Goal: Information Seeking & Learning: Compare options

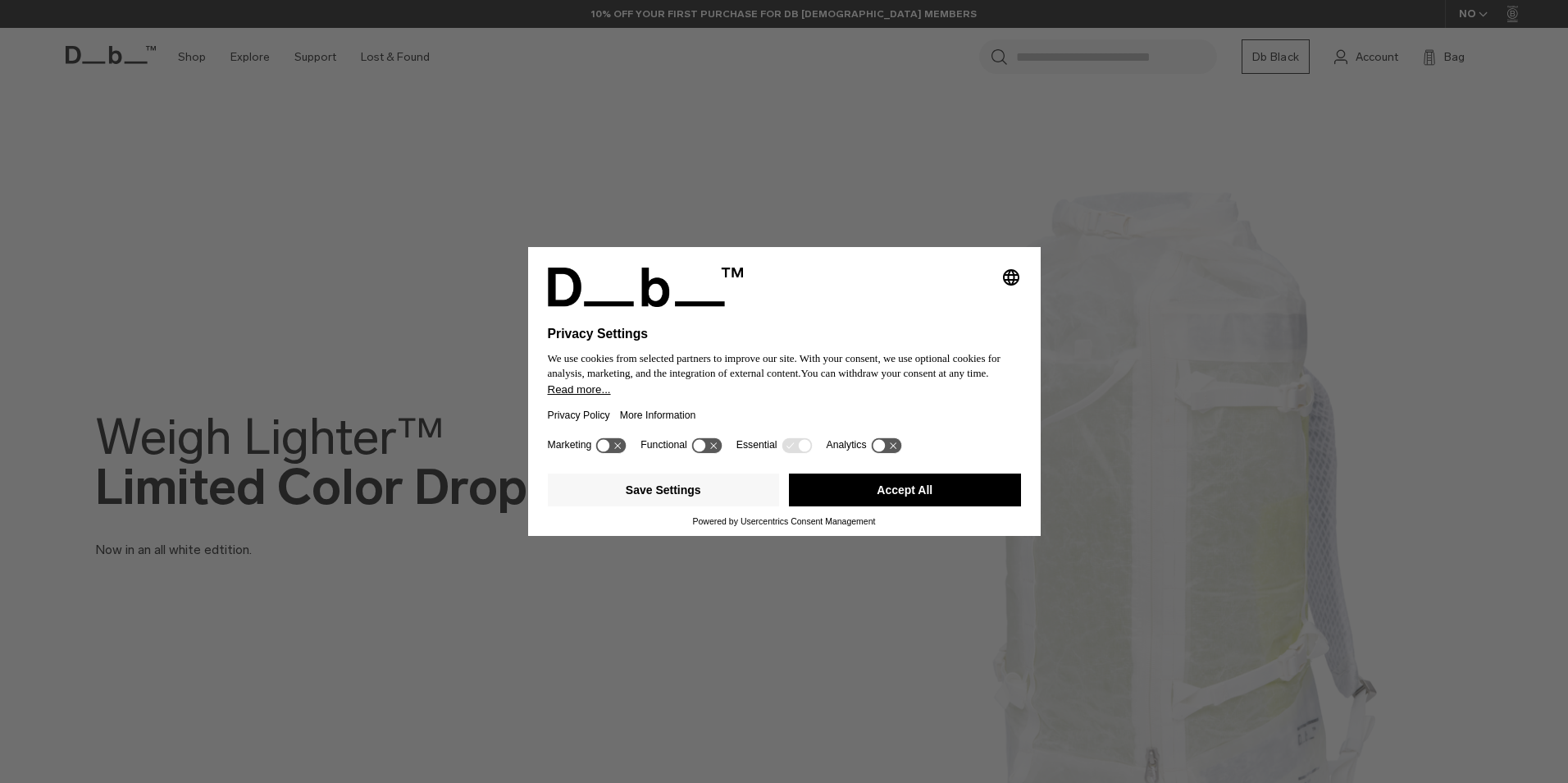
click at [919, 486] on button "Accept All" at bounding box center [905, 489] width 232 height 33
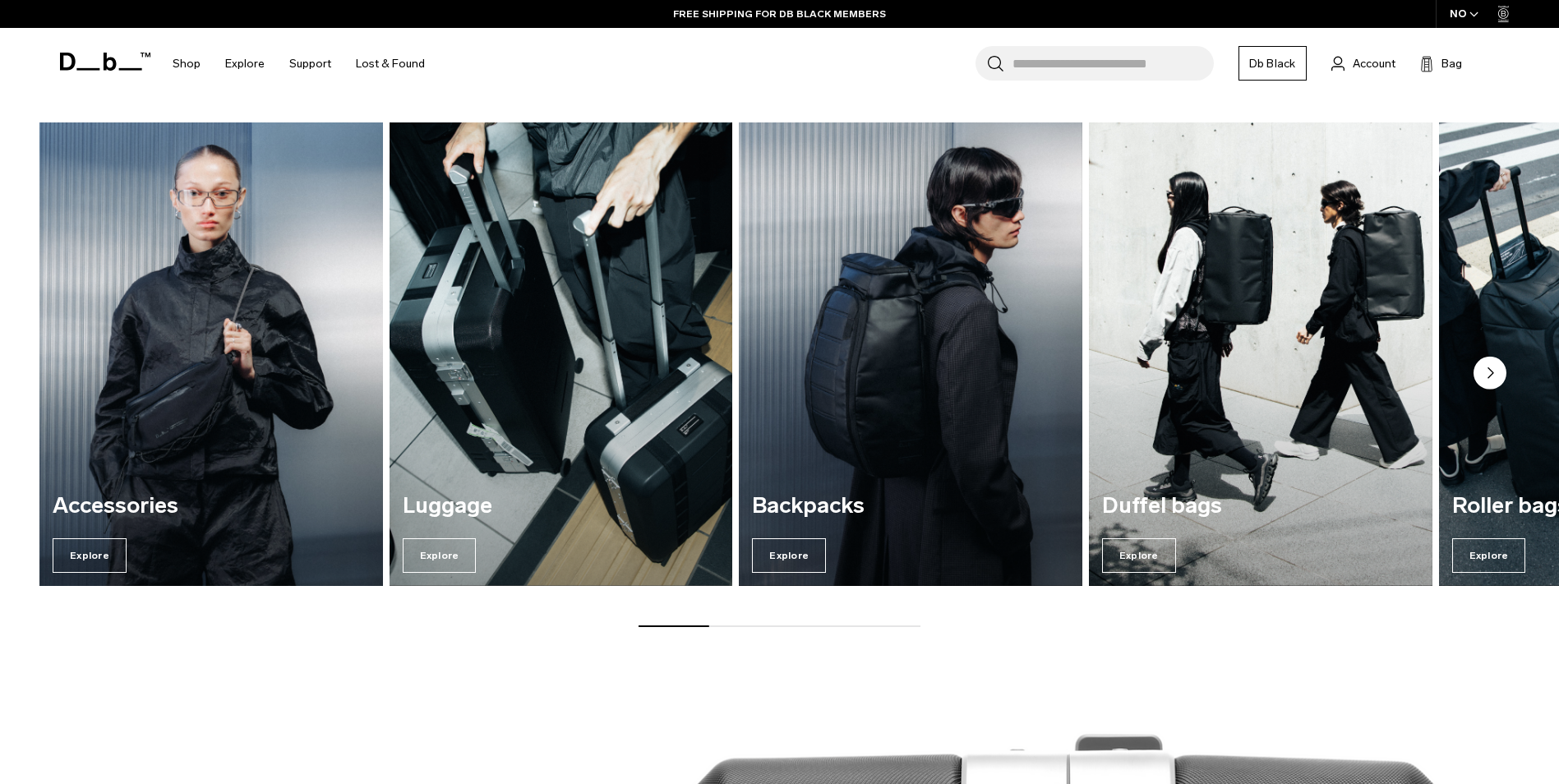
scroll to position [1560, 0]
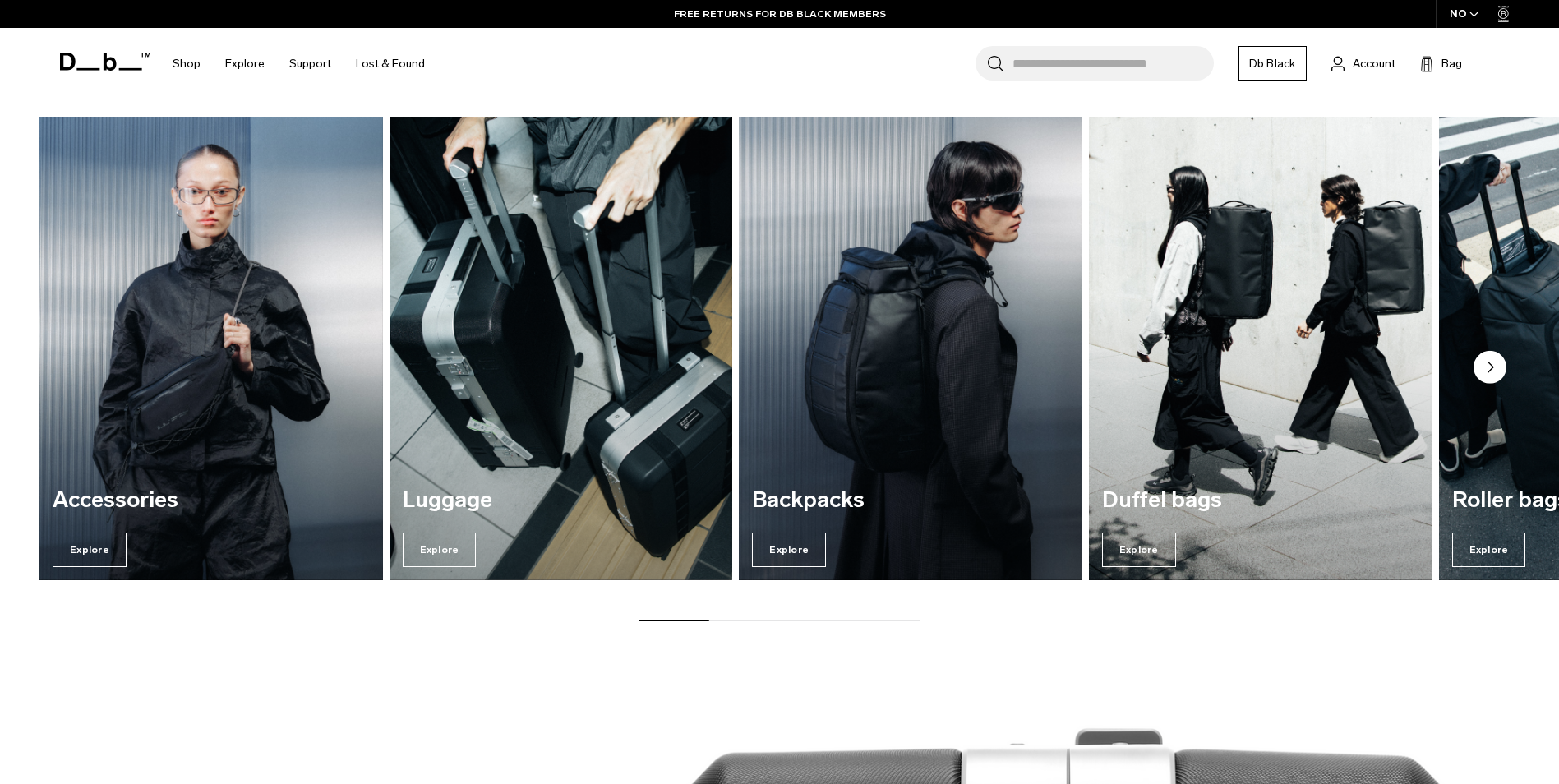
click at [1497, 366] on circle "Next slide" at bounding box center [1489, 366] width 33 height 33
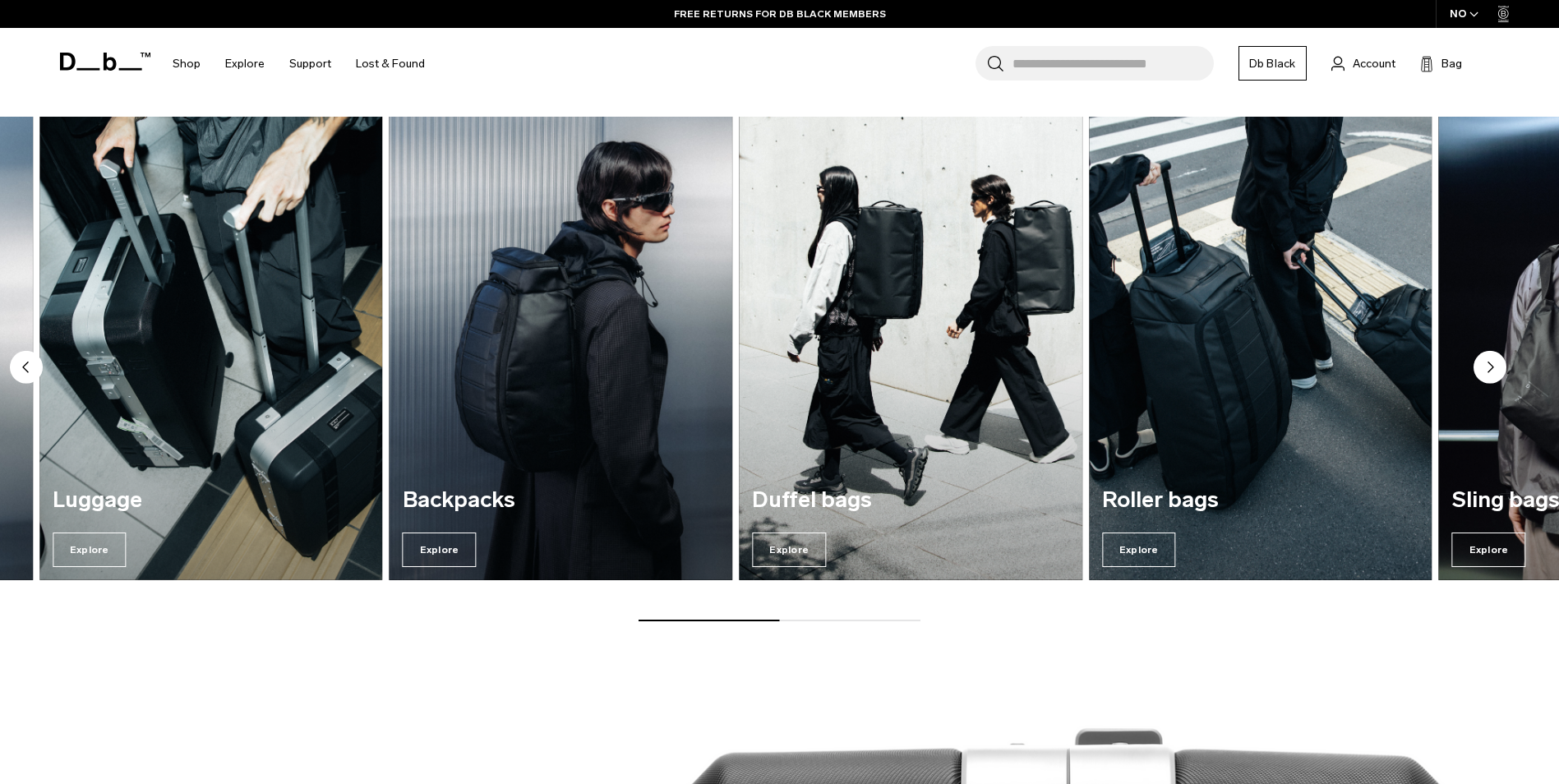
click at [1495, 366] on circle "Next slide" at bounding box center [1489, 366] width 33 height 33
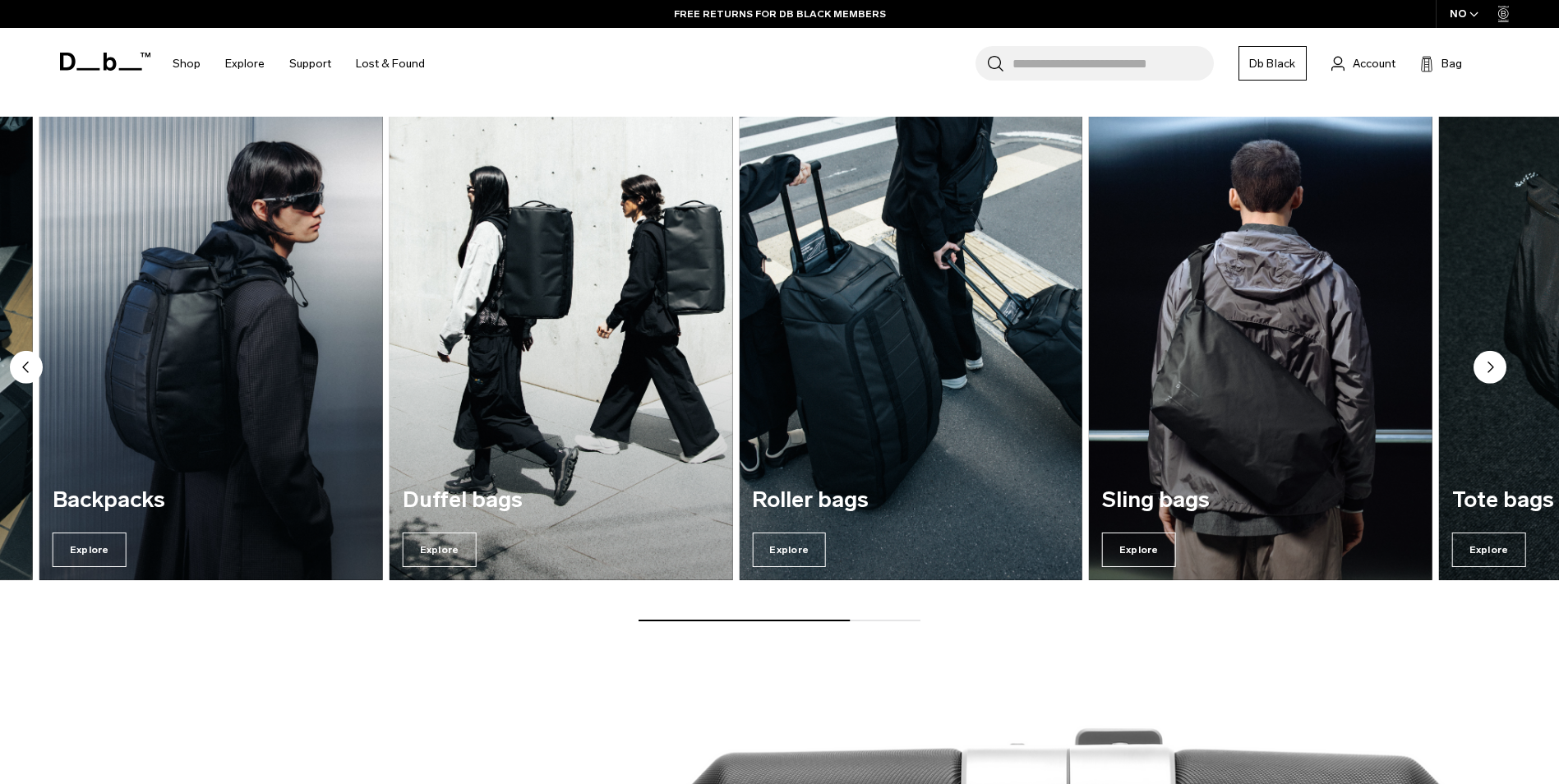
click at [1491, 366] on icon "Next slide" at bounding box center [1490, 366] width 5 height 9
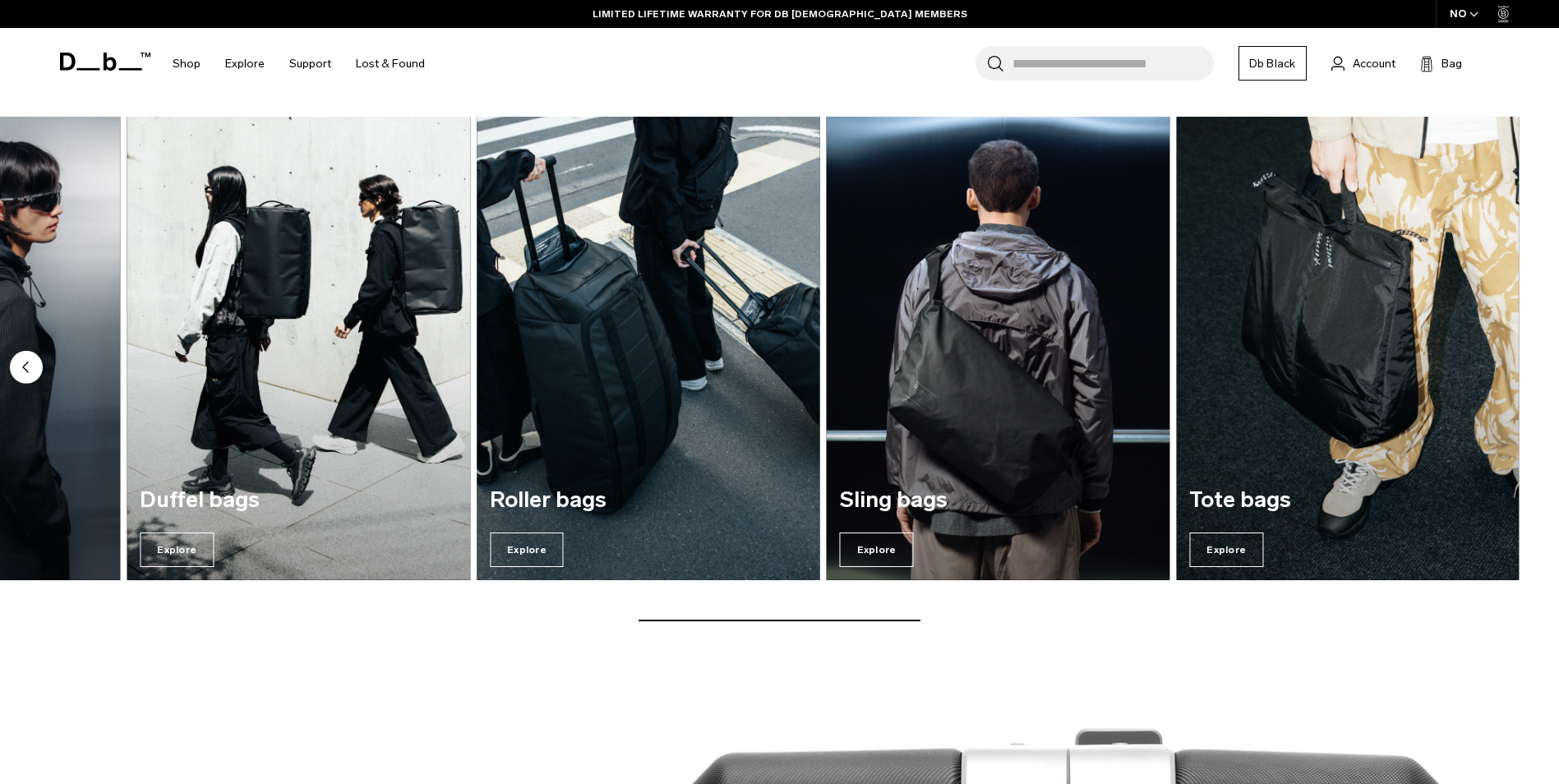
click at [629, 391] on img "5 / 7" at bounding box center [648, 348] width 353 height 478
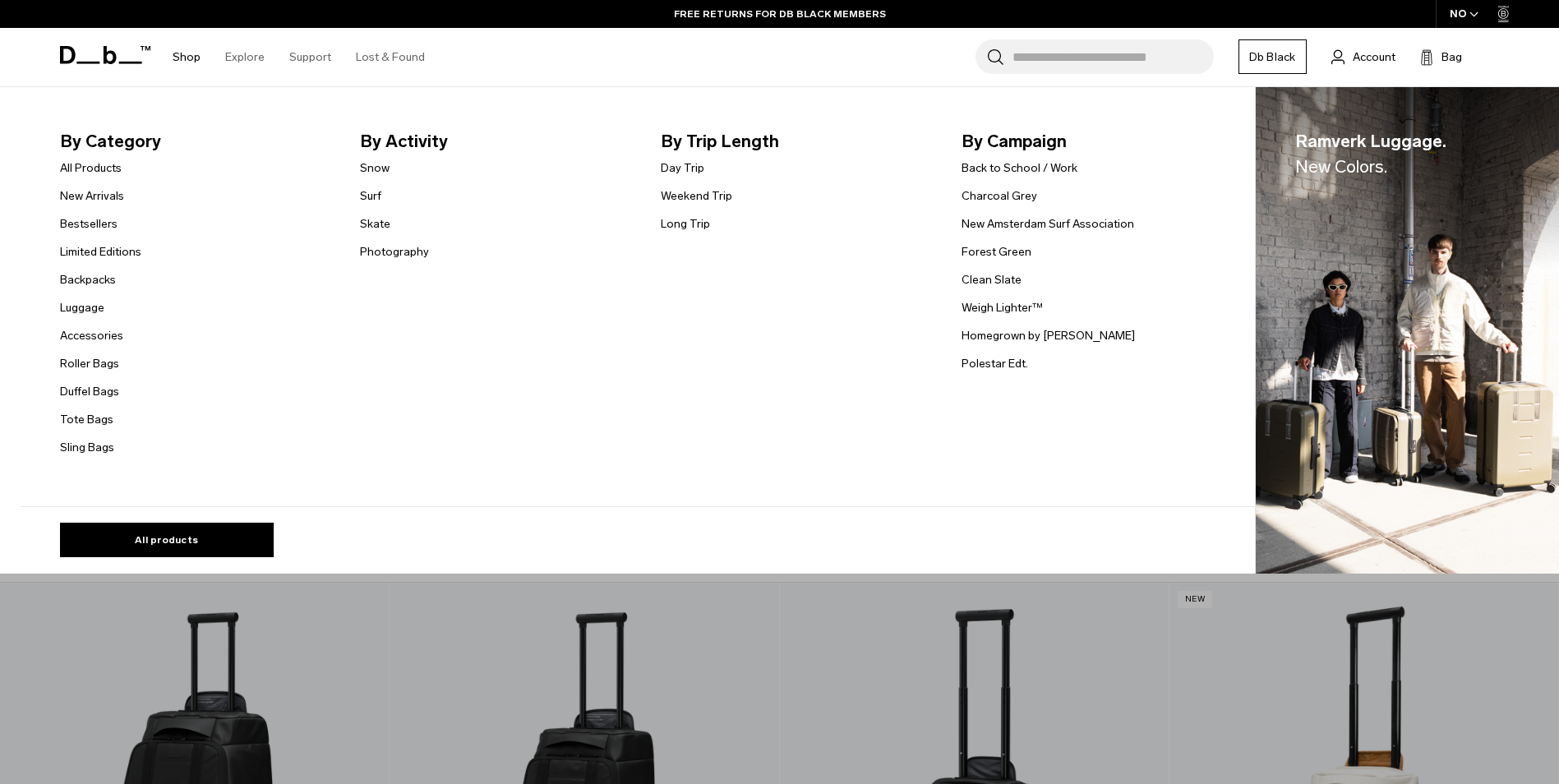
click at [181, 53] on link "Shop" at bounding box center [186, 58] width 28 height 59
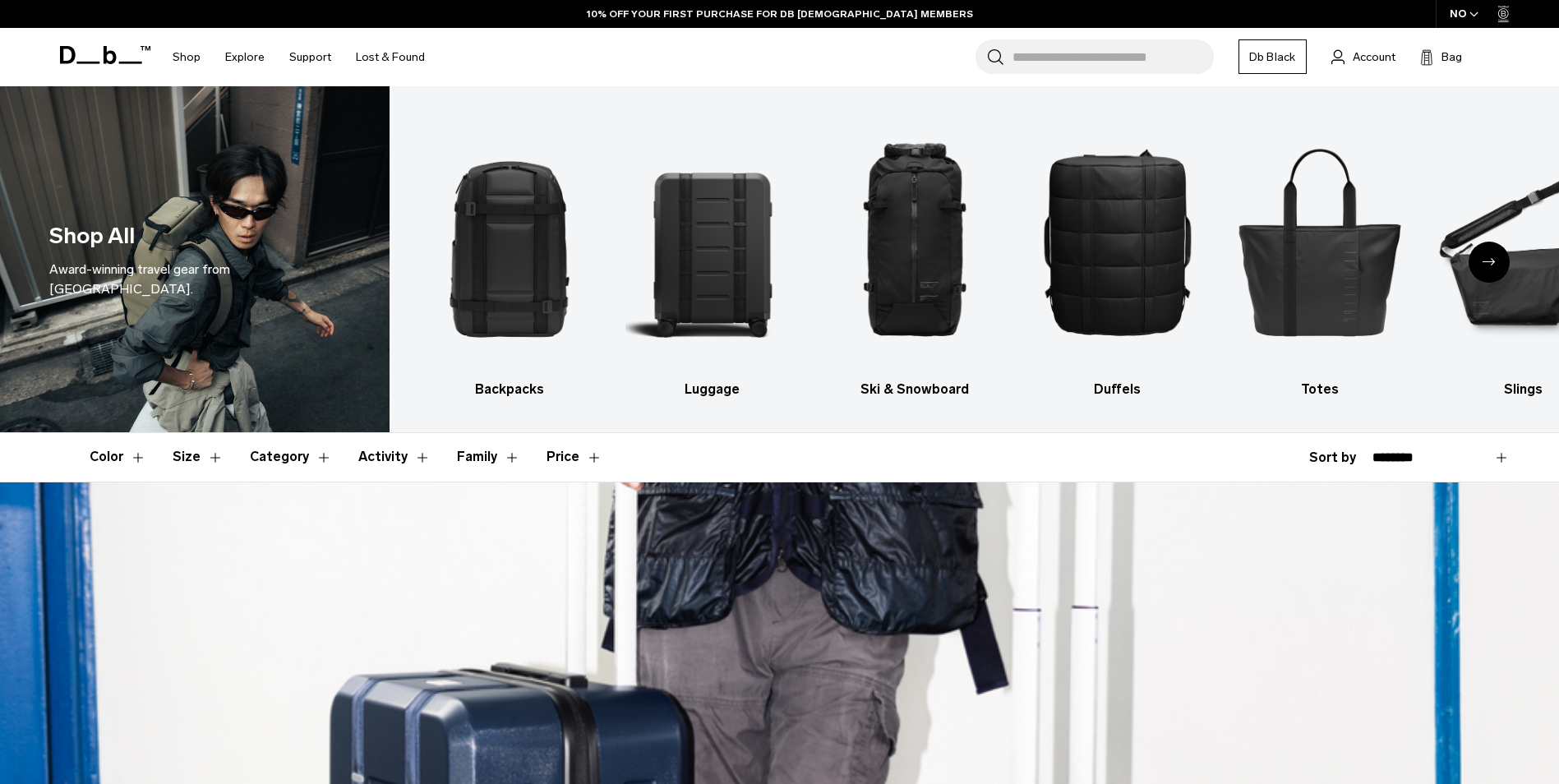
click at [195, 462] on button "Size" at bounding box center [198, 457] width 51 height 47
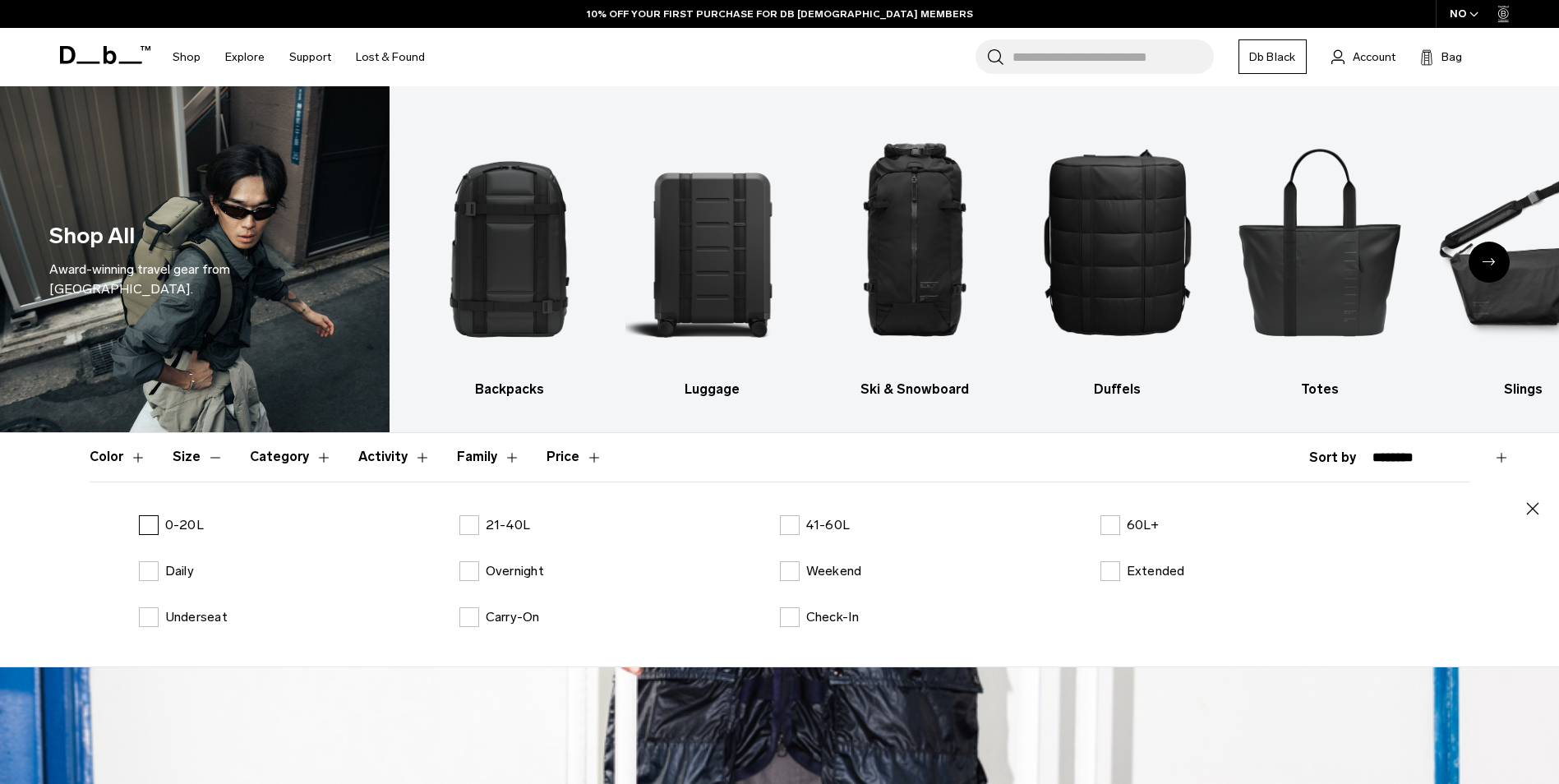
click at [146, 530] on label "0-20L" at bounding box center [171, 525] width 65 height 20
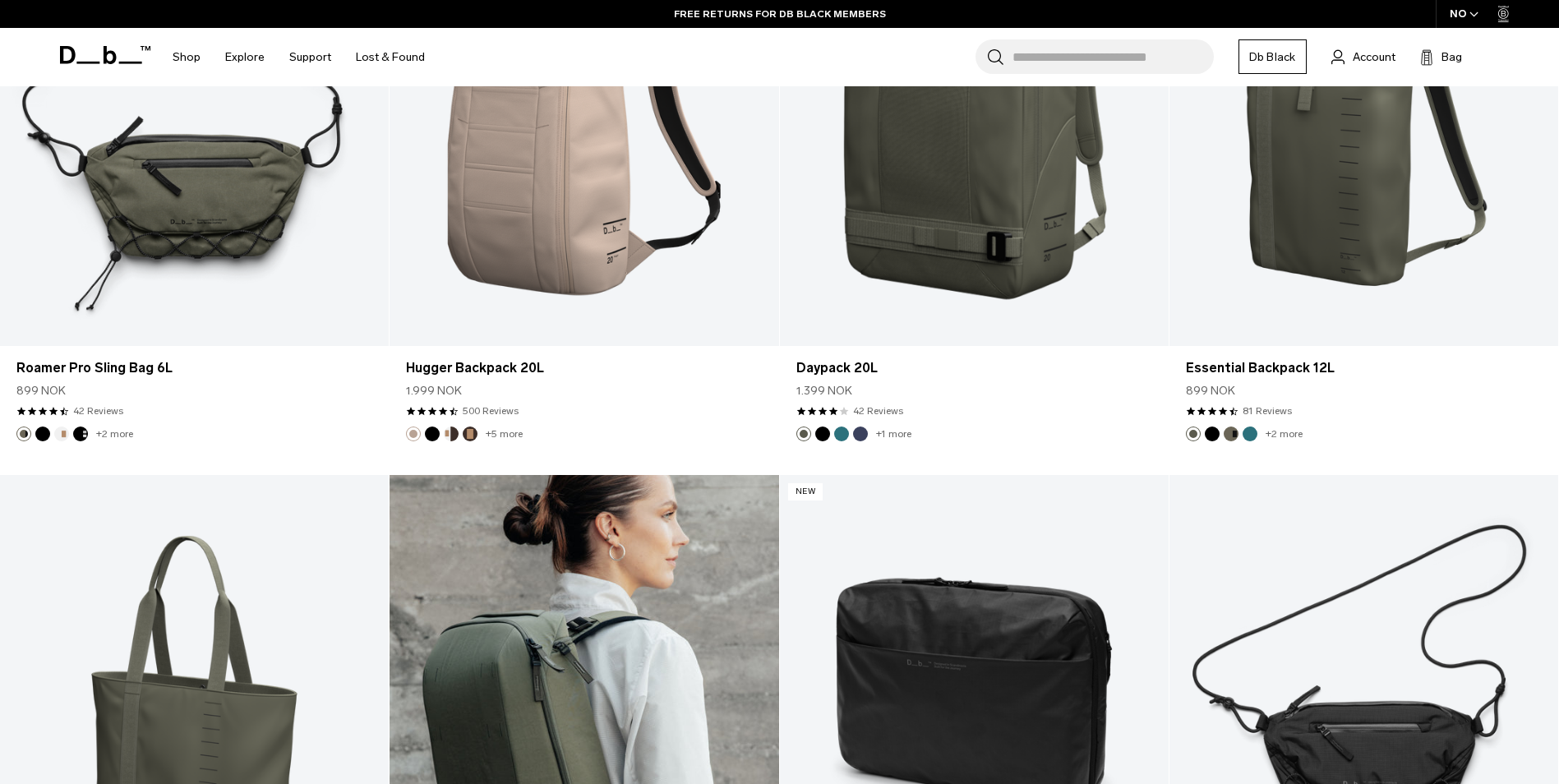
scroll to position [575, 0]
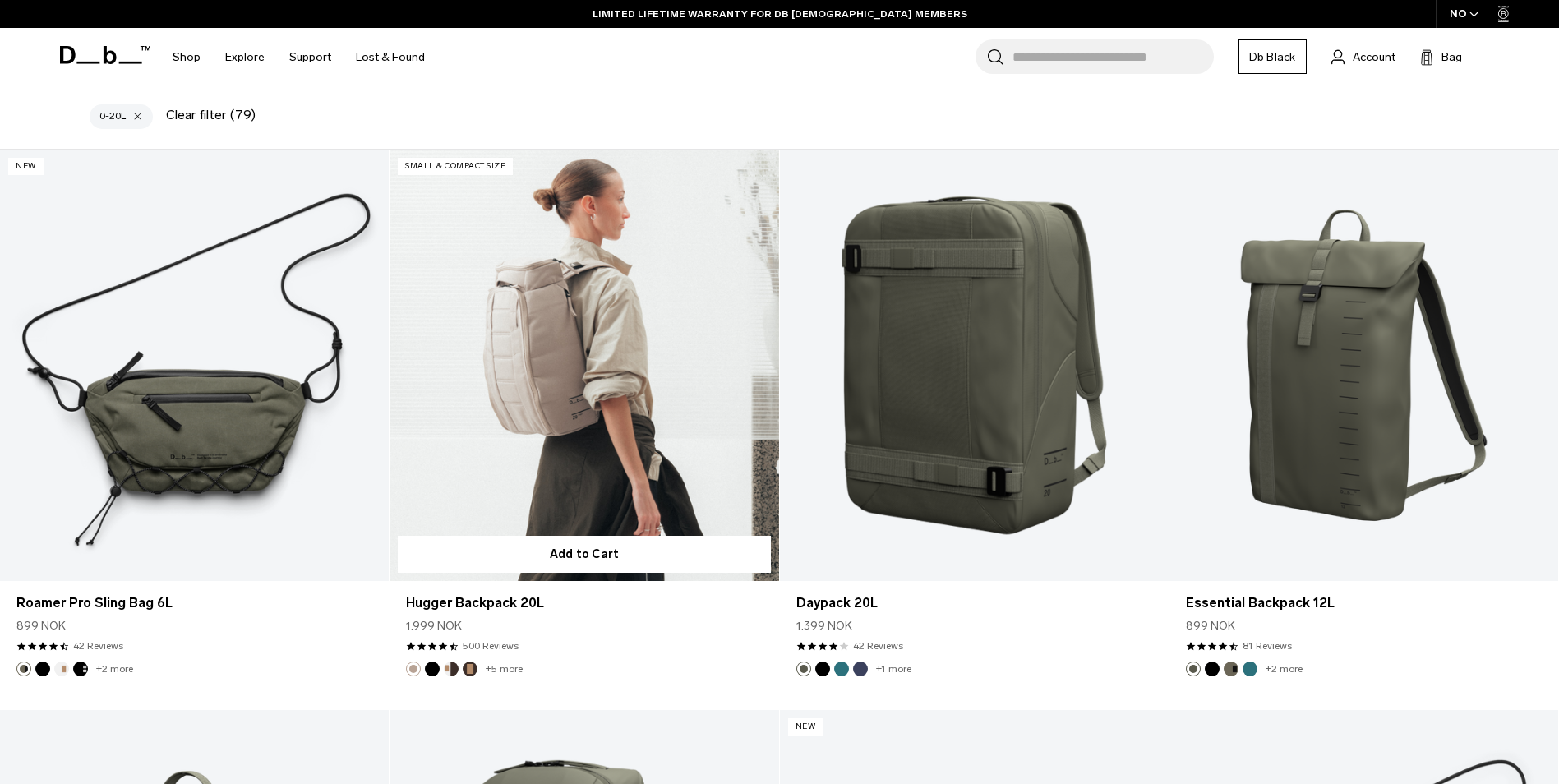
click at [580, 437] on link "Hugger Backpack 20L" at bounding box center [584, 365] width 389 height 432
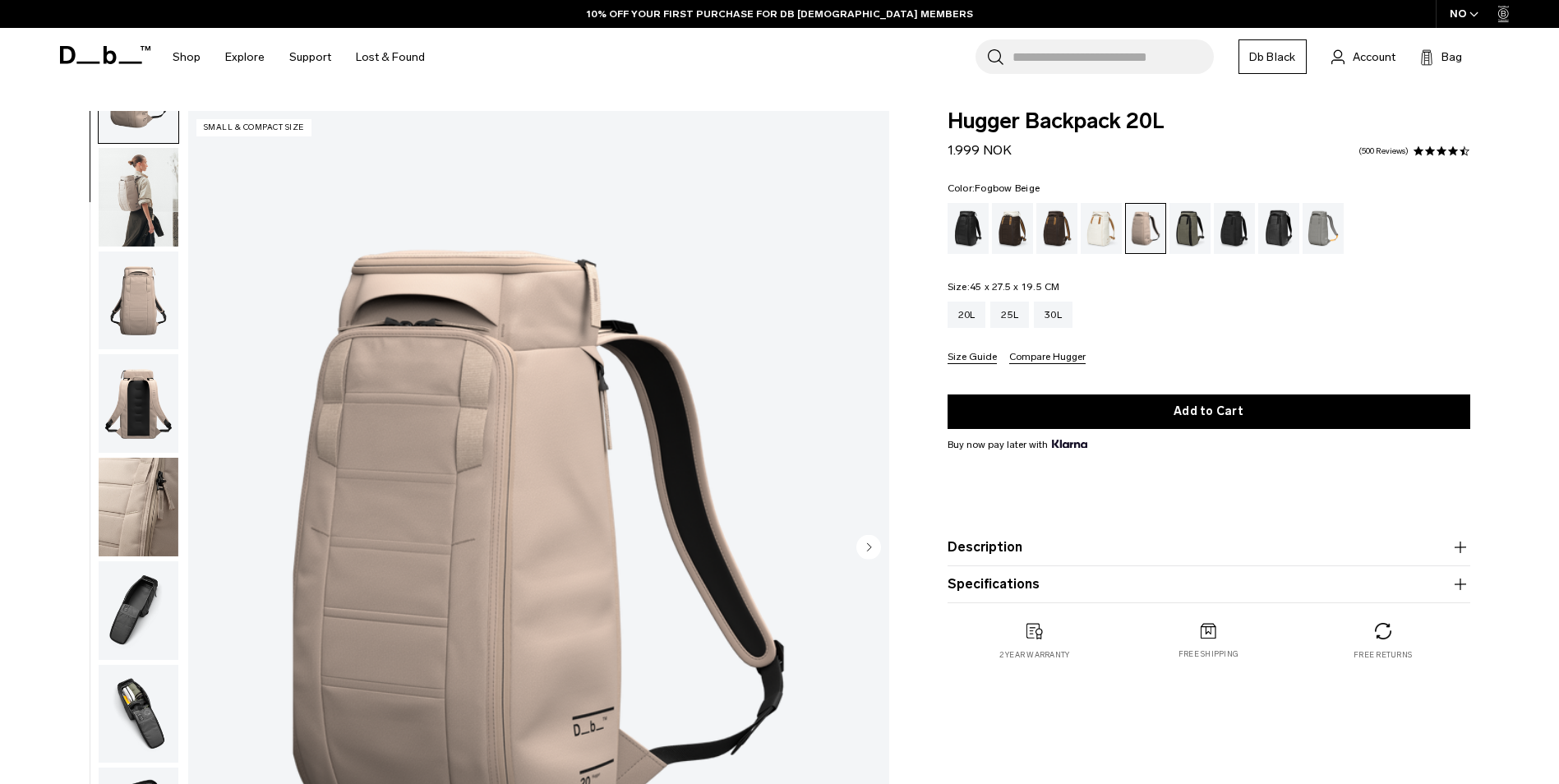
scroll to position [155, 0]
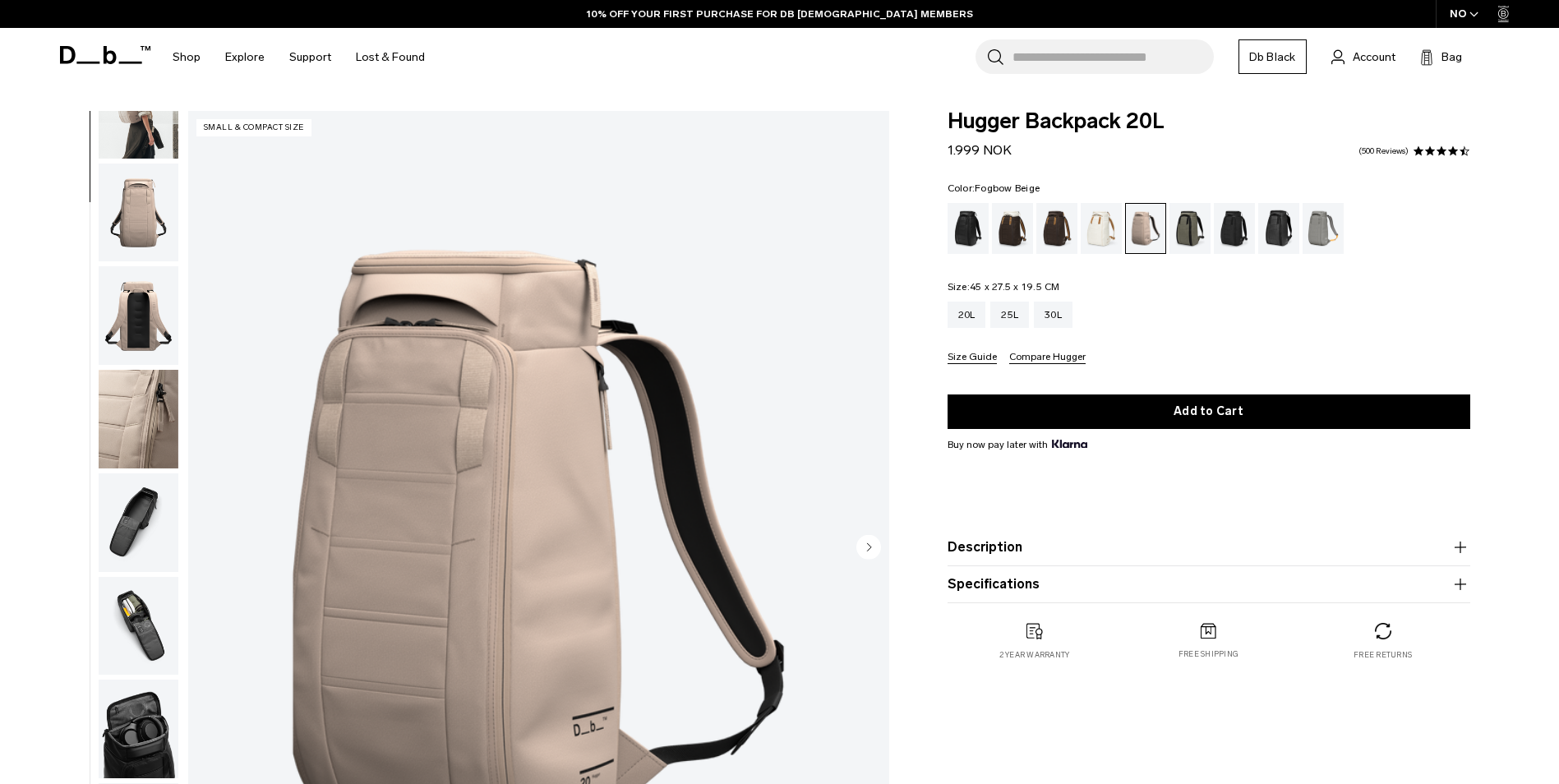
click at [130, 527] on img "button" at bounding box center [138, 522] width 79 height 98
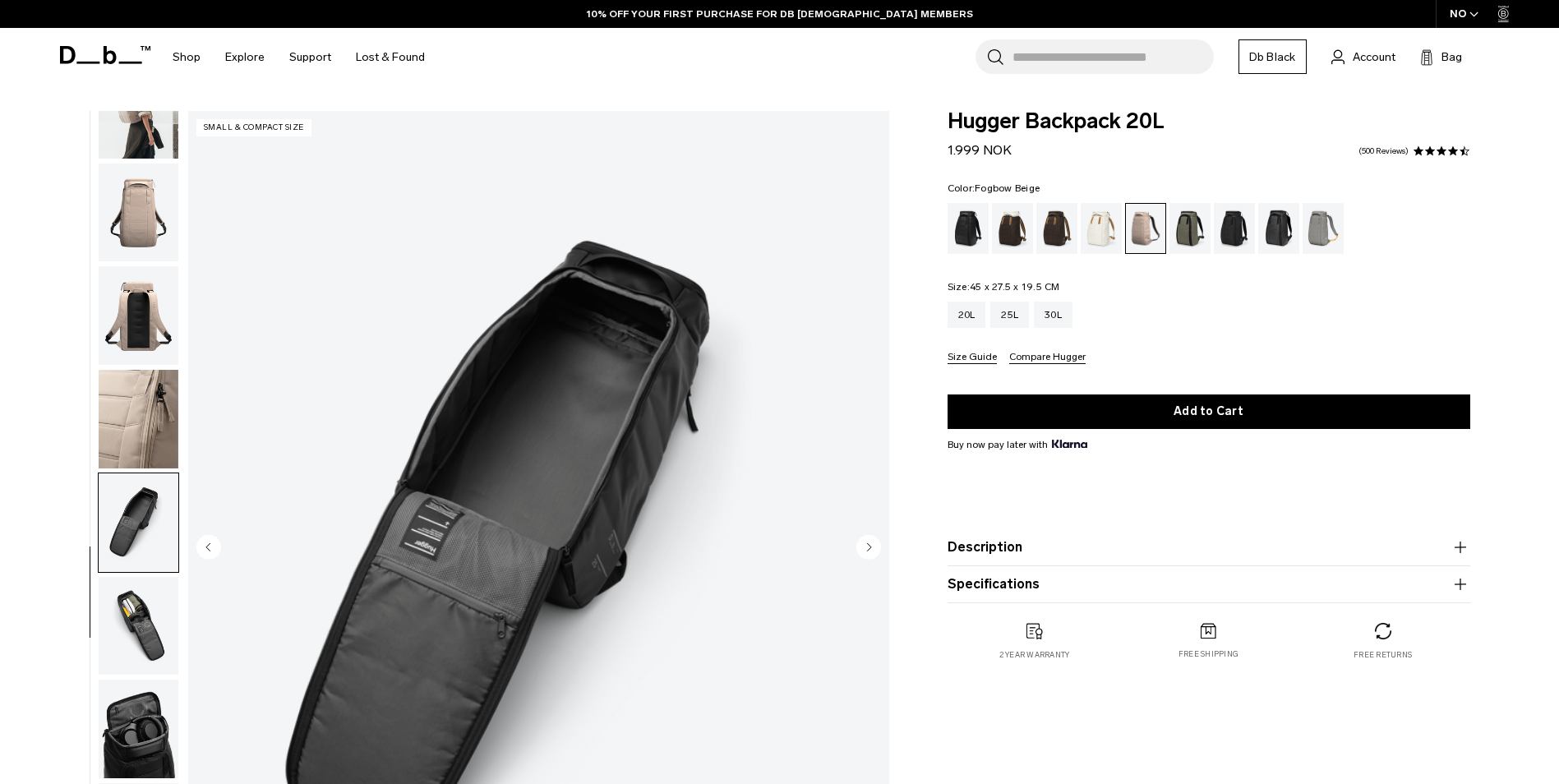
click at [131, 610] on img "button" at bounding box center [138, 626] width 79 height 98
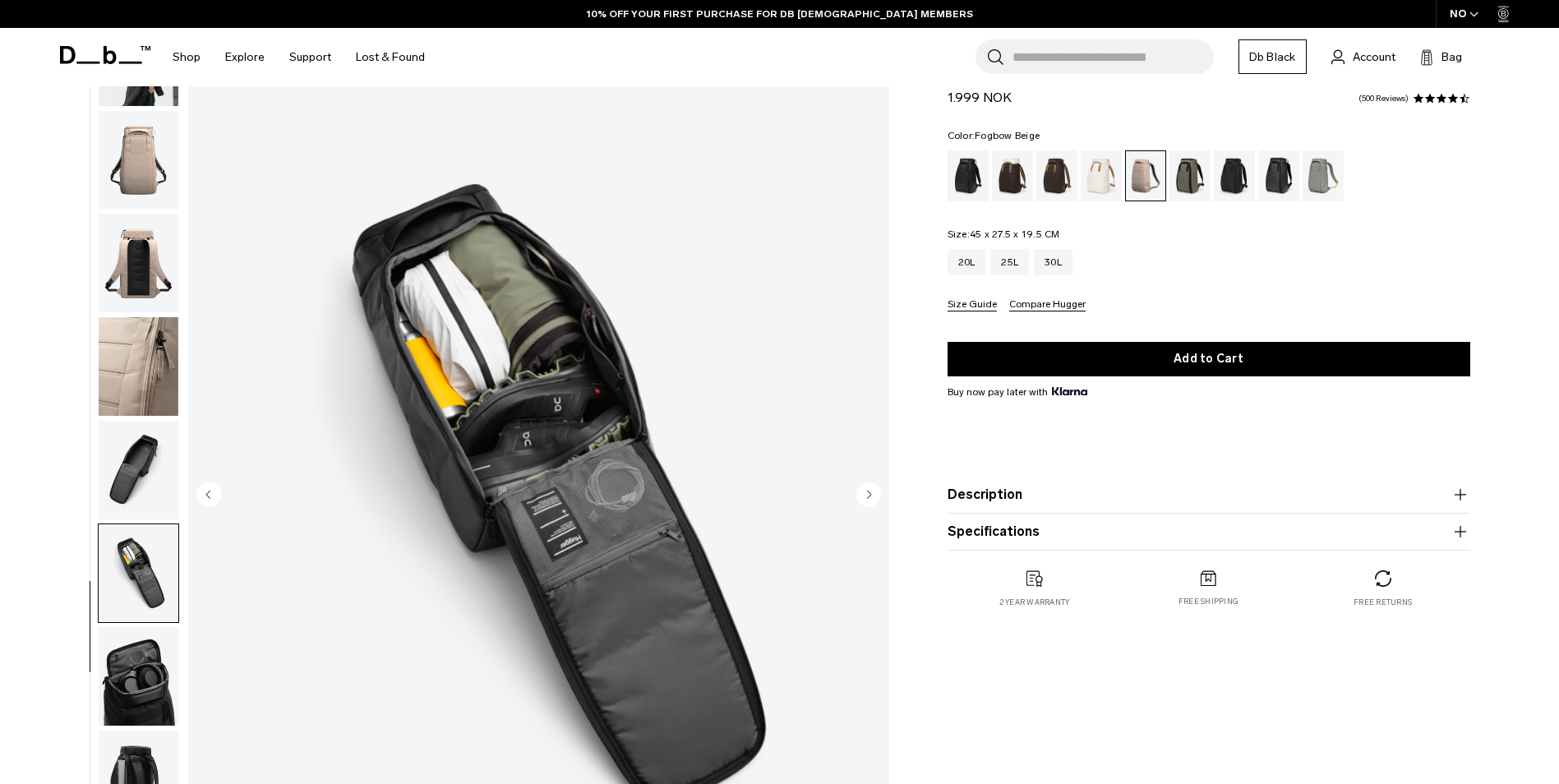
scroll to position [82, 0]
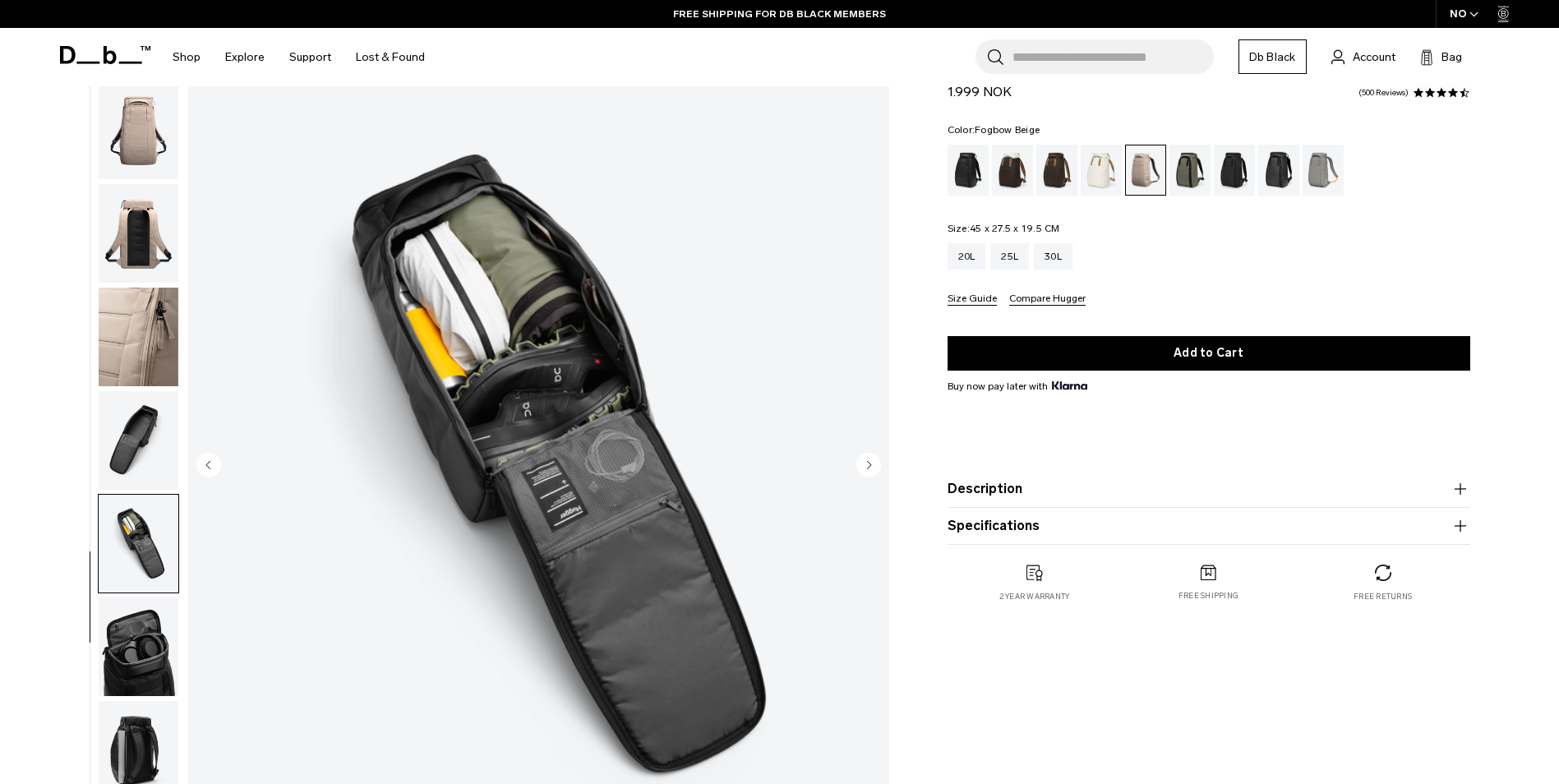
click at [134, 563] on img "button" at bounding box center [138, 544] width 79 height 98
click at [128, 636] on img "button" at bounding box center [138, 646] width 79 height 98
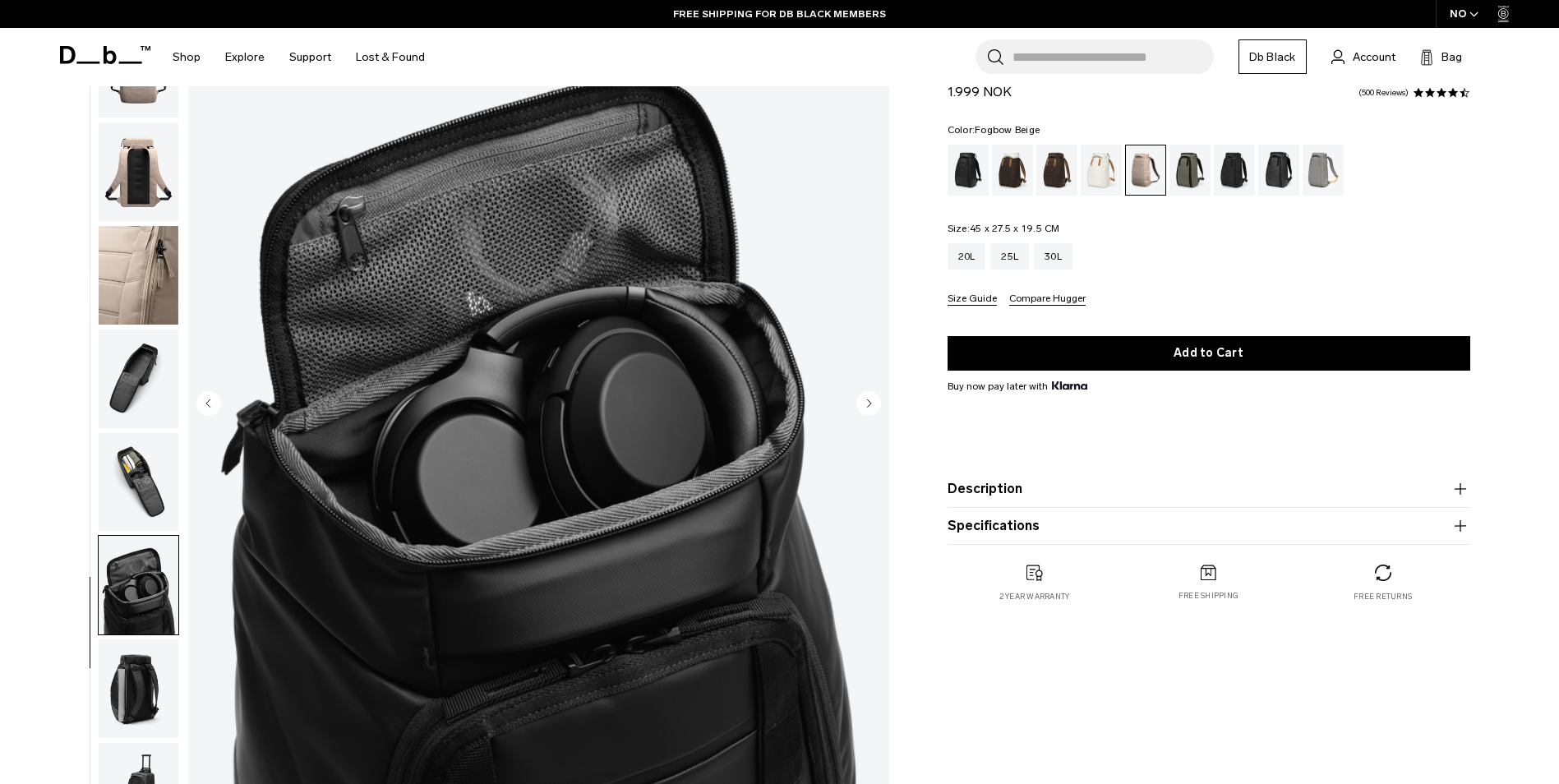
scroll to position [247, 0]
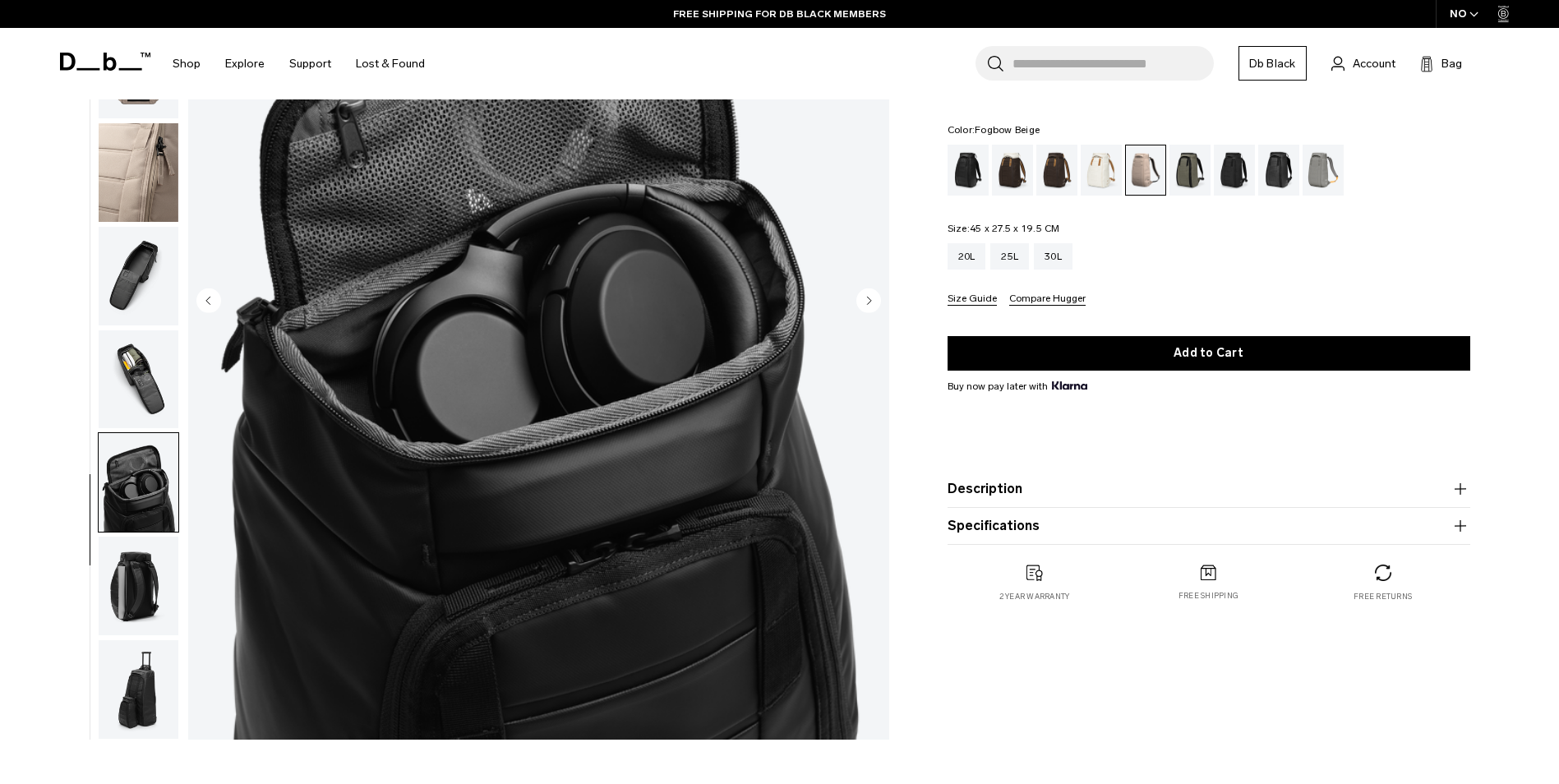
click at [122, 613] on img "button" at bounding box center [138, 585] width 79 height 98
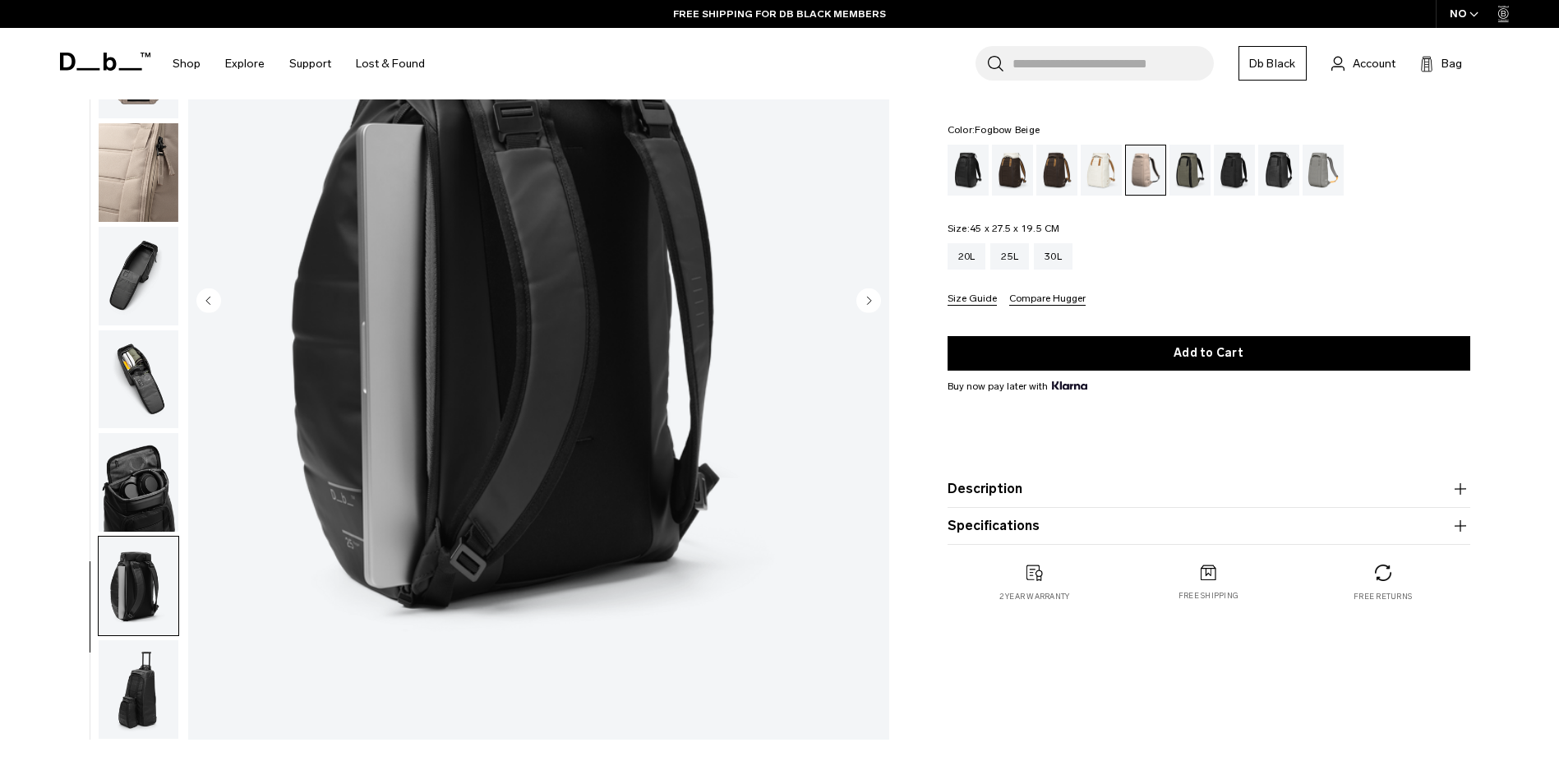
click at [129, 683] on img "button" at bounding box center [138, 689] width 79 height 98
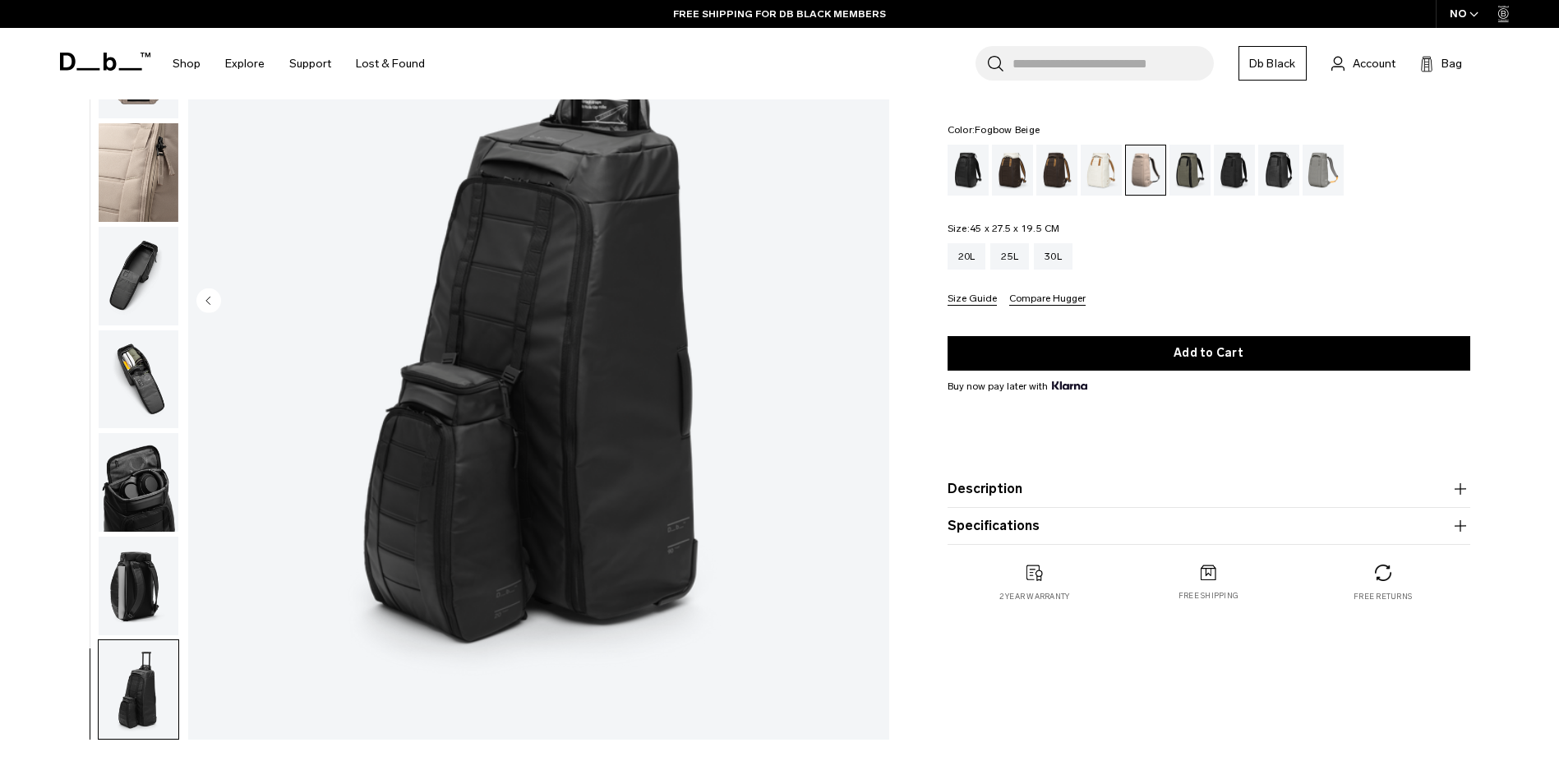
click at [126, 615] on img "button" at bounding box center [138, 585] width 79 height 98
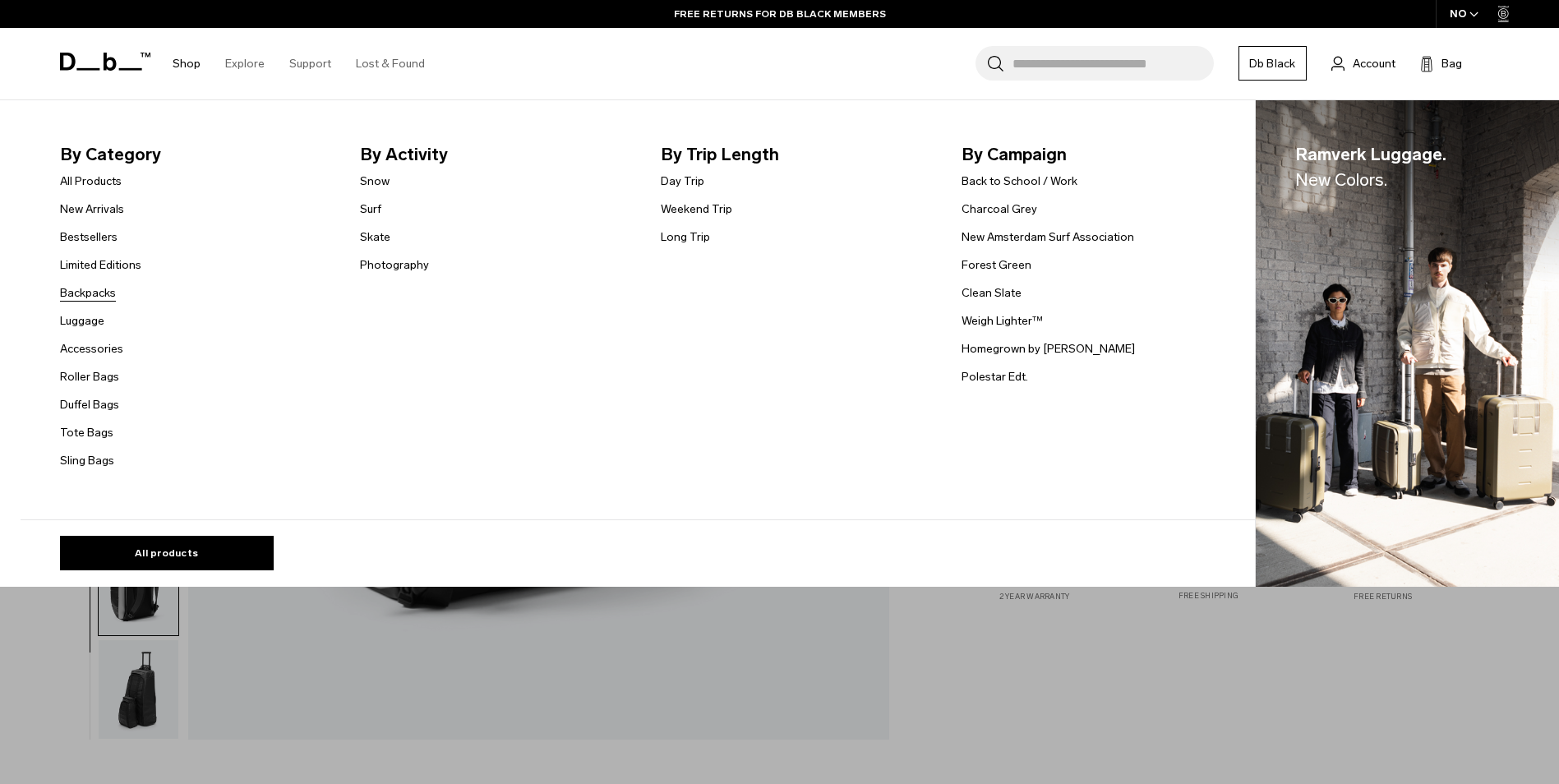
click at [115, 290] on link "Backpacks" at bounding box center [87, 293] width 56 height 17
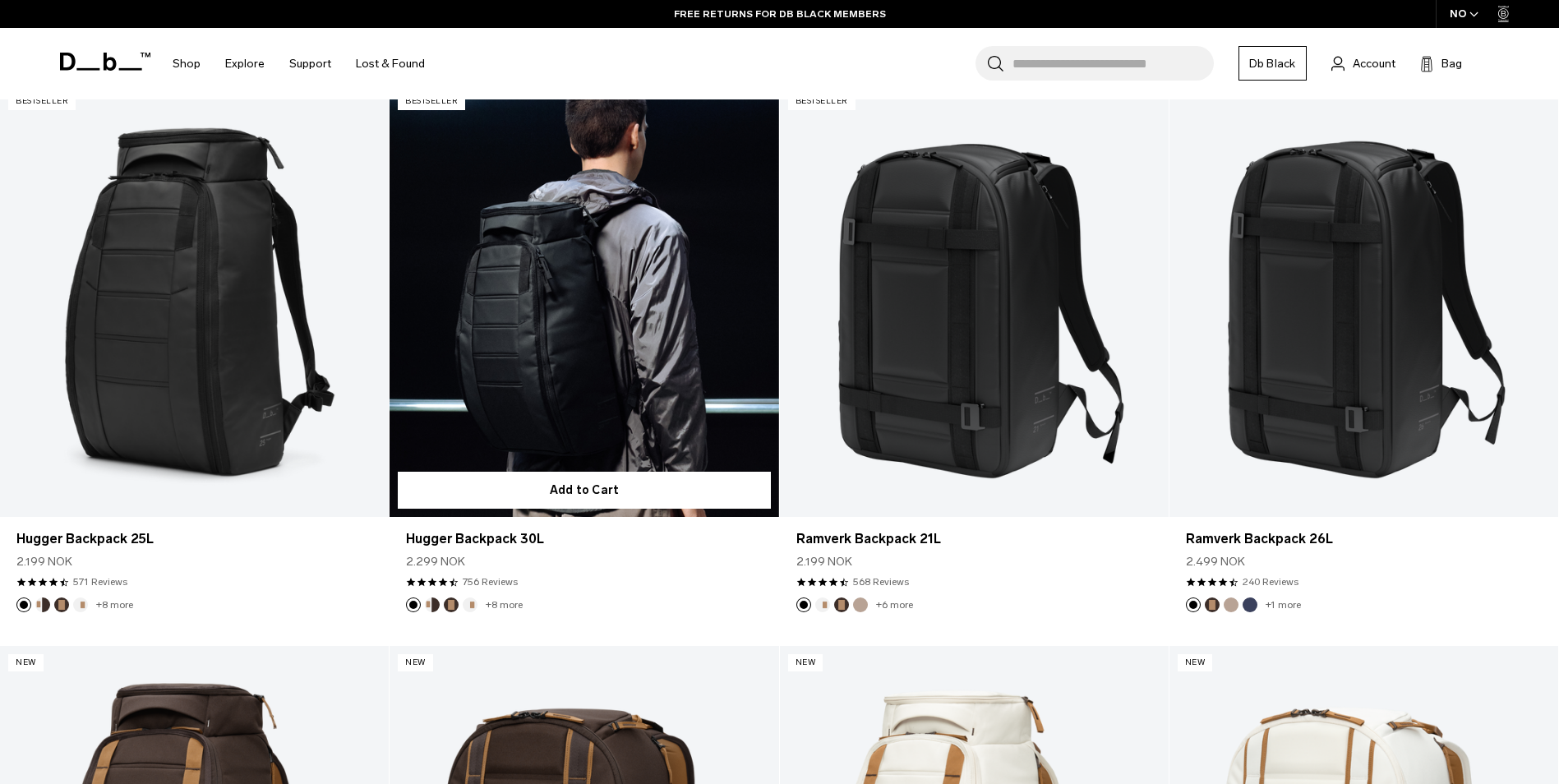
scroll to position [410, 0]
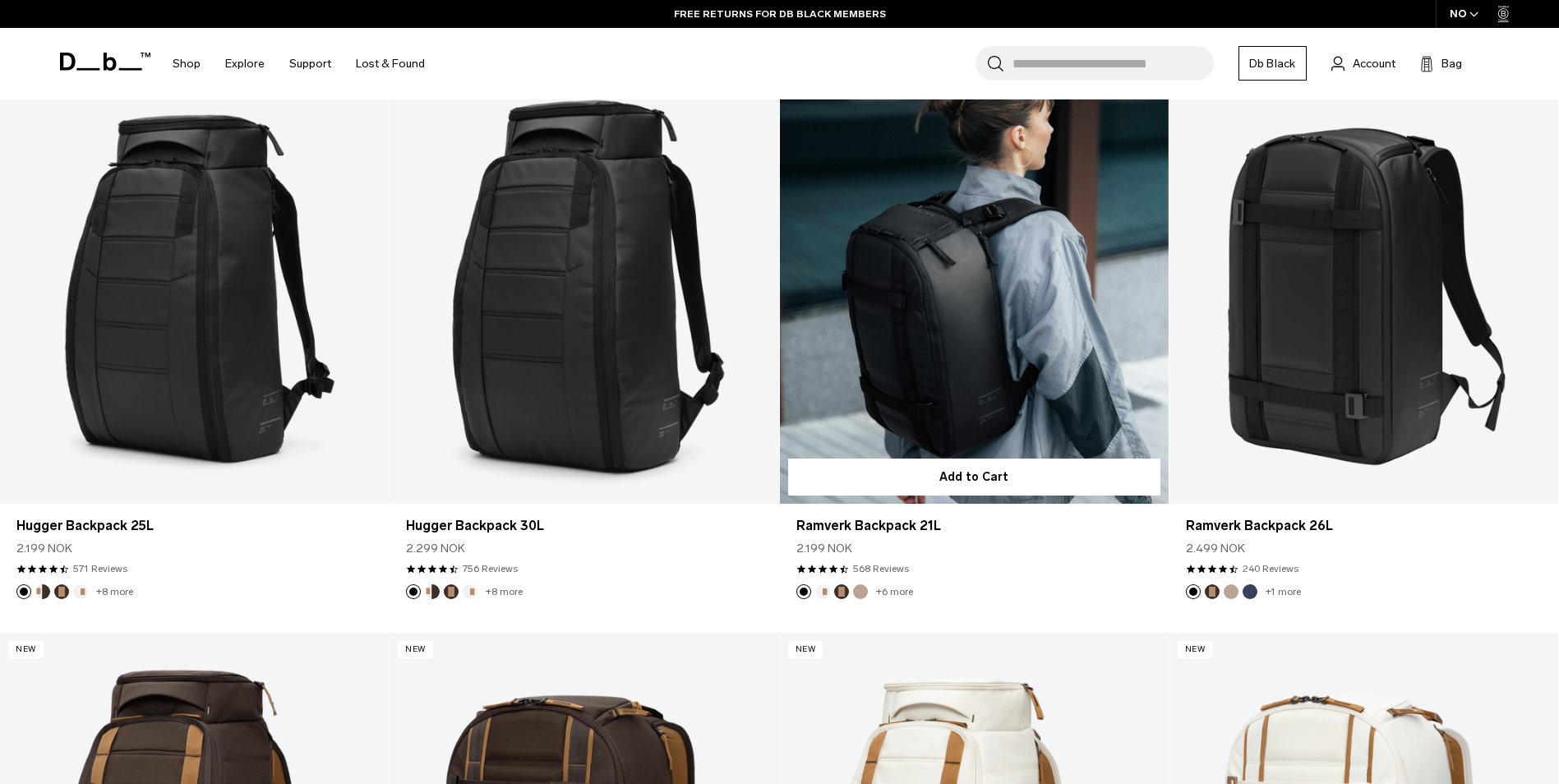
click at [929, 379] on link "Ramverk Backpack 21L" at bounding box center [973, 287] width 389 height 432
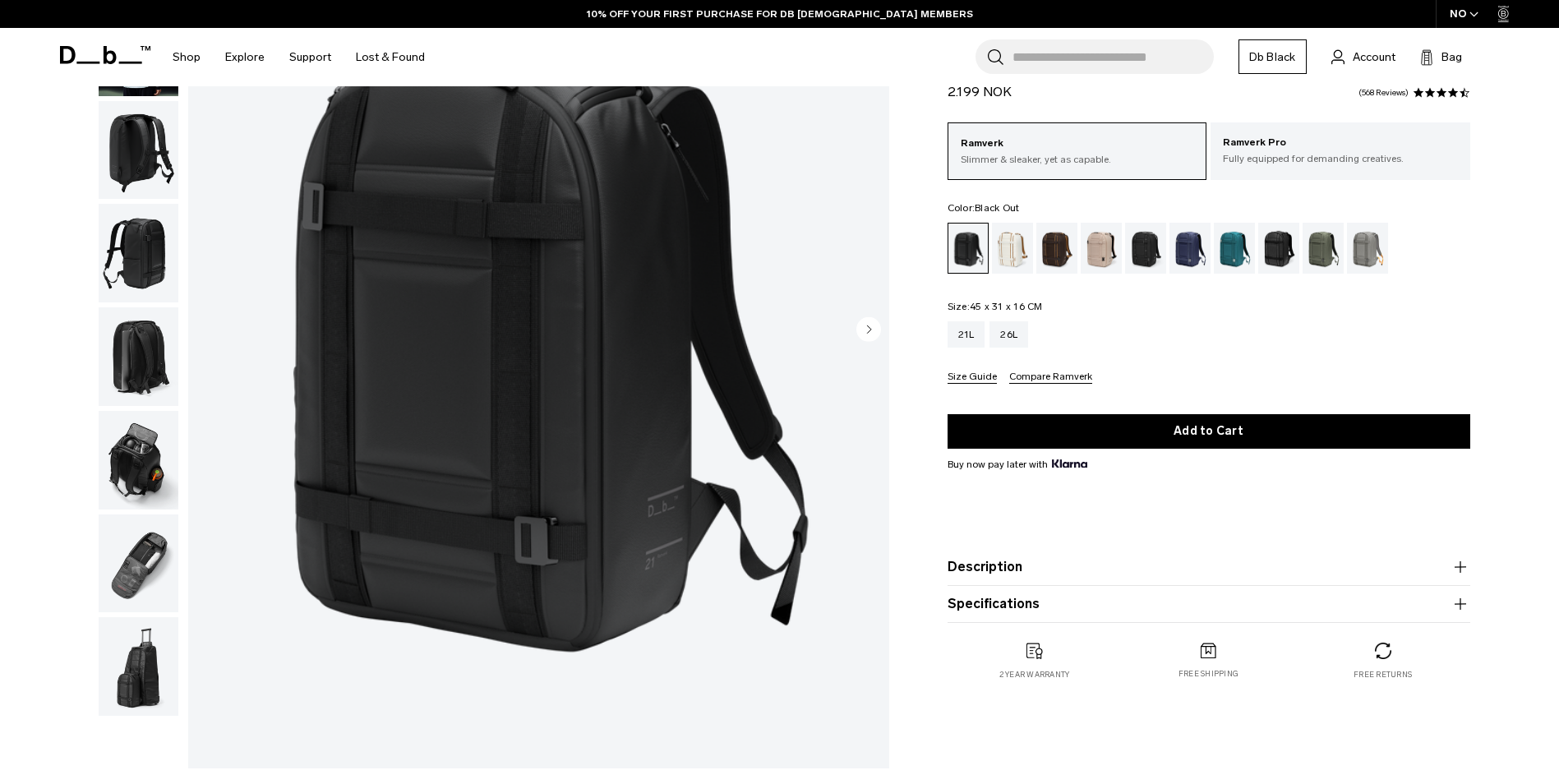
scroll to position [247, 0]
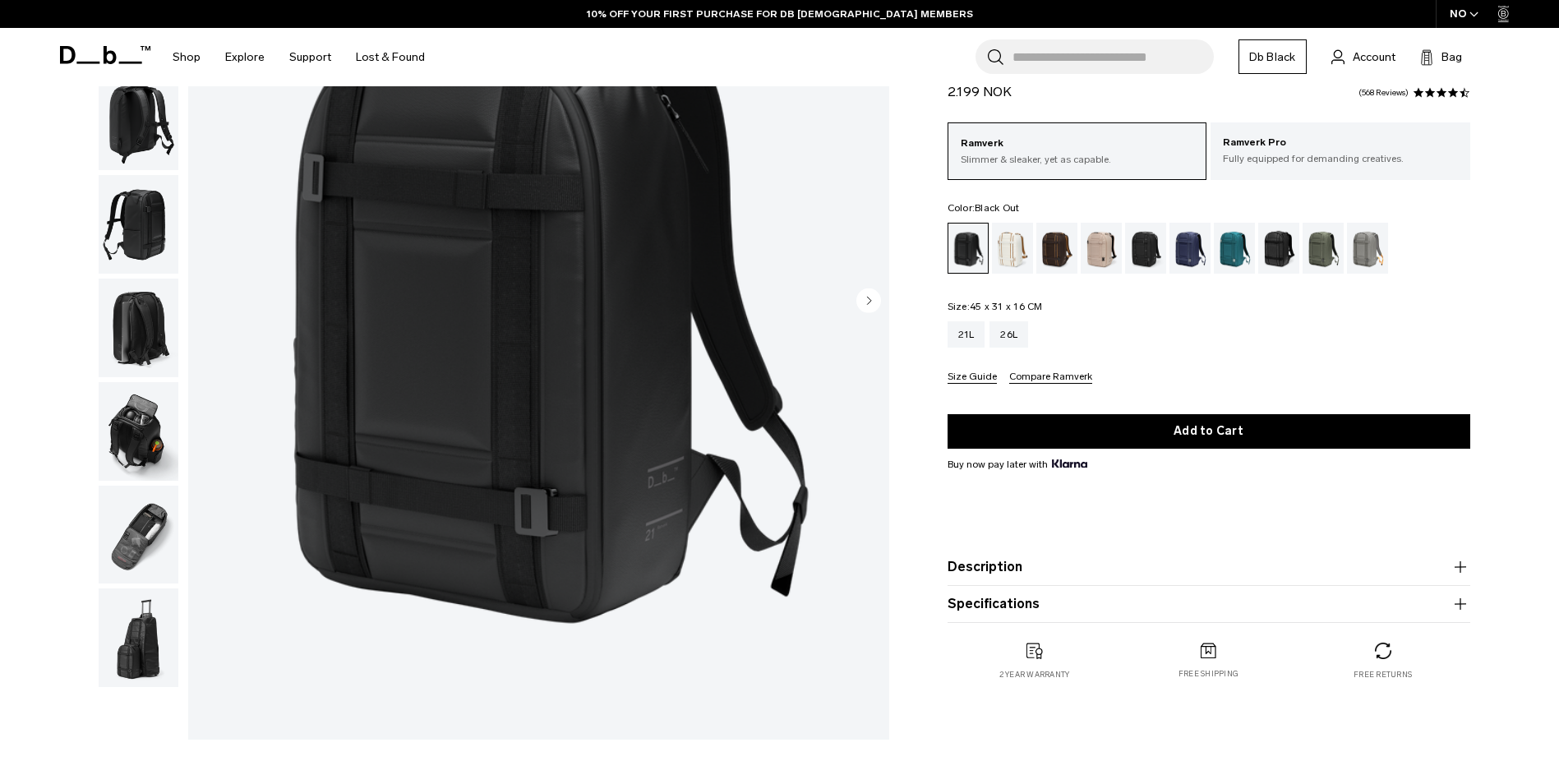
click at [131, 427] on img "button" at bounding box center [138, 431] width 79 height 98
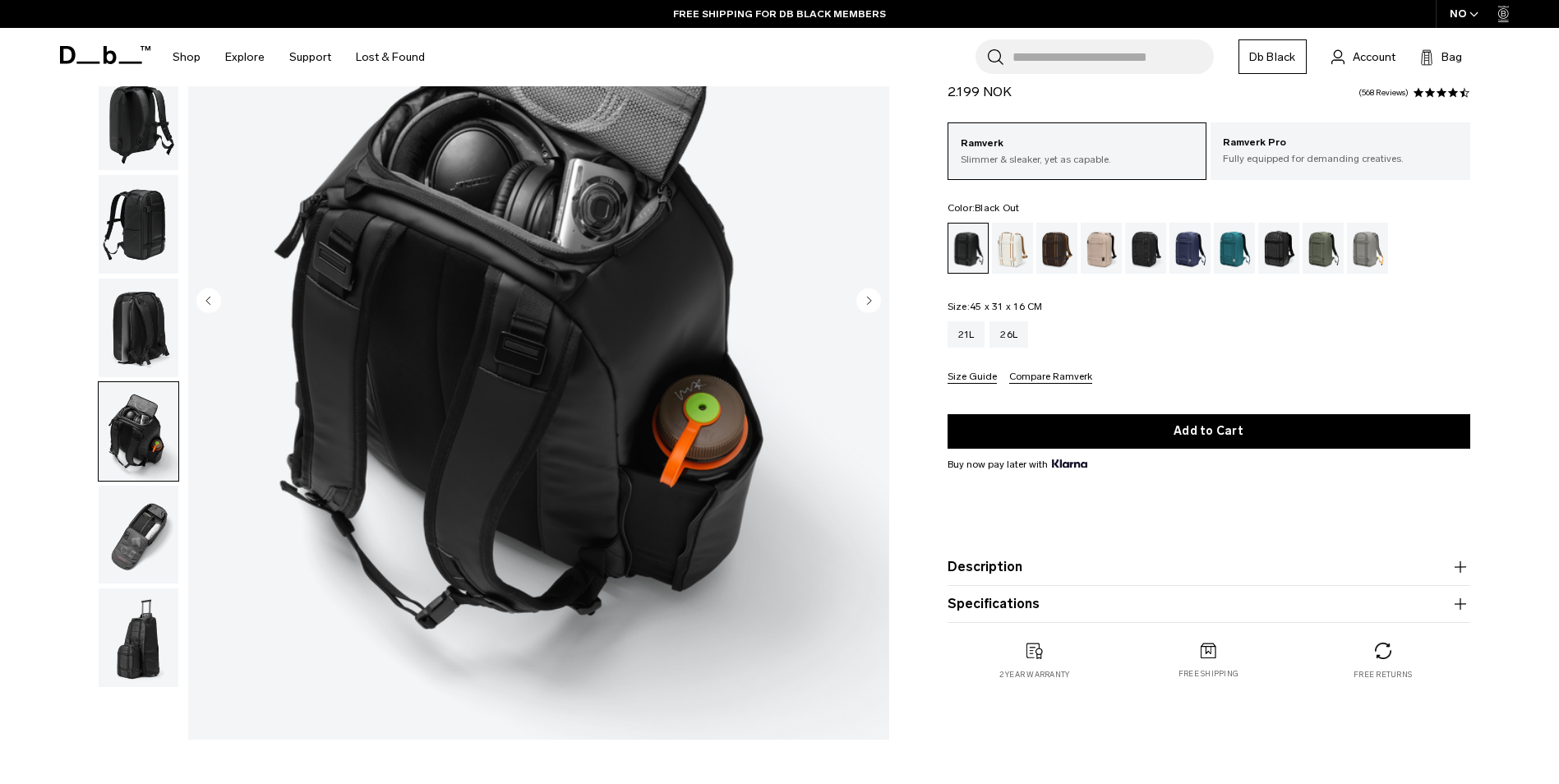
click at [135, 526] on img "button" at bounding box center [138, 534] width 79 height 98
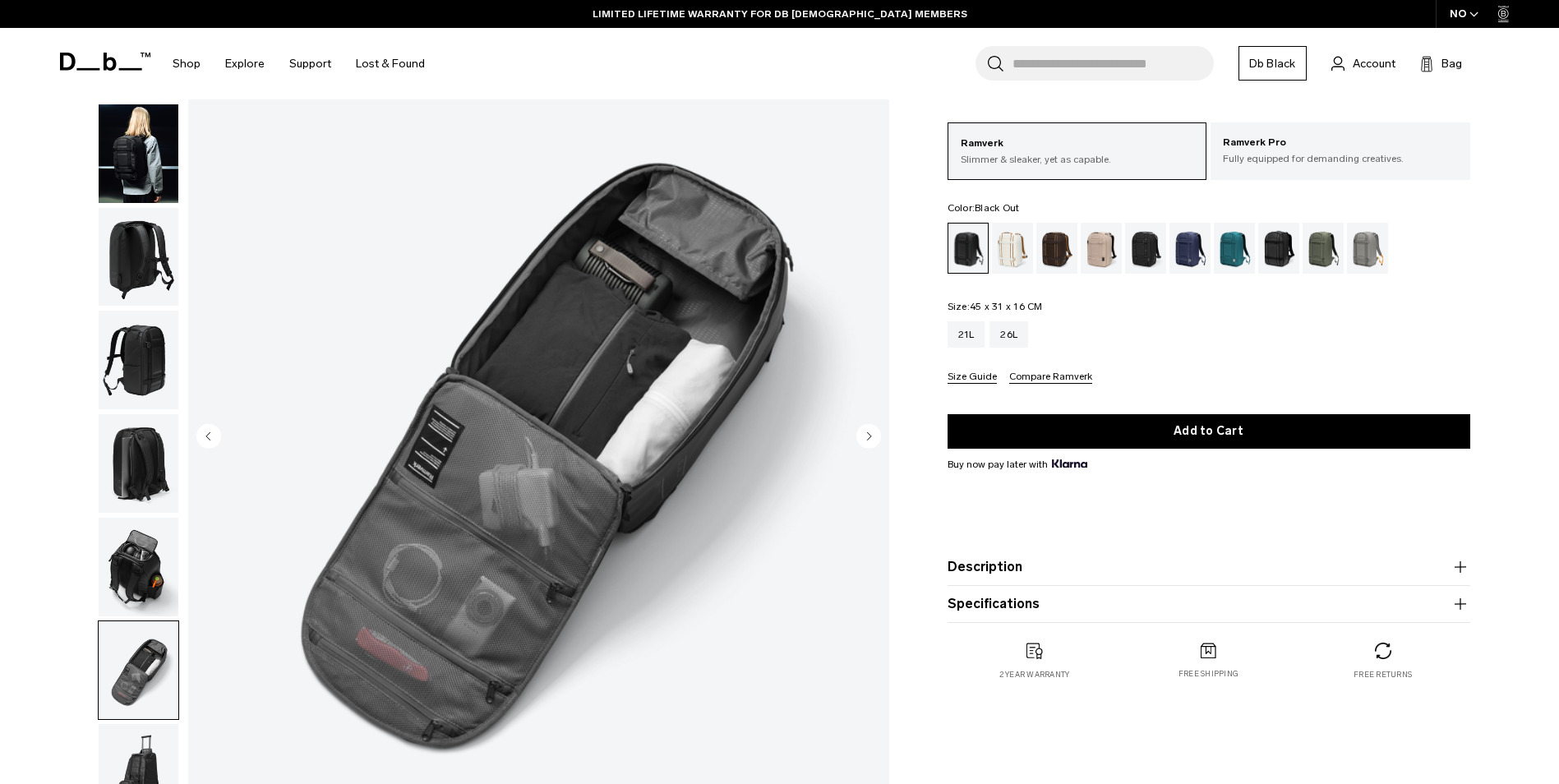
scroll to position [82, 0]
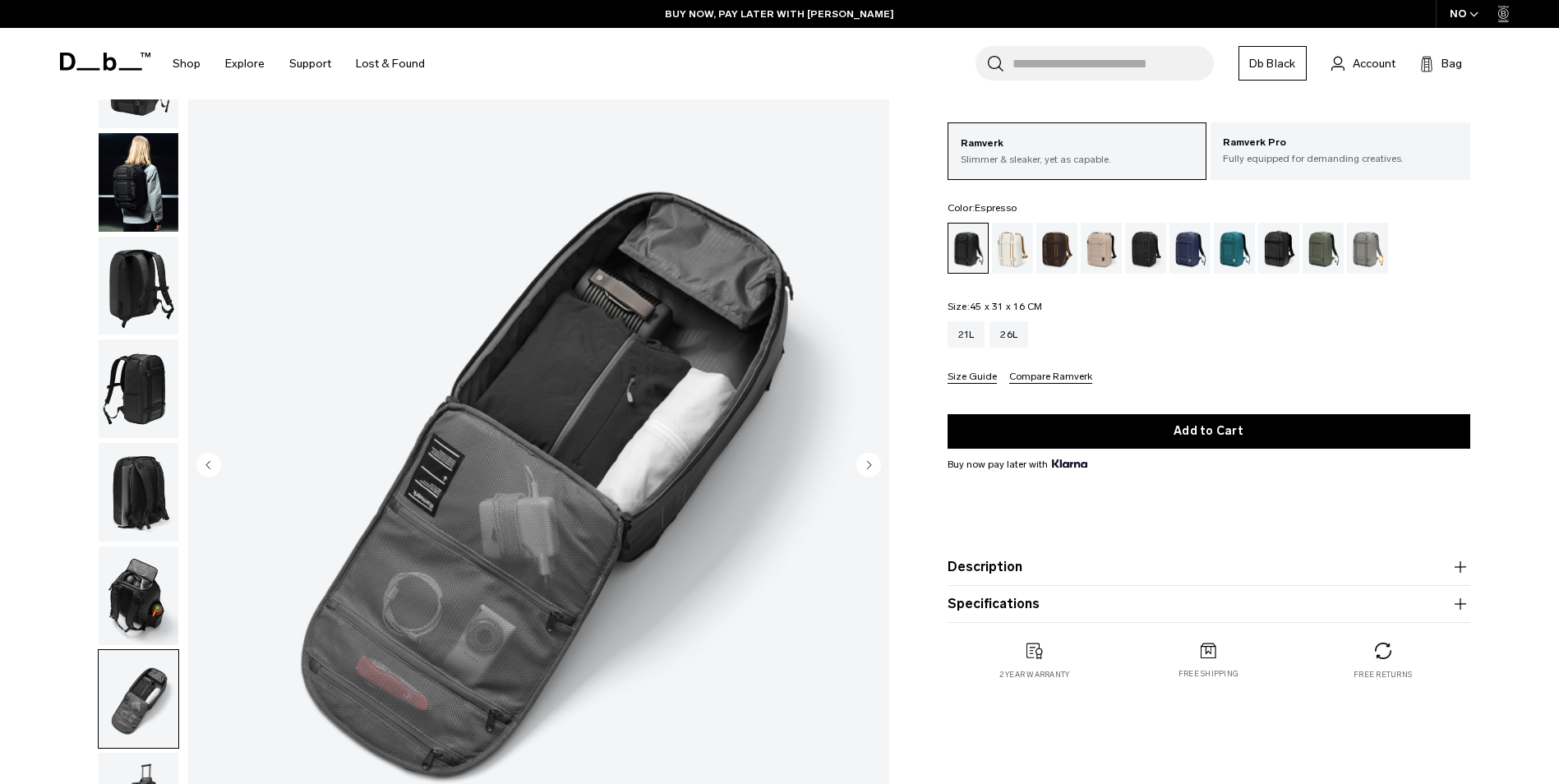
click at [1048, 235] on div "Espresso" at bounding box center [1057, 248] width 42 height 51
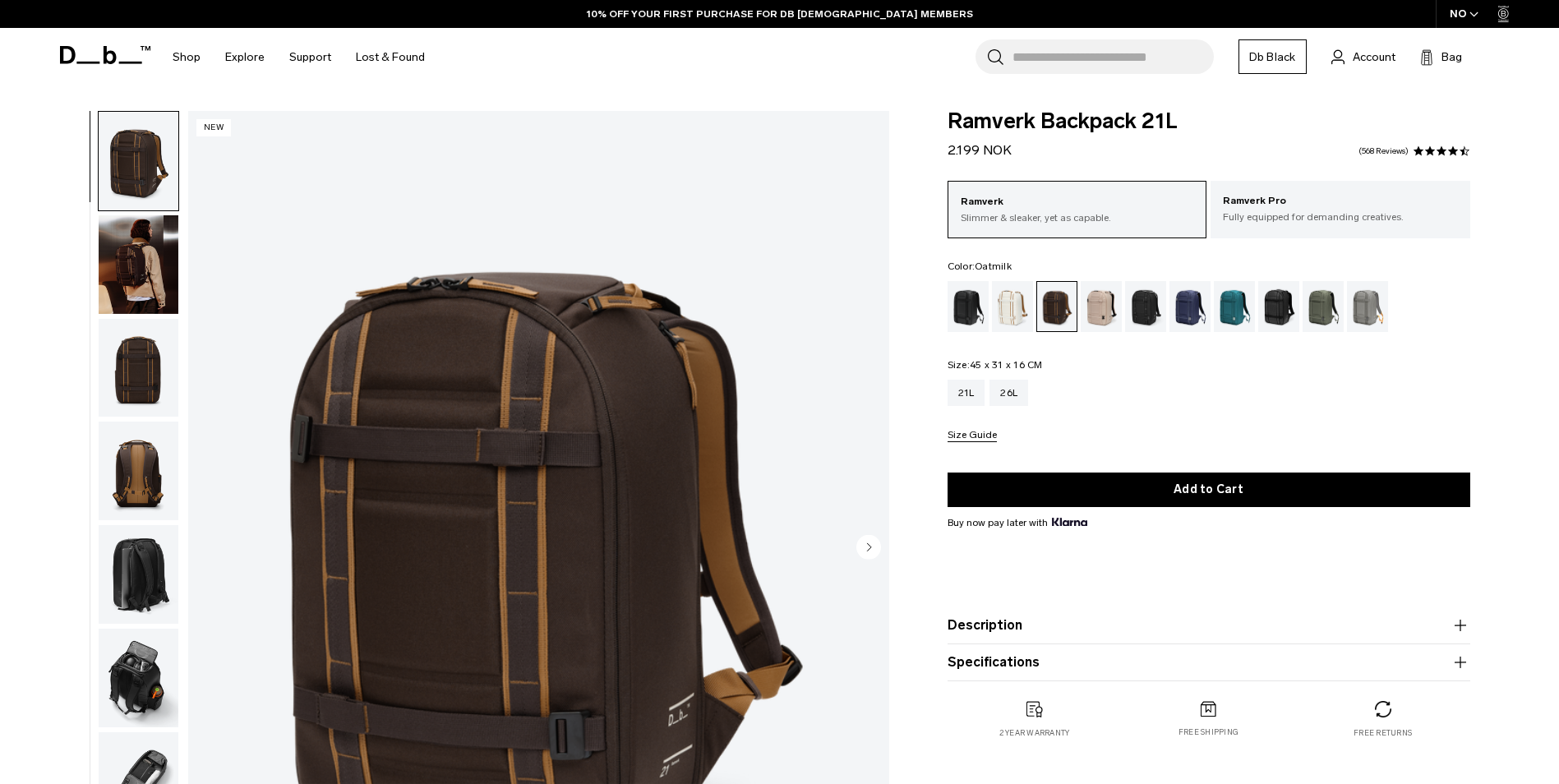
click at [1022, 315] on div "Oatmilk" at bounding box center [1012, 306] width 42 height 51
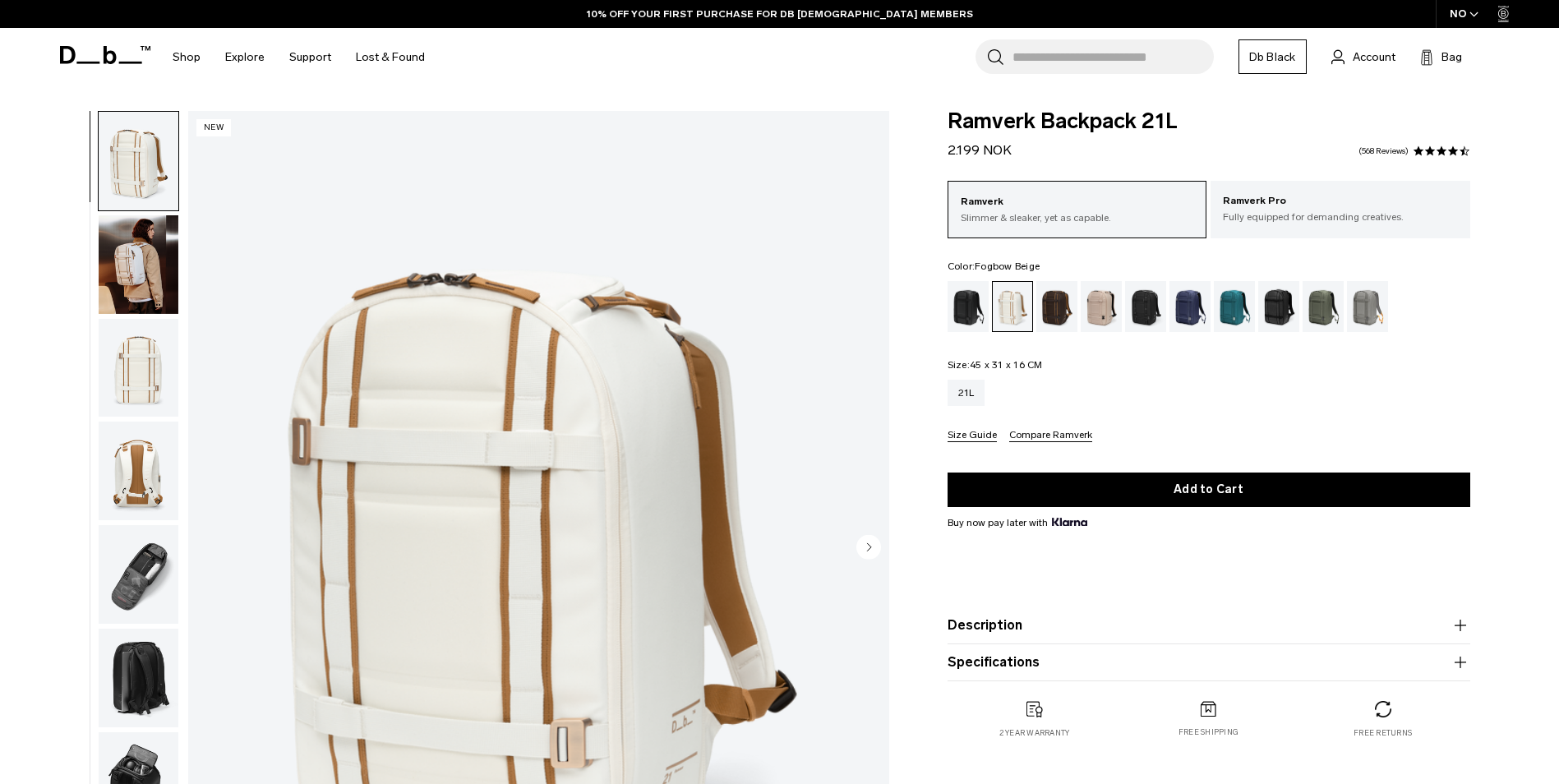
click at [1095, 311] on div "Fogbow Beige" at bounding box center [1101, 306] width 42 height 51
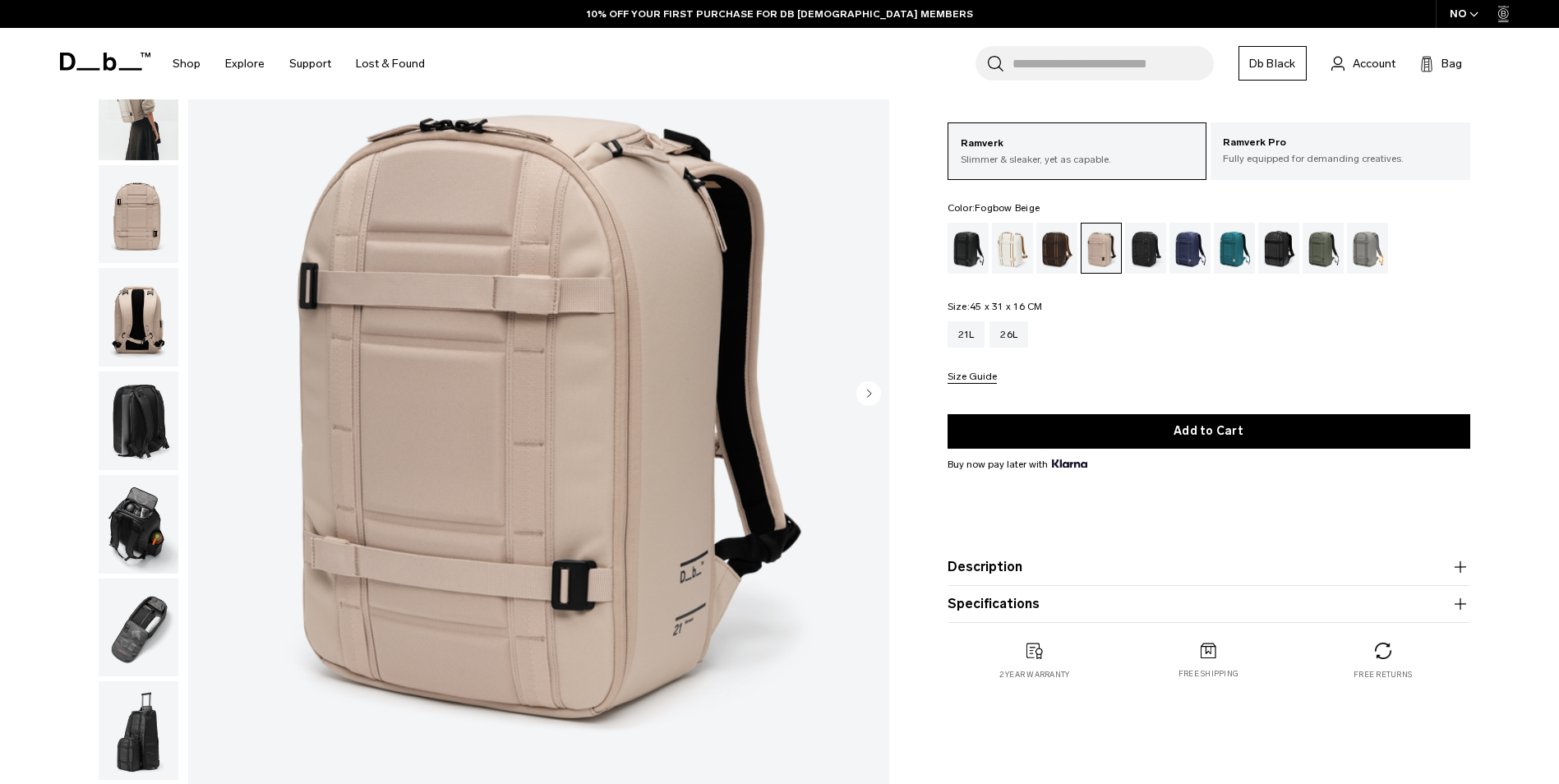
scroll to position [165, 0]
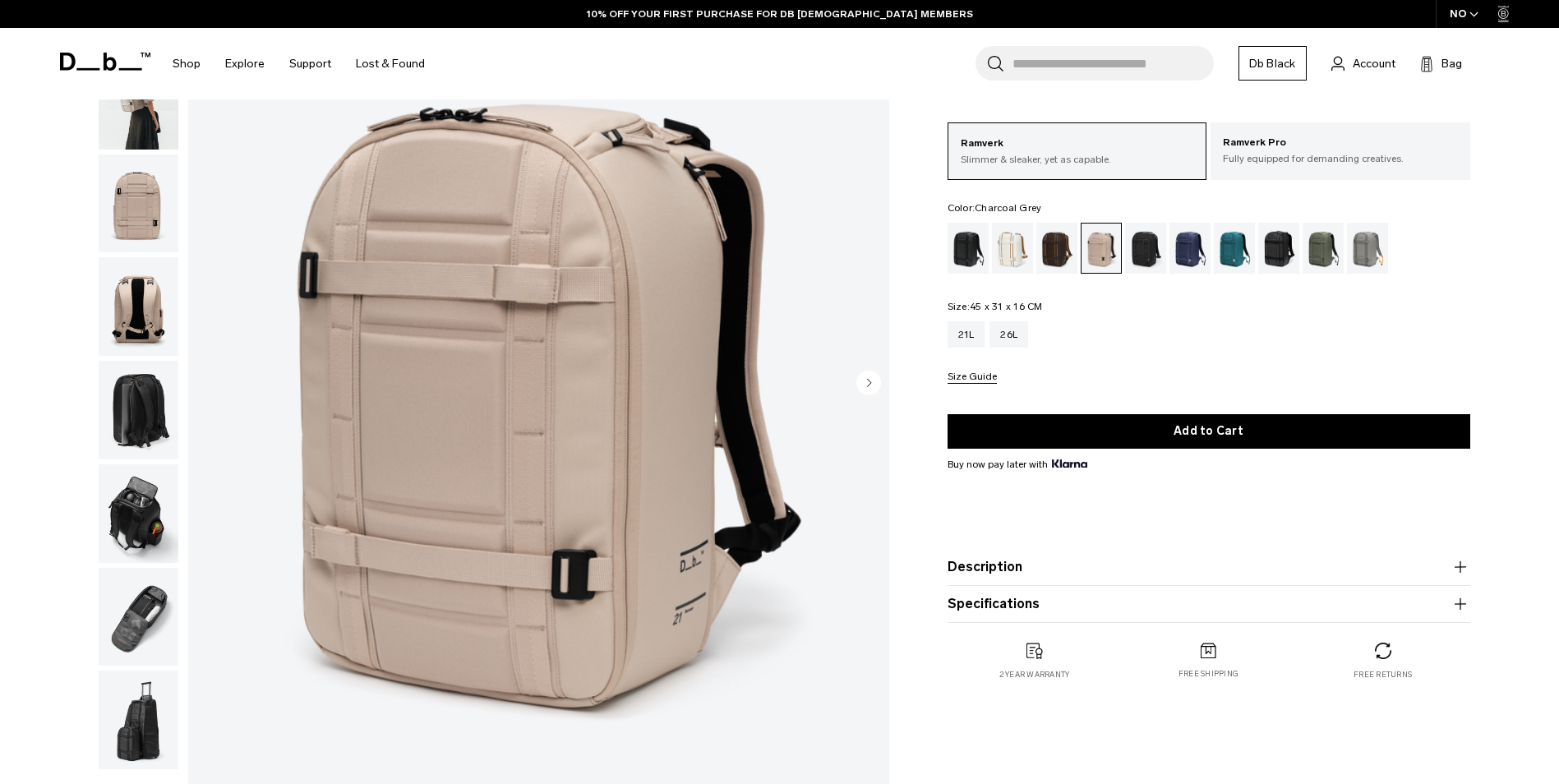
click at [1153, 259] on div "Charcoal Grey" at bounding box center [1146, 248] width 42 height 51
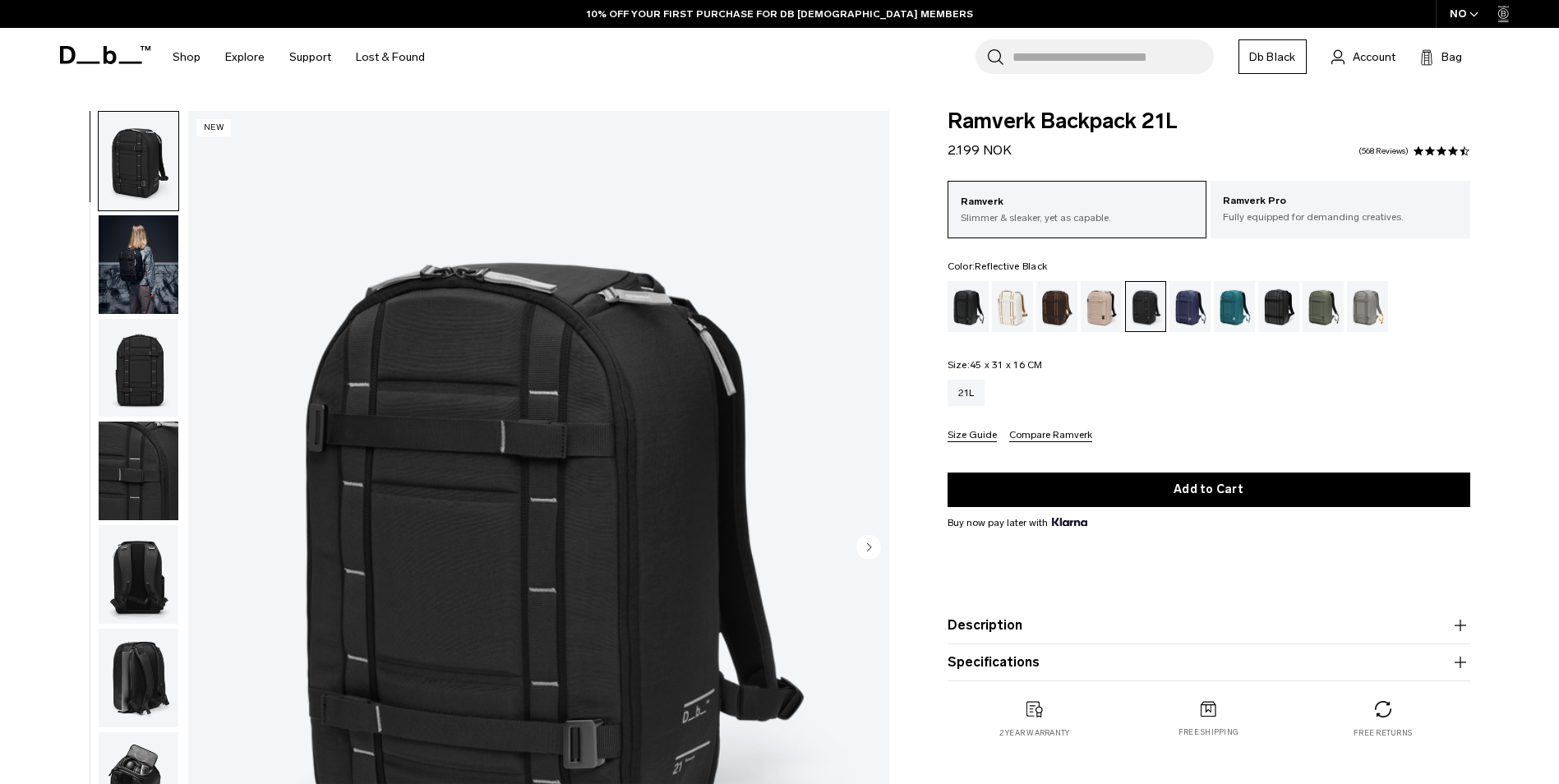
click at [1275, 308] on div "Reflective Black" at bounding box center [1279, 306] width 42 height 51
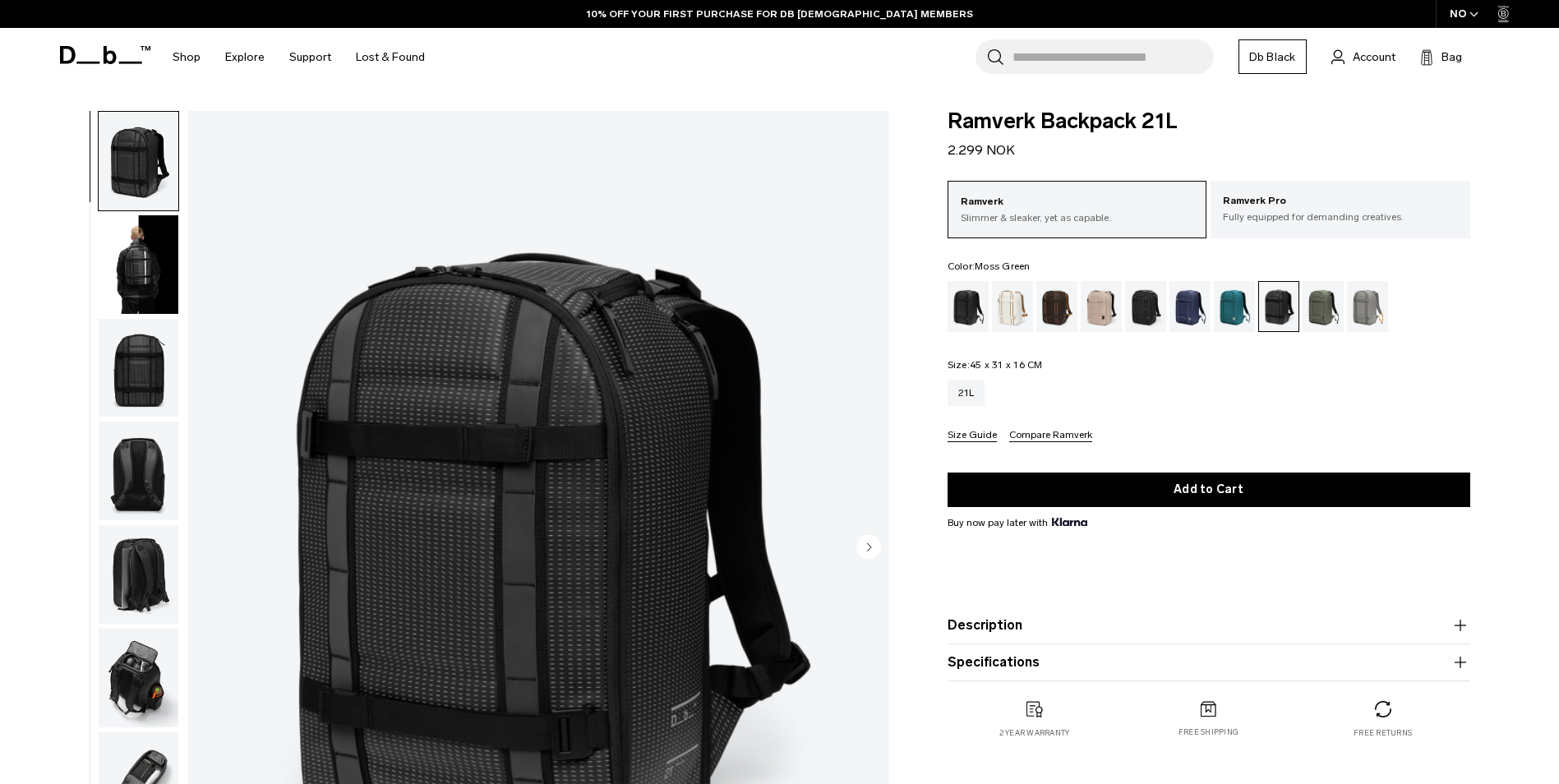
click at [1316, 309] on div "Moss Green" at bounding box center [1323, 306] width 42 height 51
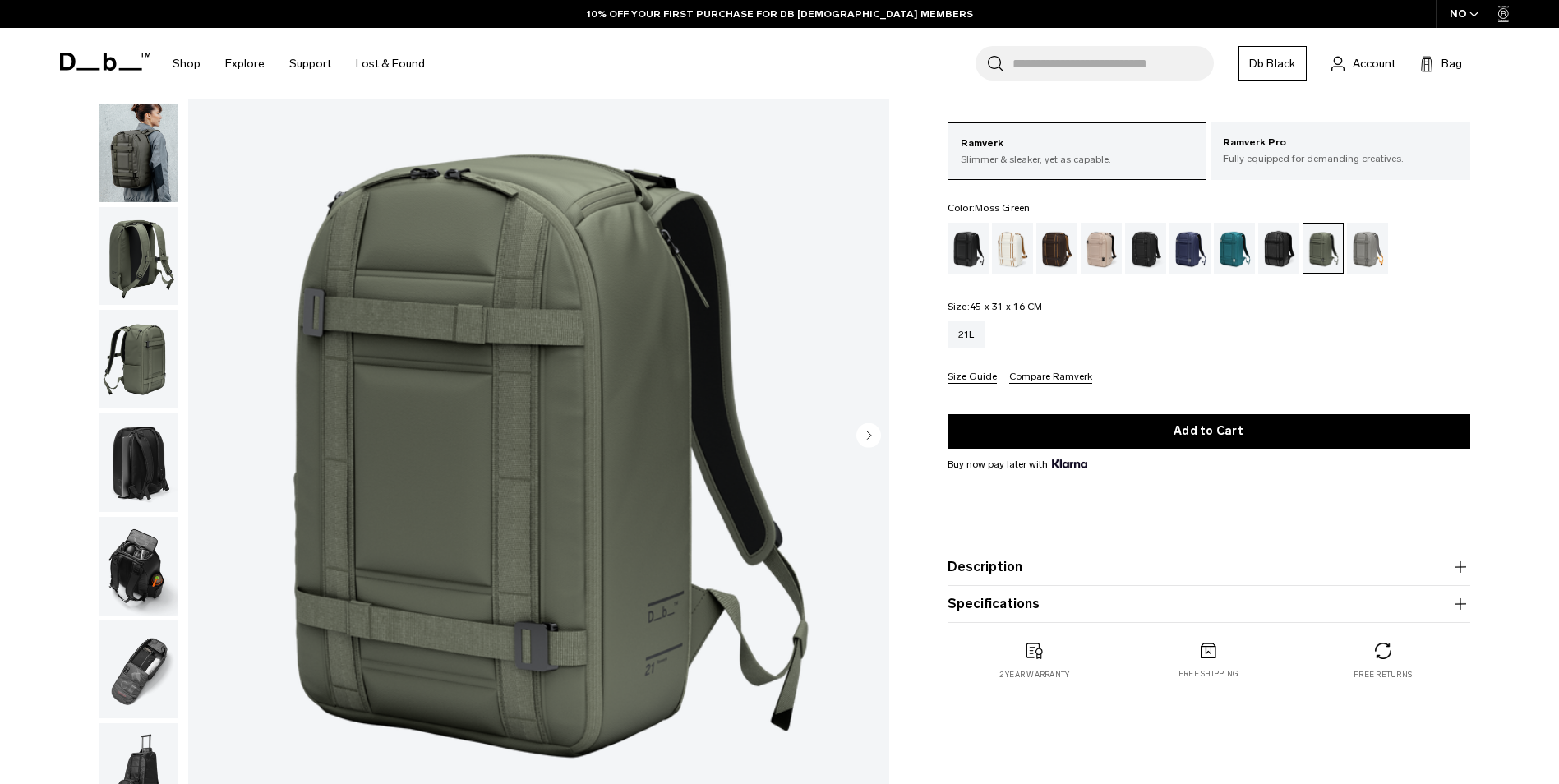
scroll to position [82, 0]
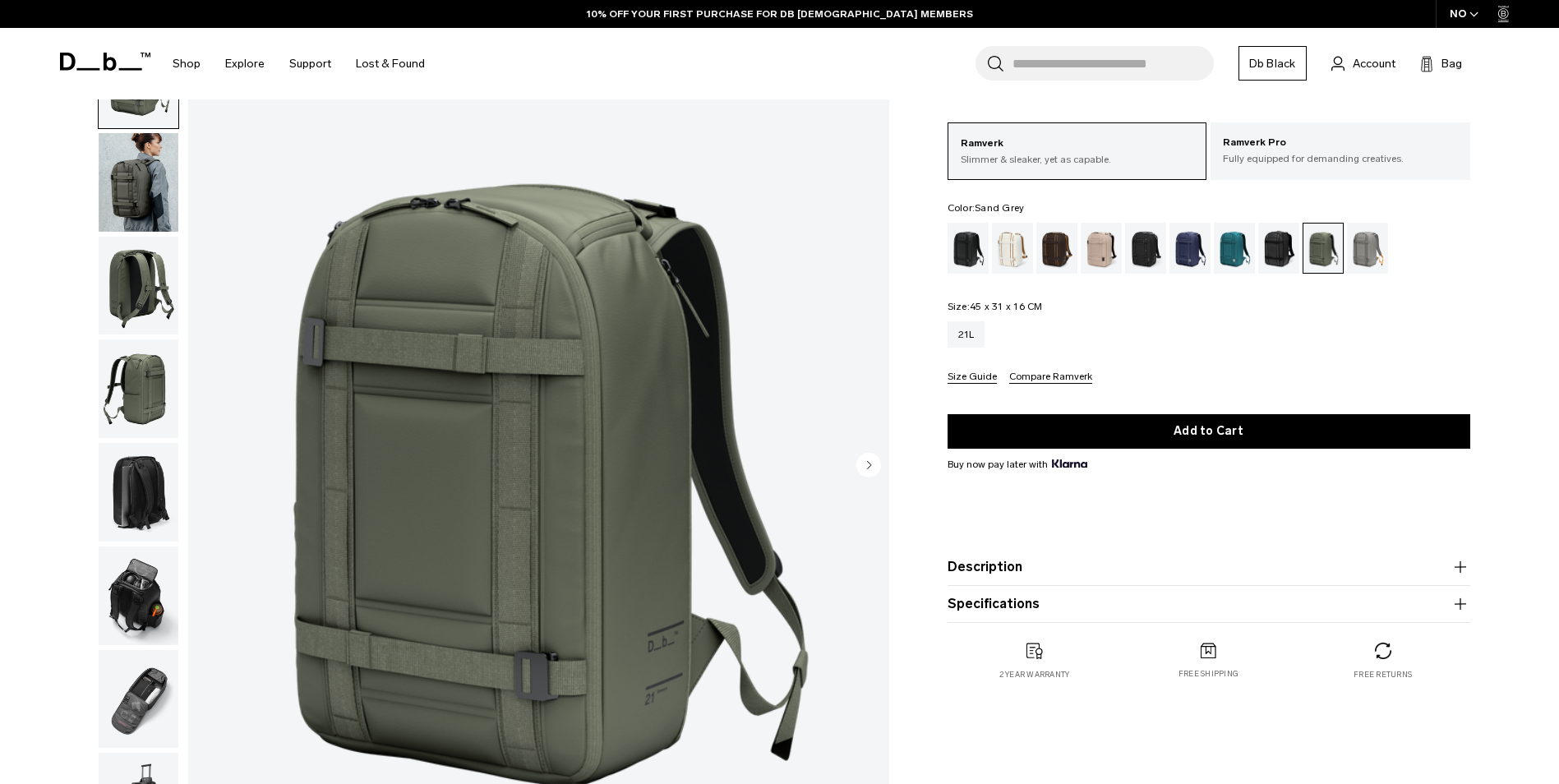
click at [1374, 258] on div "Sand Grey" at bounding box center [1368, 248] width 42 height 51
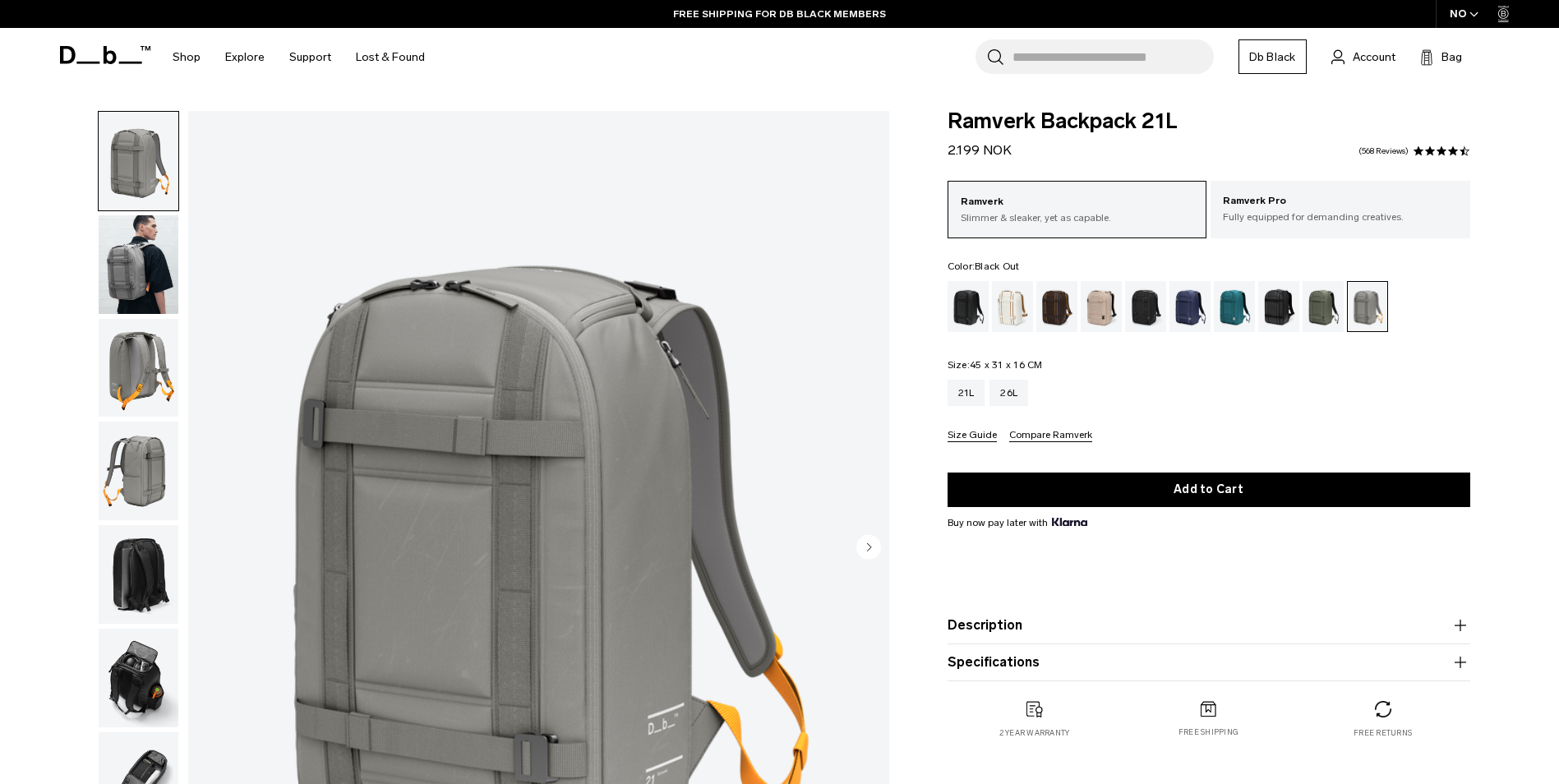
click at [956, 311] on div "Black Out" at bounding box center [968, 306] width 42 height 51
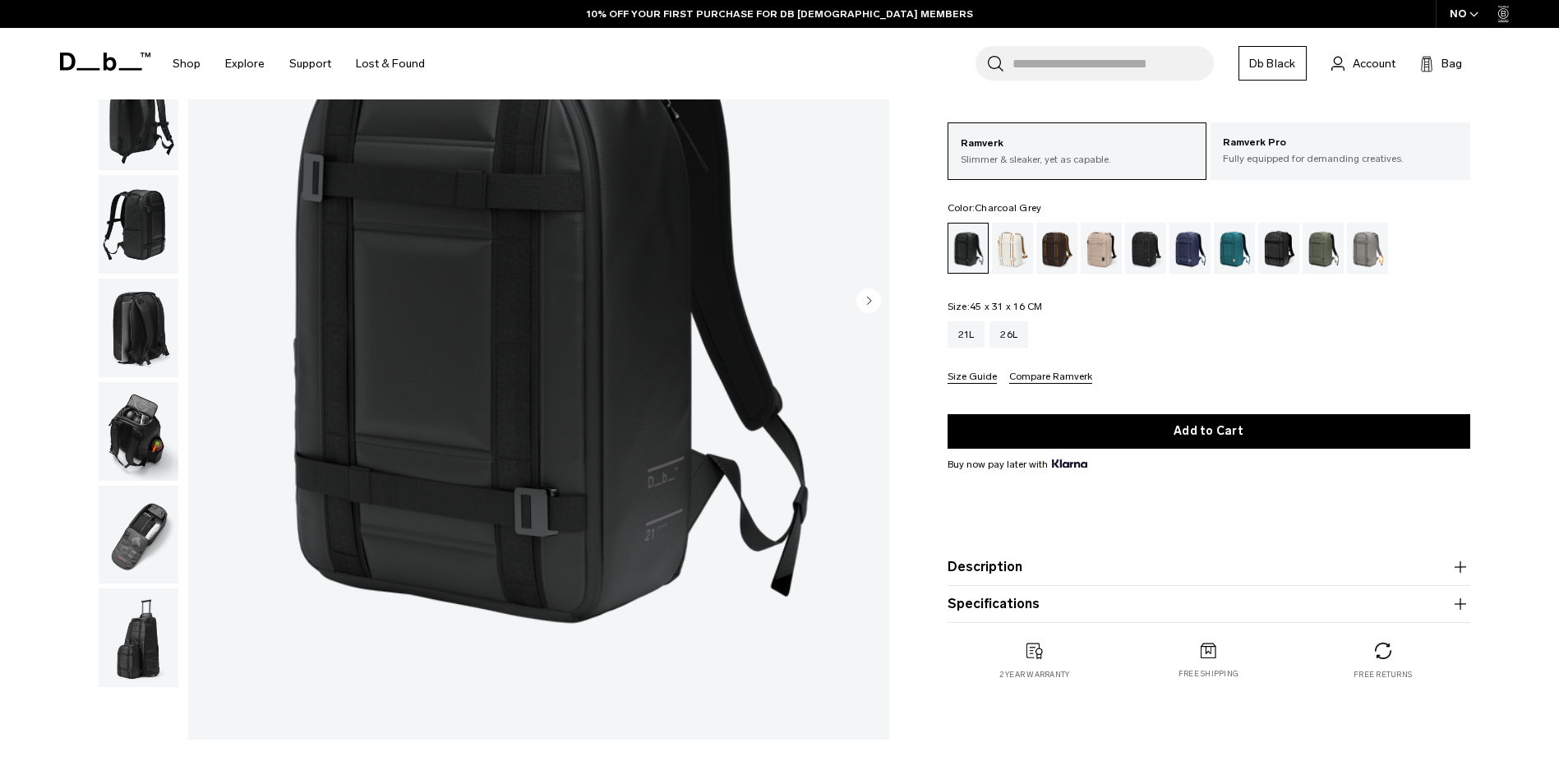
click at [1153, 249] on div "Charcoal Grey" at bounding box center [1146, 248] width 42 height 51
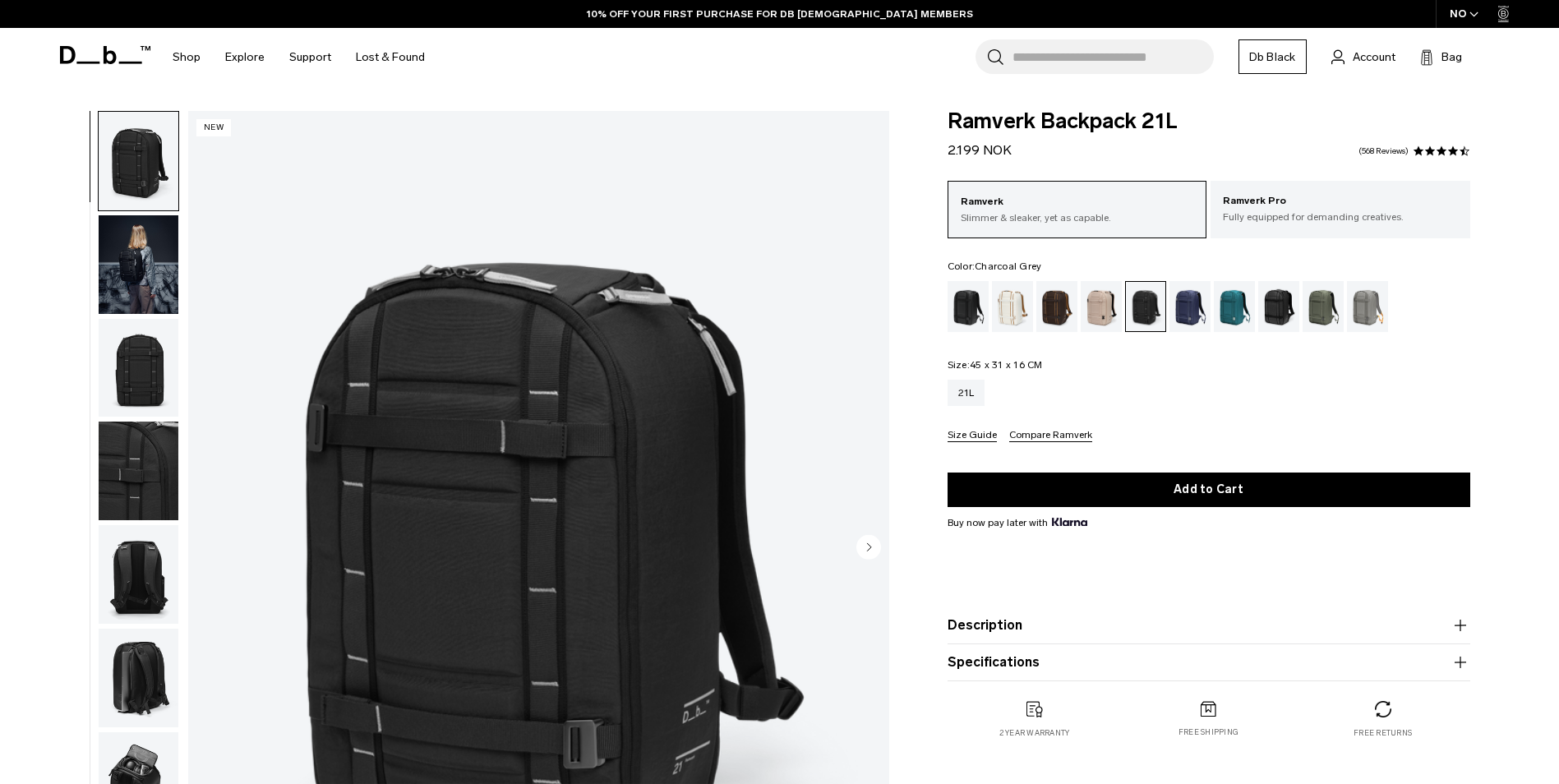
click at [145, 264] on img "button" at bounding box center [138, 265] width 79 height 98
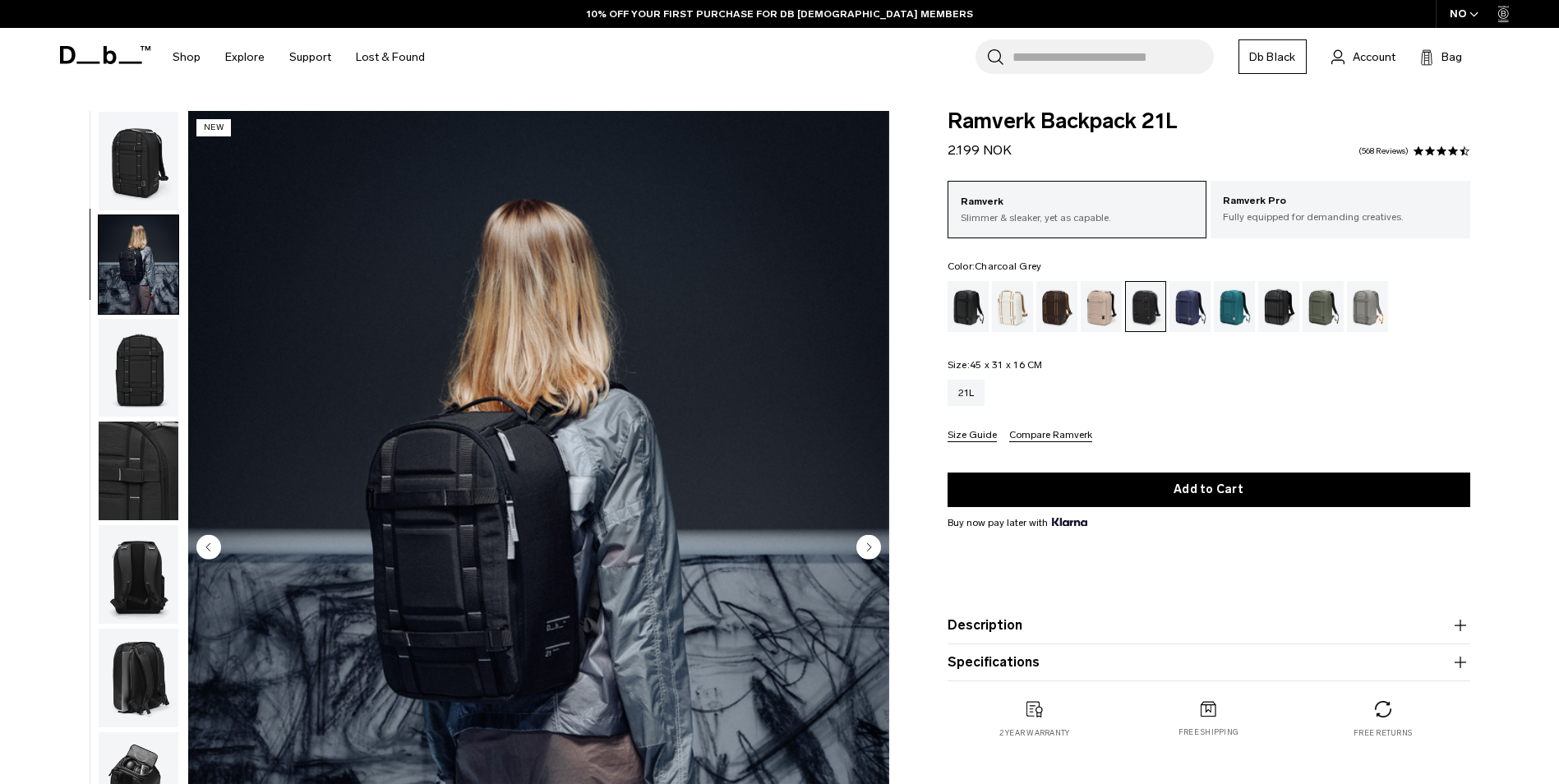
scroll to position [52, 0]
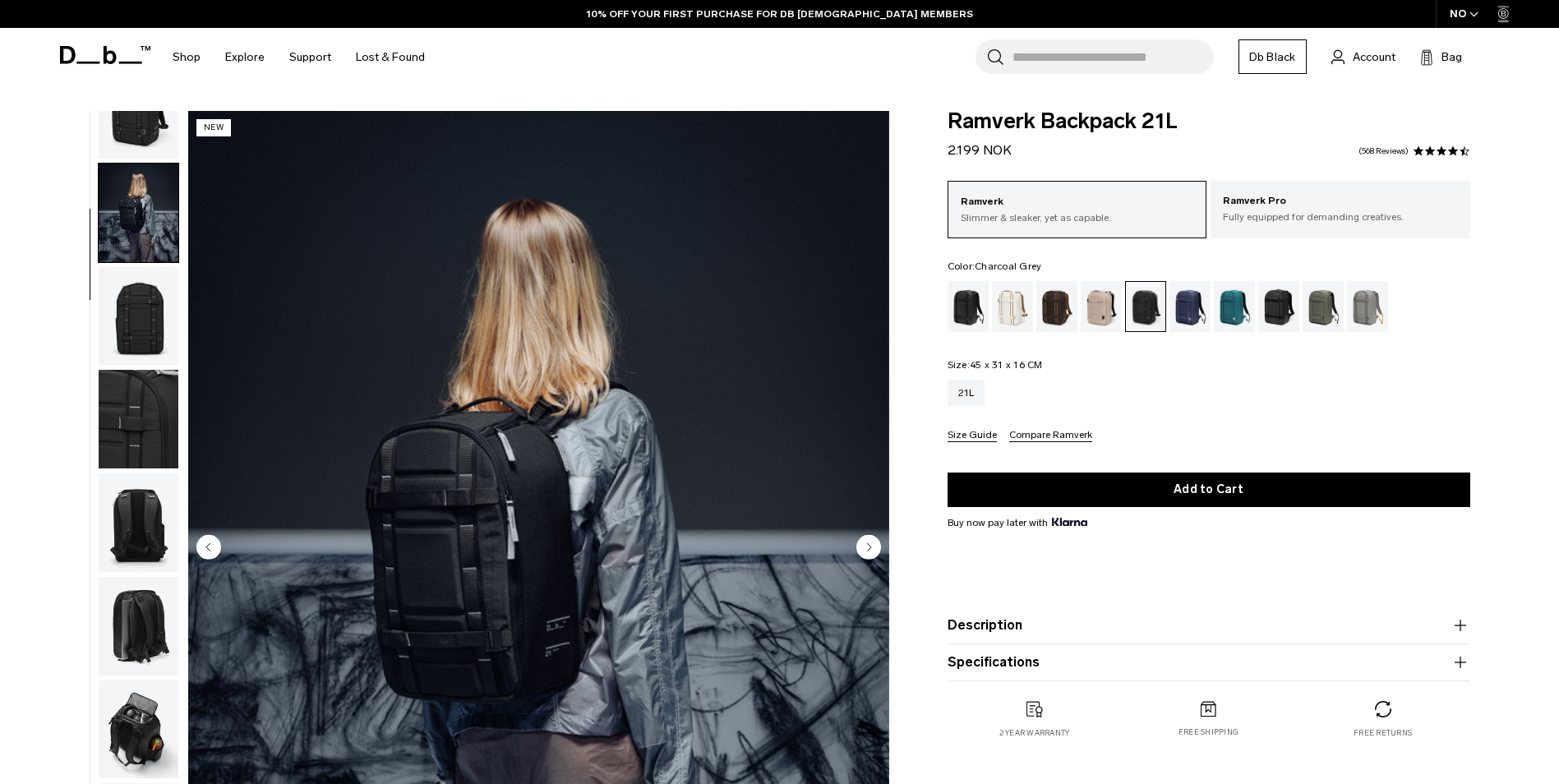
click at [135, 313] on img "button" at bounding box center [138, 316] width 79 height 98
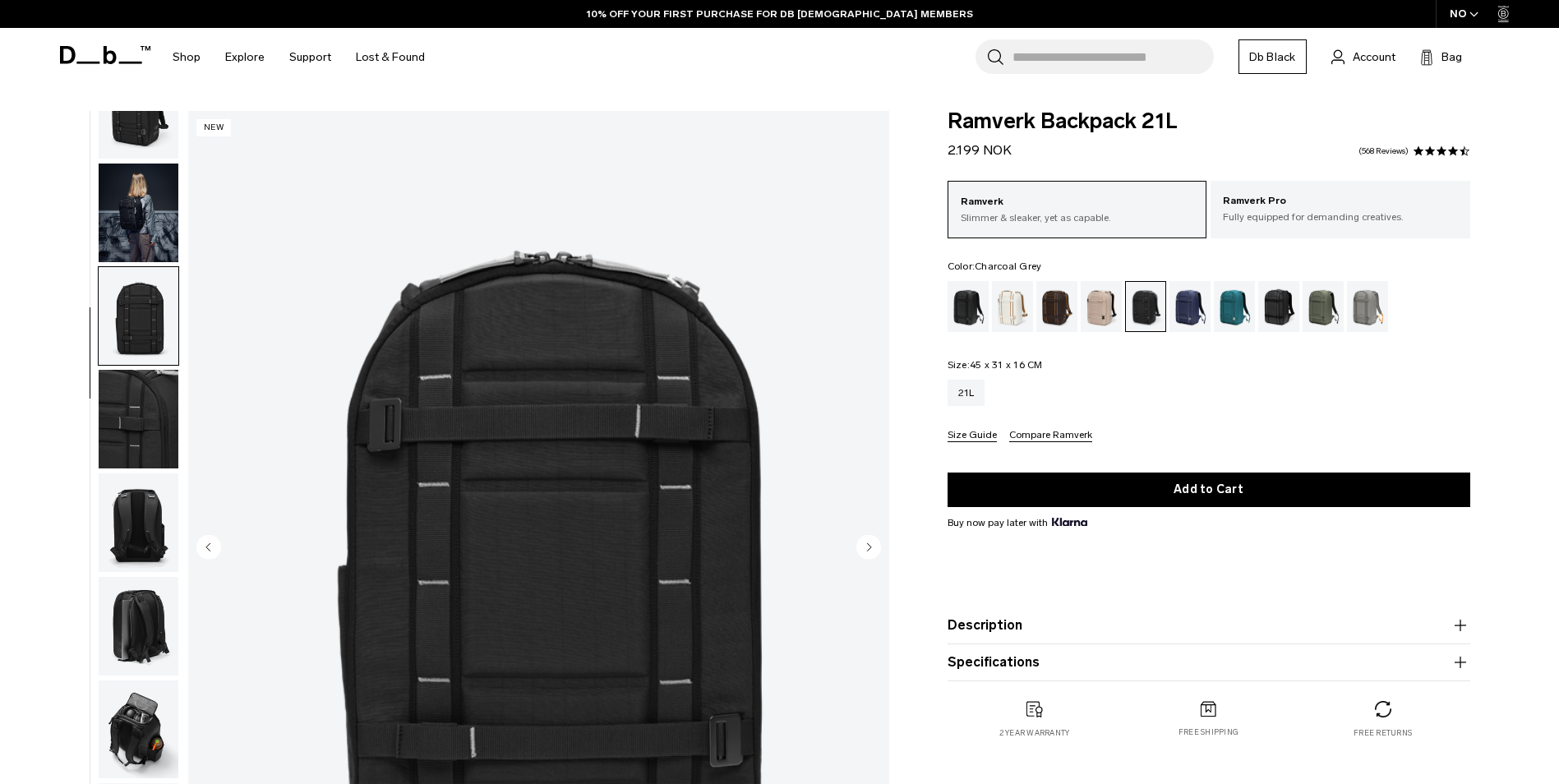
click at [149, 400] on img "button" at bounding box center [138, 419] width 79 height 98
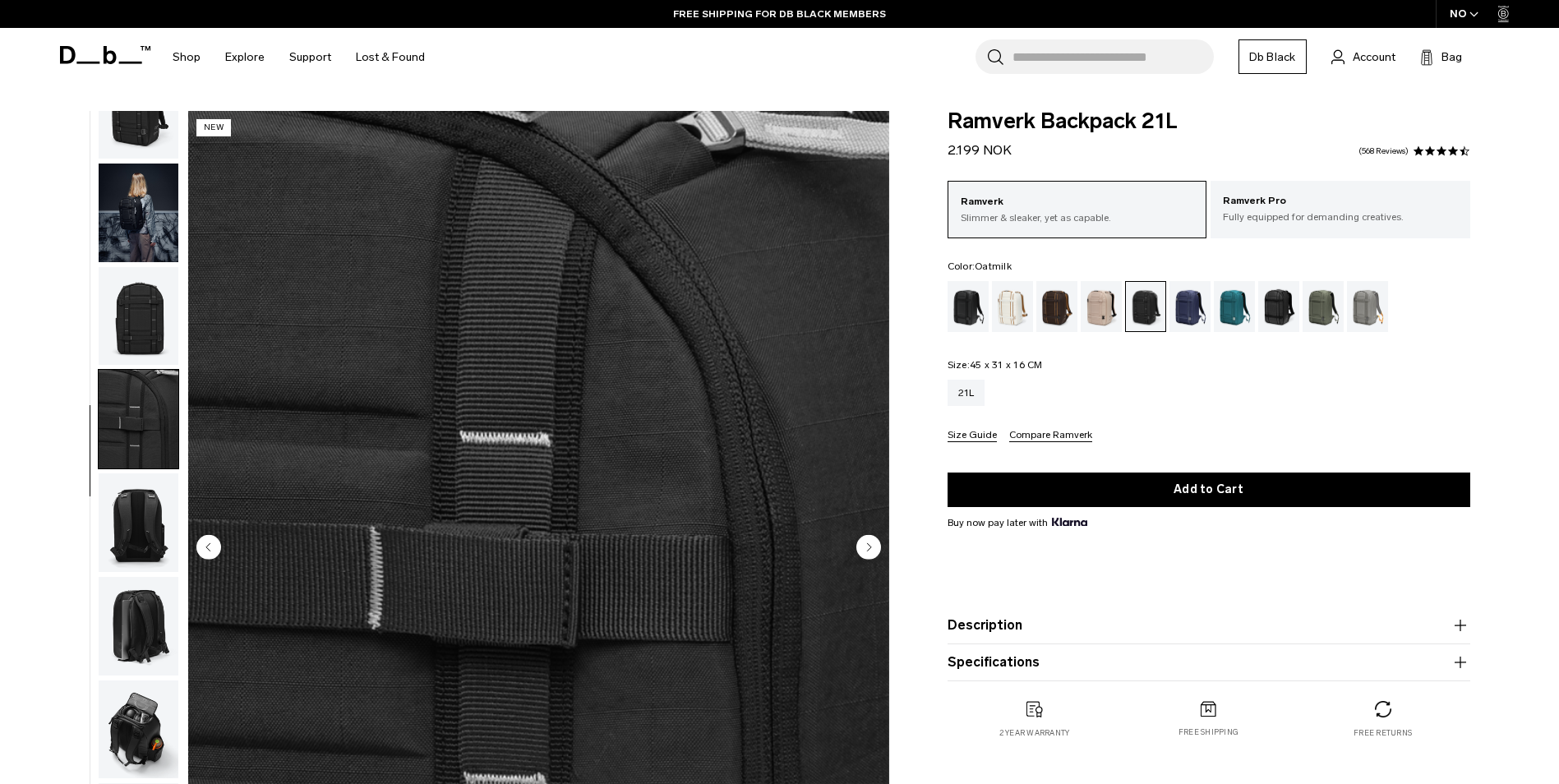
click at [1006, 305] on div "Oatmilk" at bounding box center [1012, 306] width 42 height 51
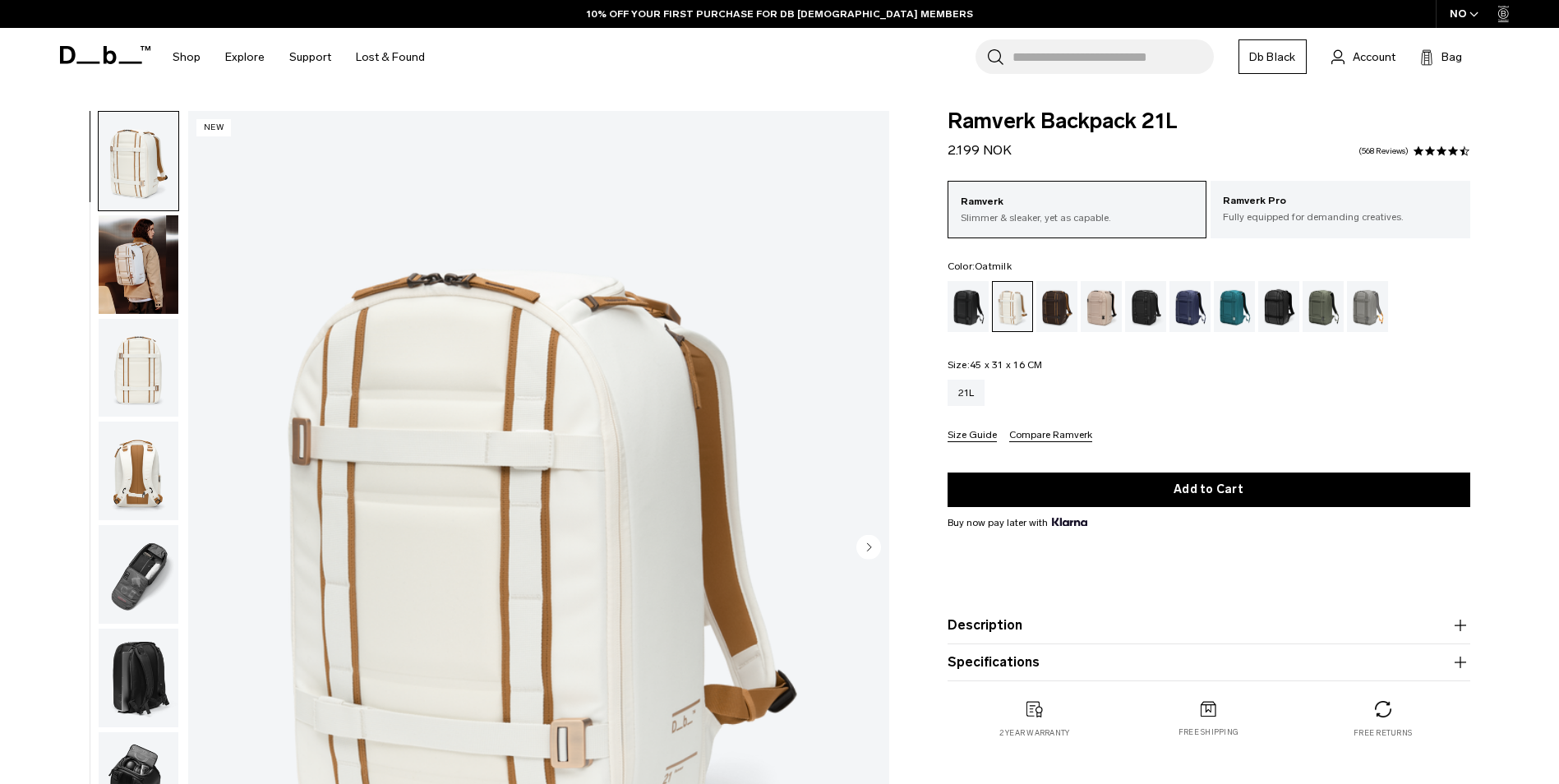
click at [134, 265] on img "button" at bounding box center [138, 265] width 79 height 98
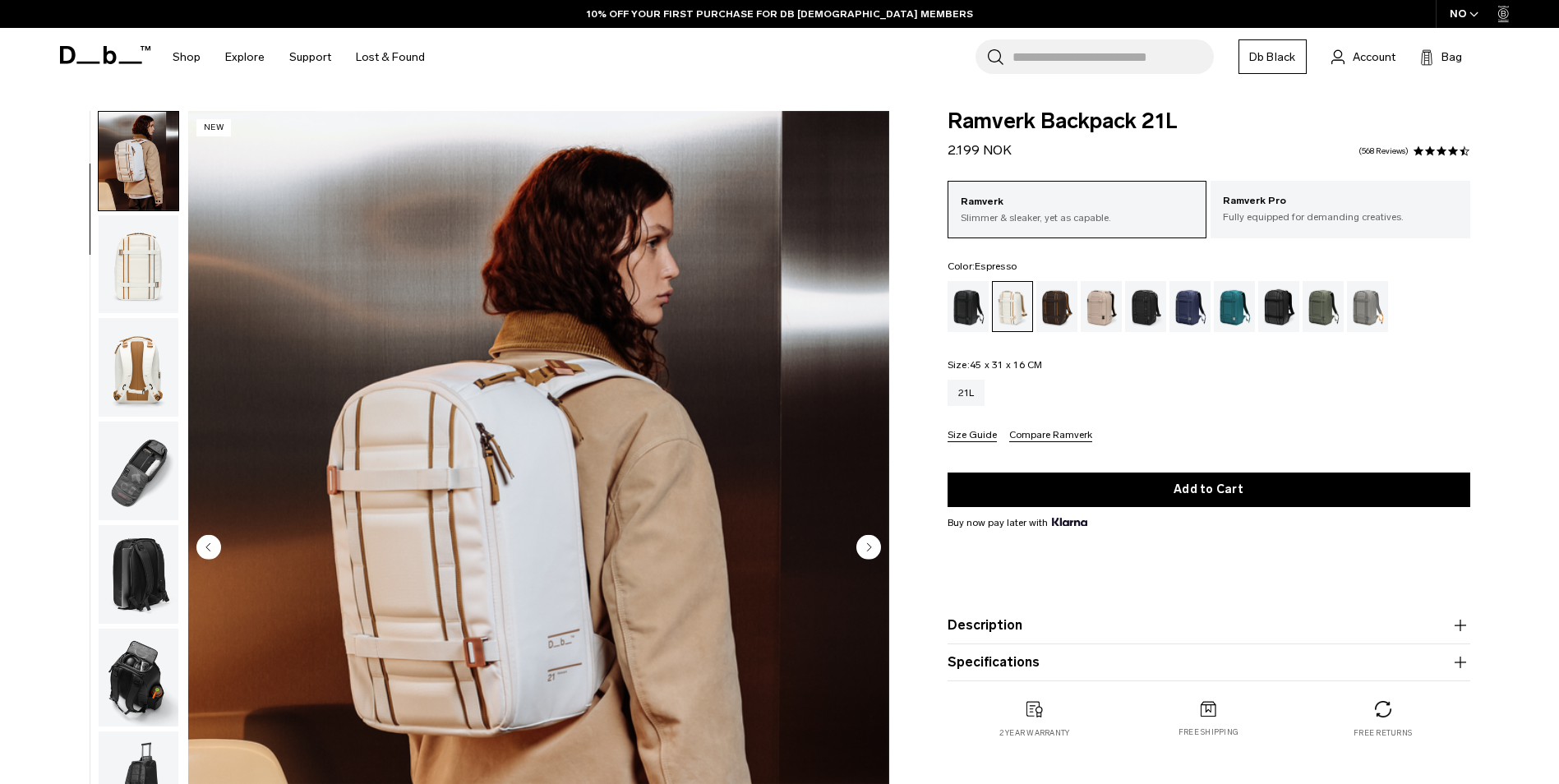
click at [1062, 316] on div "Espresso" at bounding box center [1057, 306] width 42 height 51
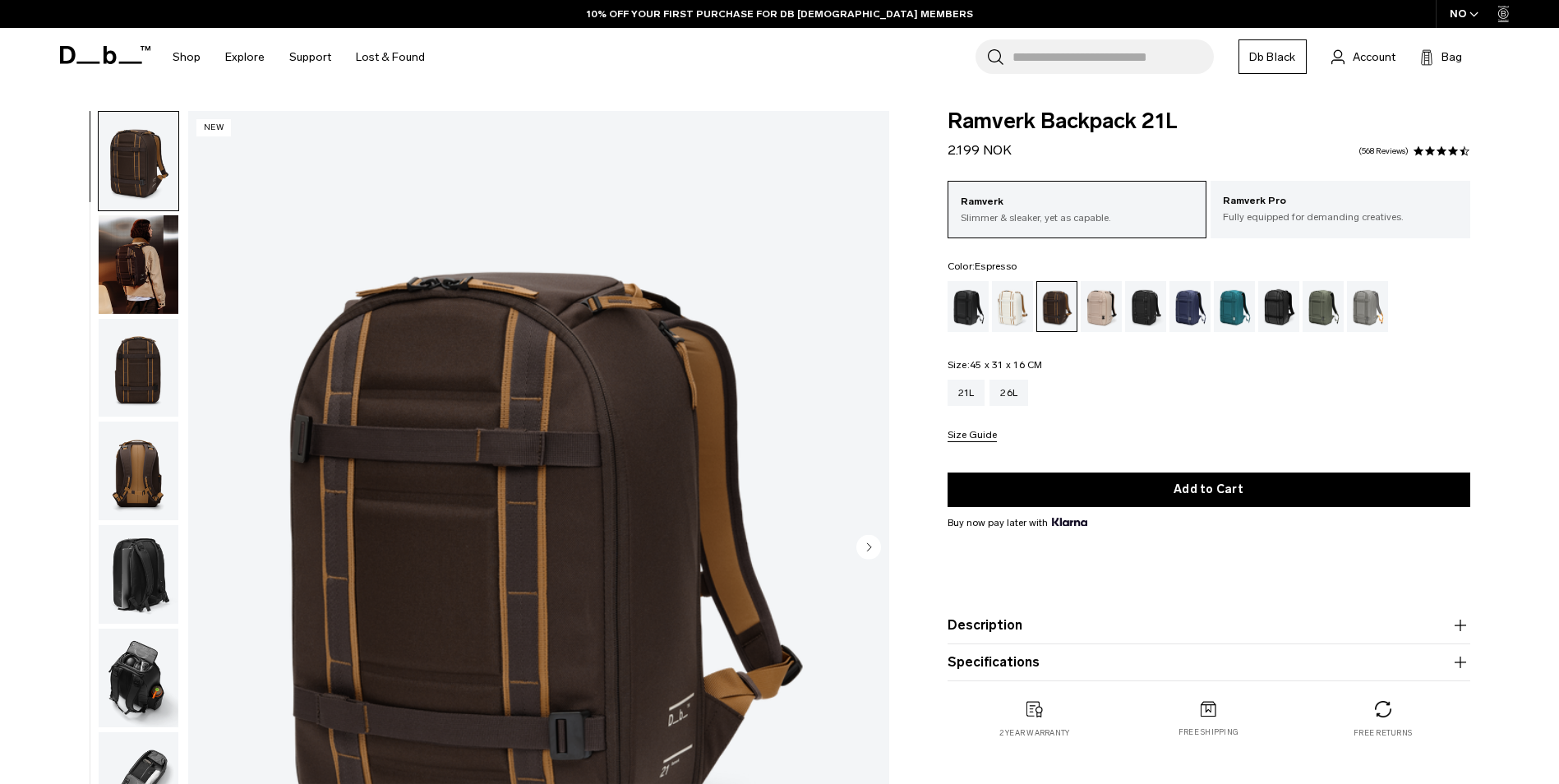
click at [115, 237] on img "button" at bounding box center [138, 265] width 79 height 98
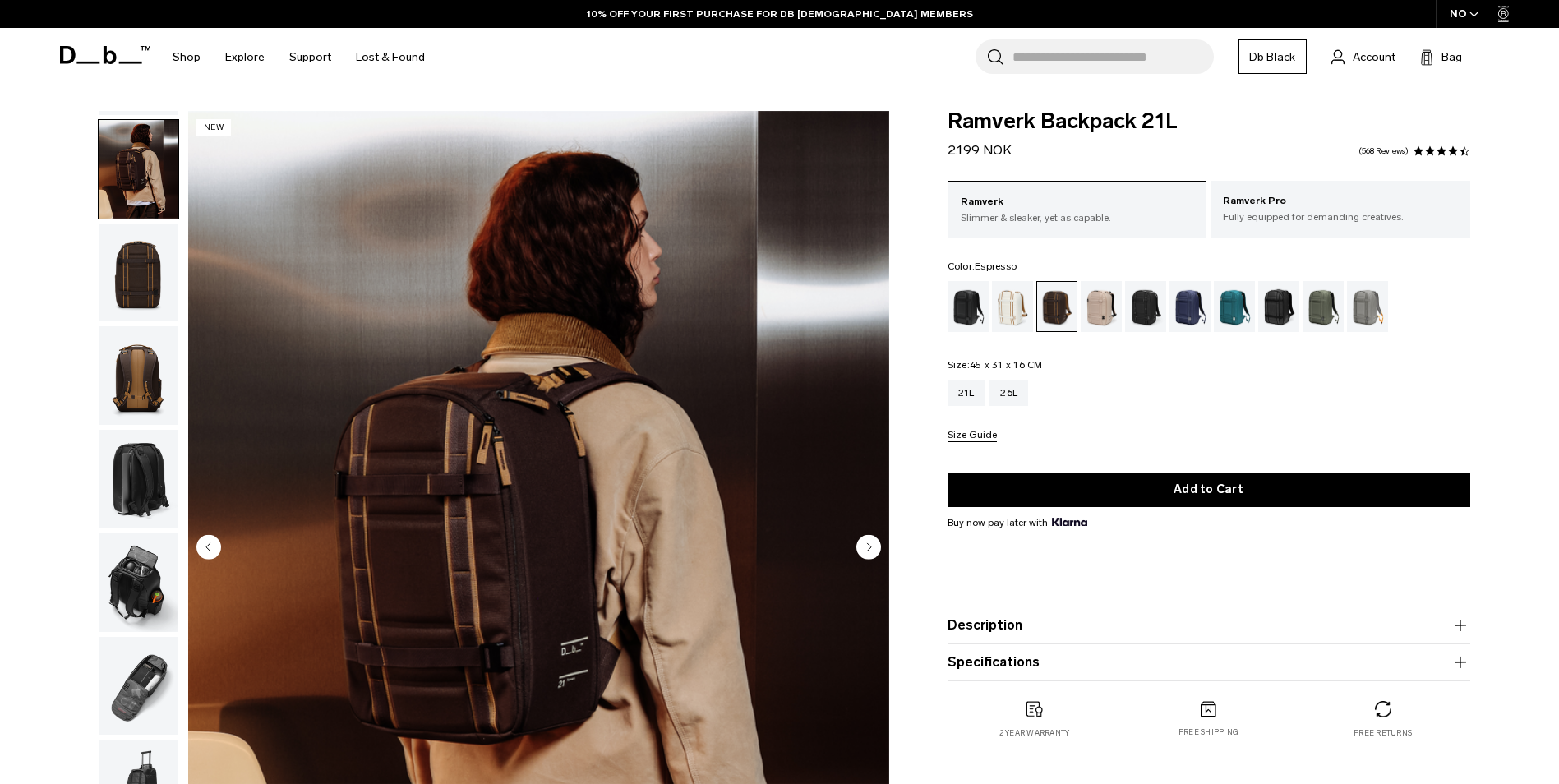
scroll to position [103, 0]
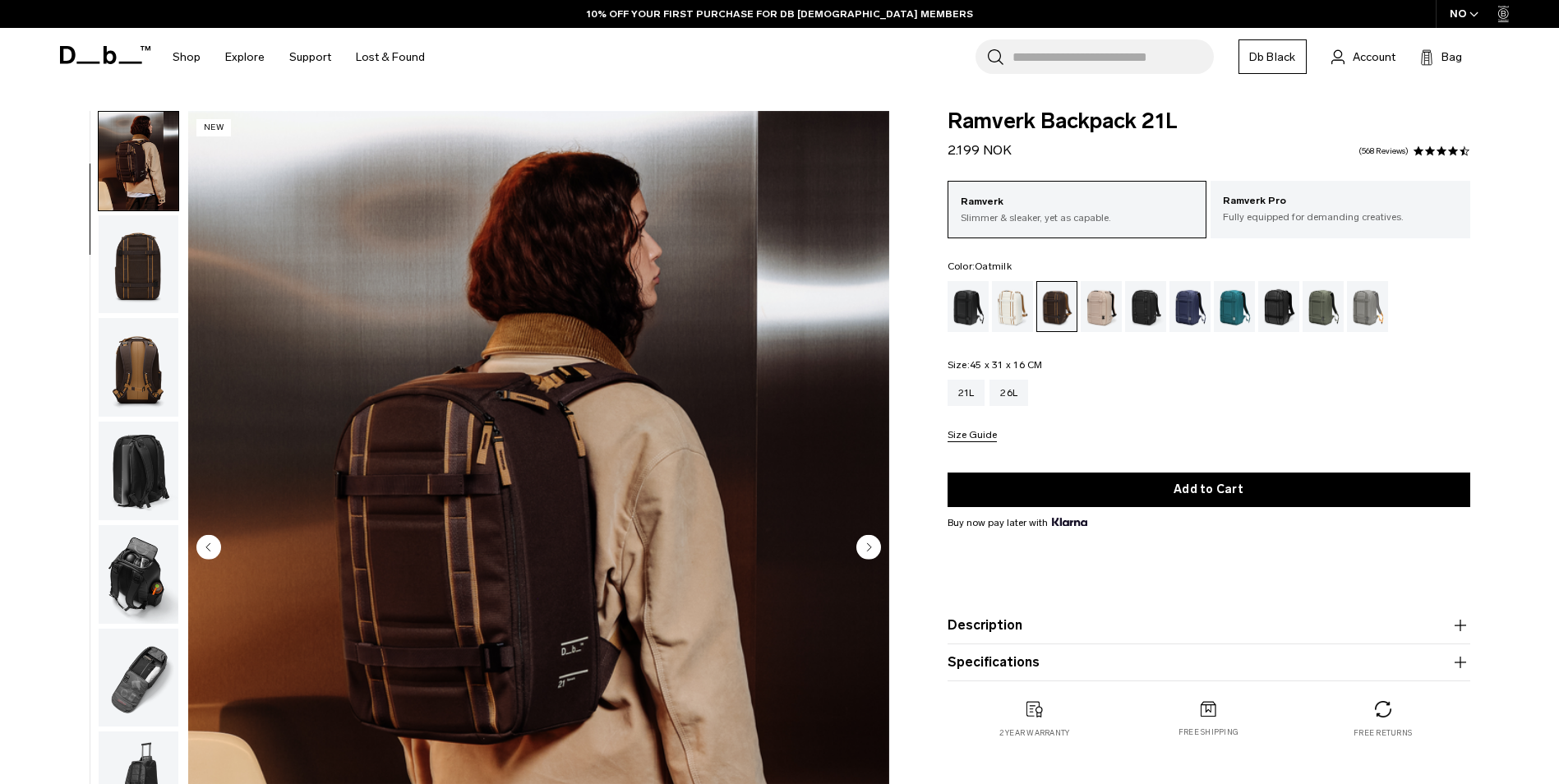
click at [1011, 297] on div "Oatmilk" at bounding box center [1012, 306] width 42 height 51
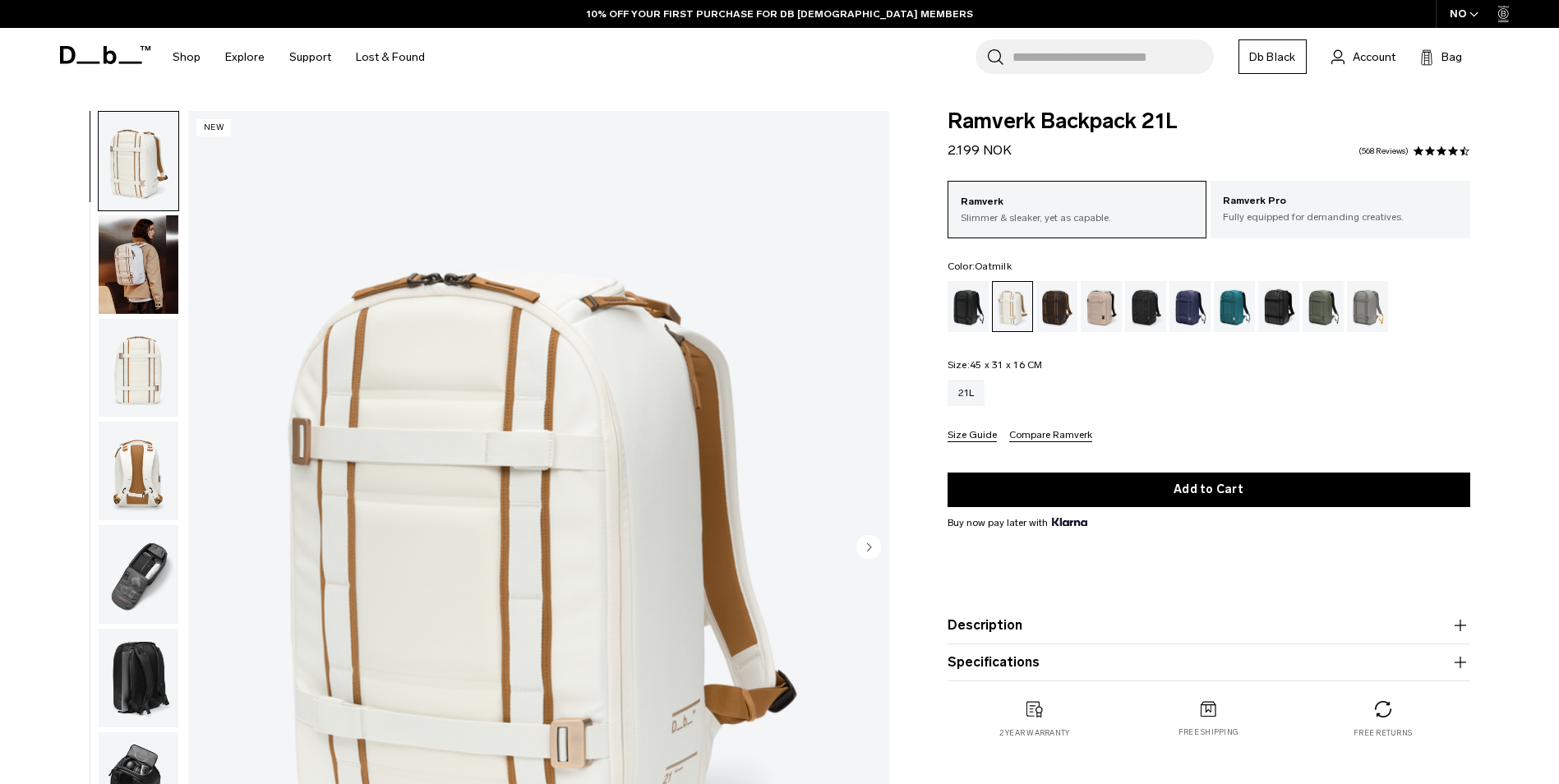
click at [141, 269] on img "button" at bounding box center [138, 265] width 79 height 98
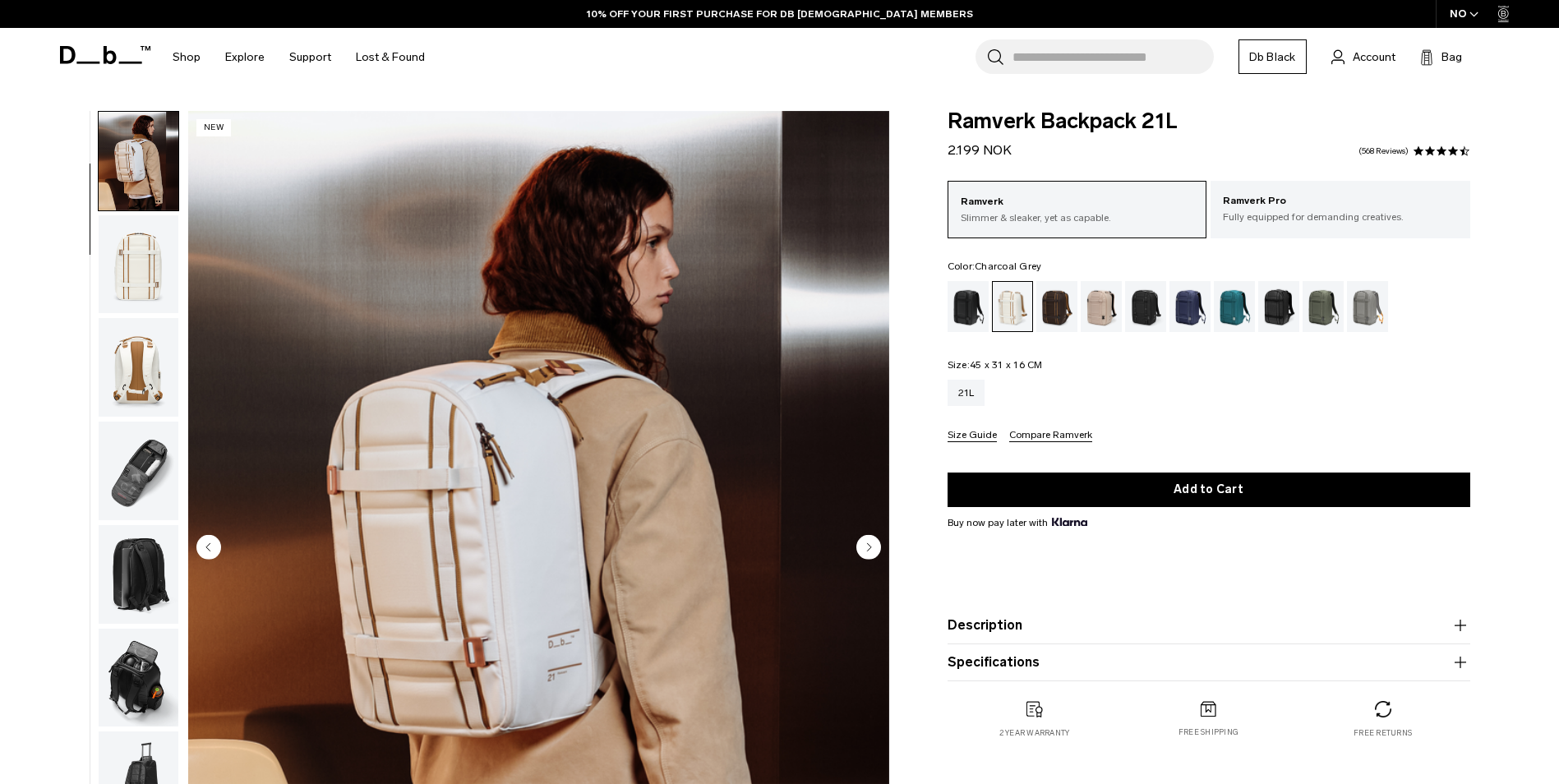
click at [1149, 317] on div "Charcoal Grey" at bounding box center [1146, 306] width 42 height 51
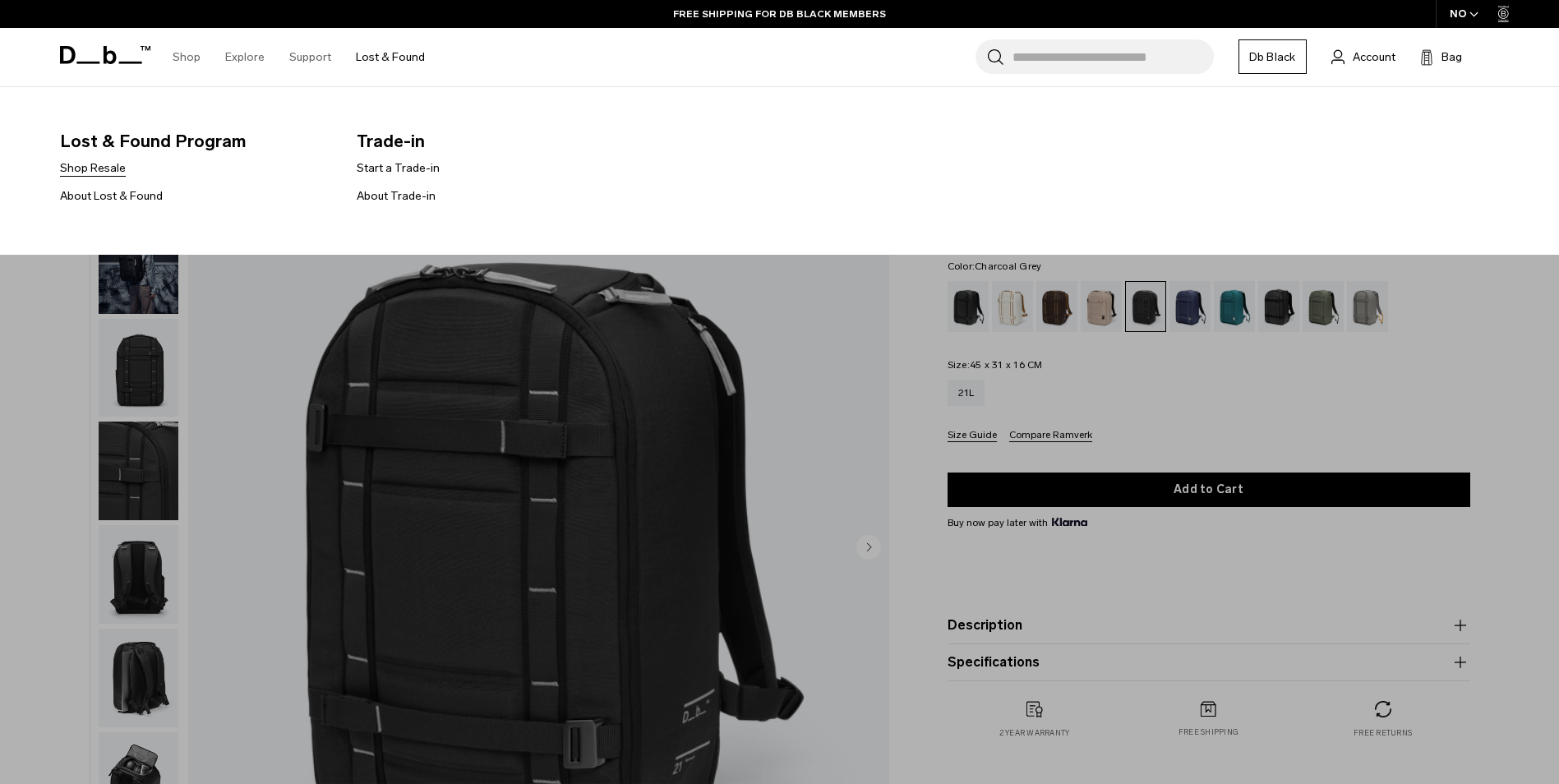
click at [94, 165] on link "Shop Resale" at bounding box center [92, 167] width 65 height 17
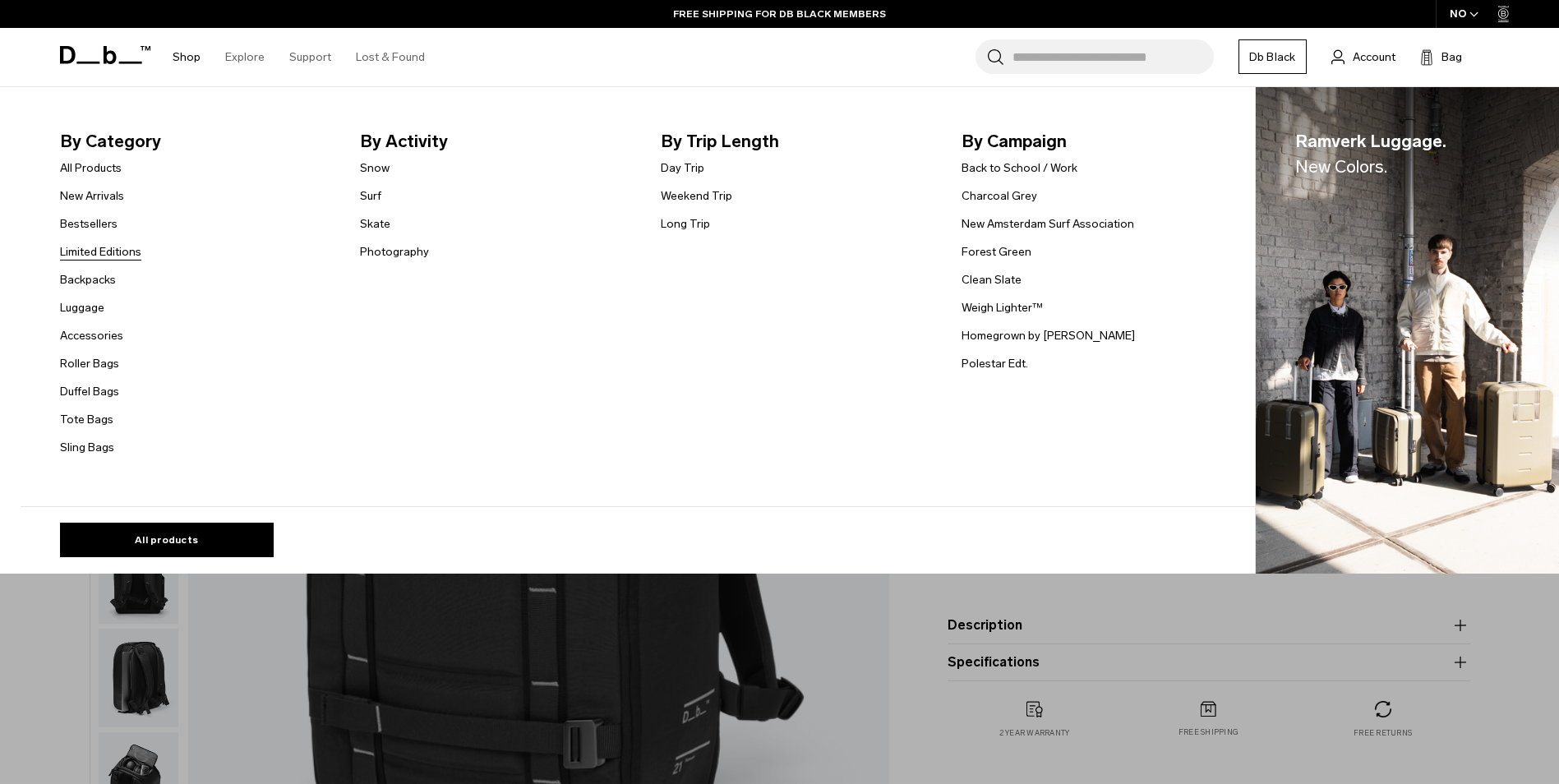
click at [92, 255] on link "Limited Editions" at bounding box center [100, 252] width 81 height 17
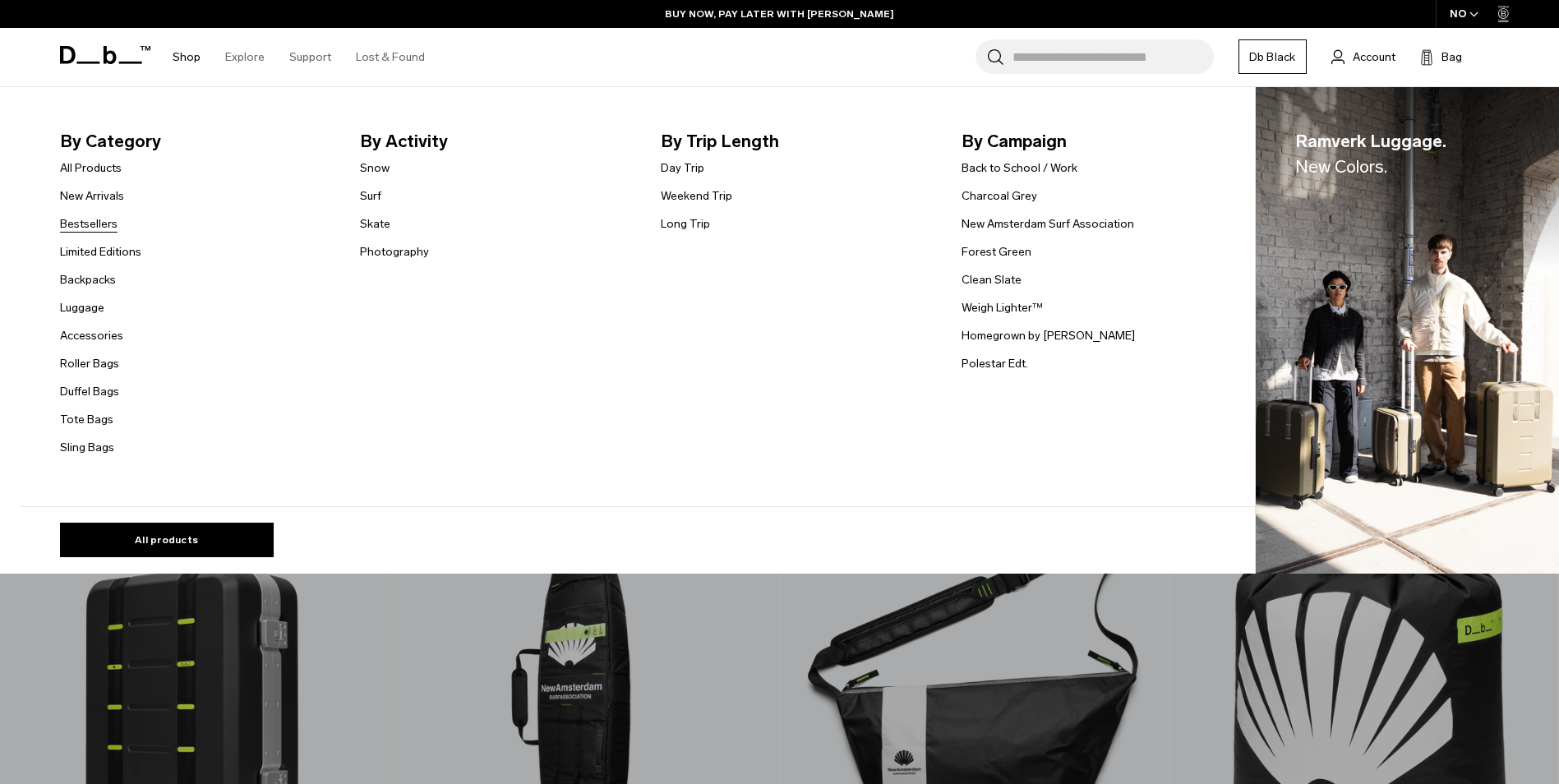
click at [87, 223] on link "Bestsellers" at bounding box center [88, 224] width 58 height 17
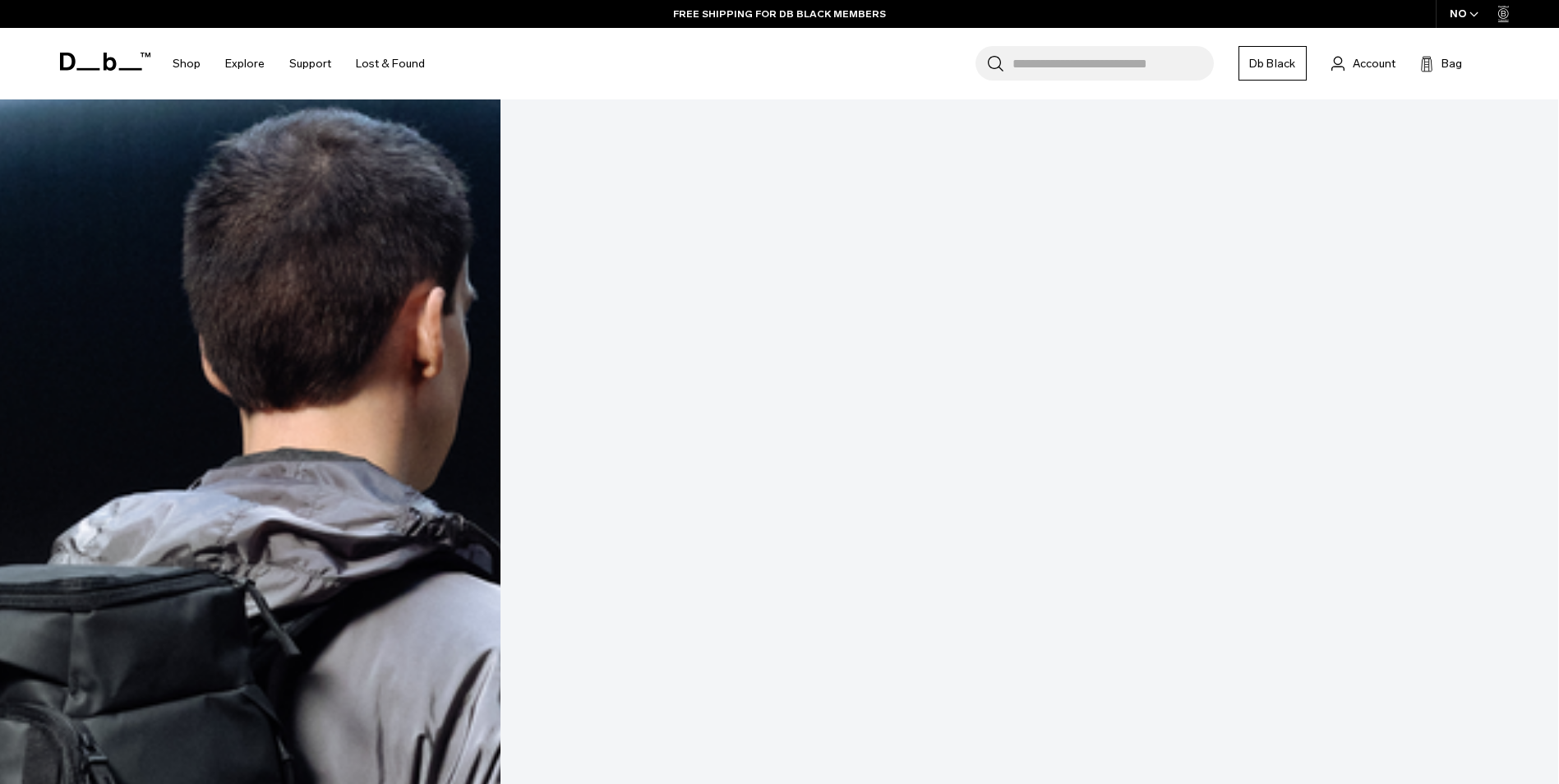
scroll to position [493, 0]
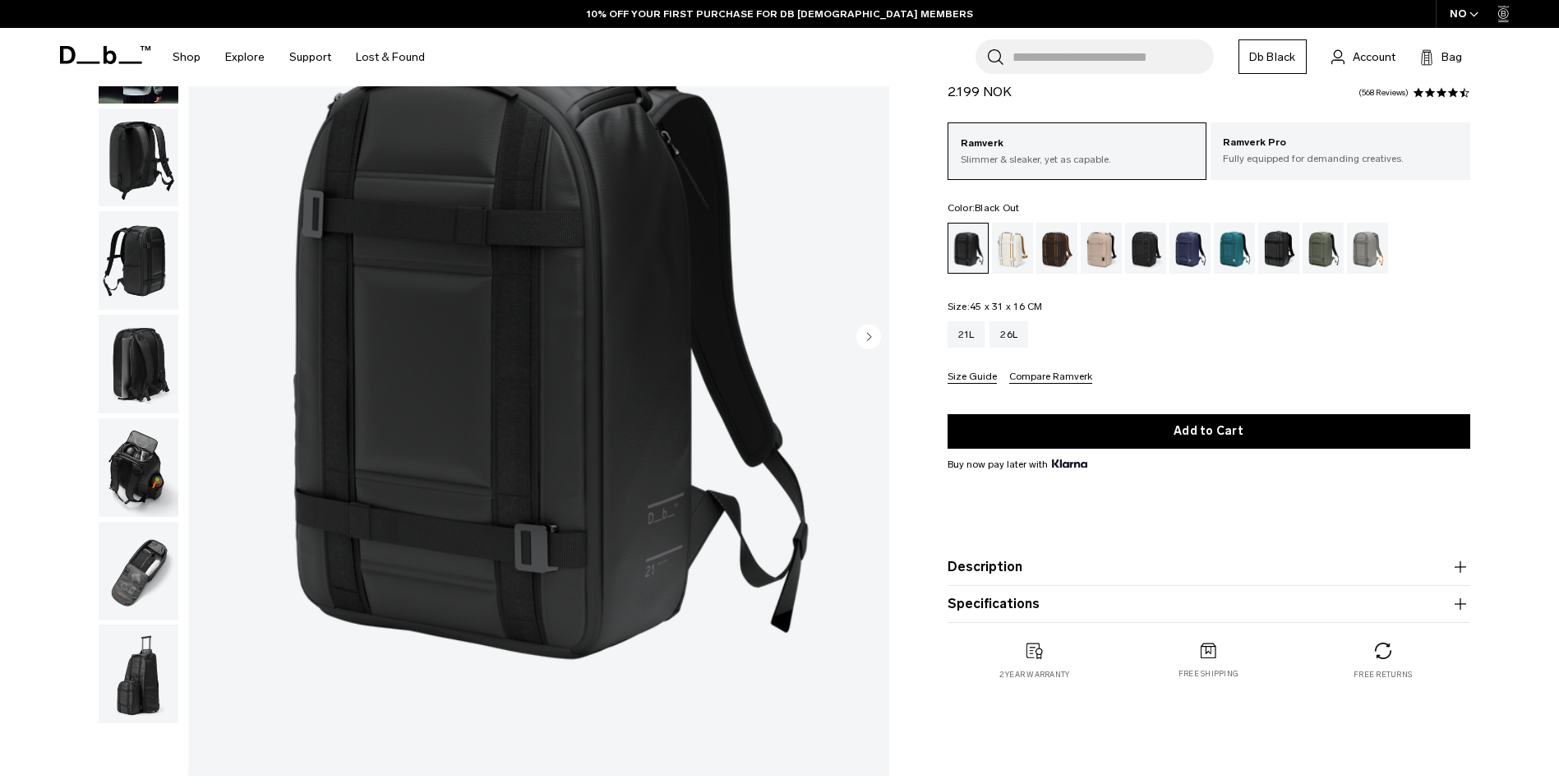
scroll to position [165, 0]
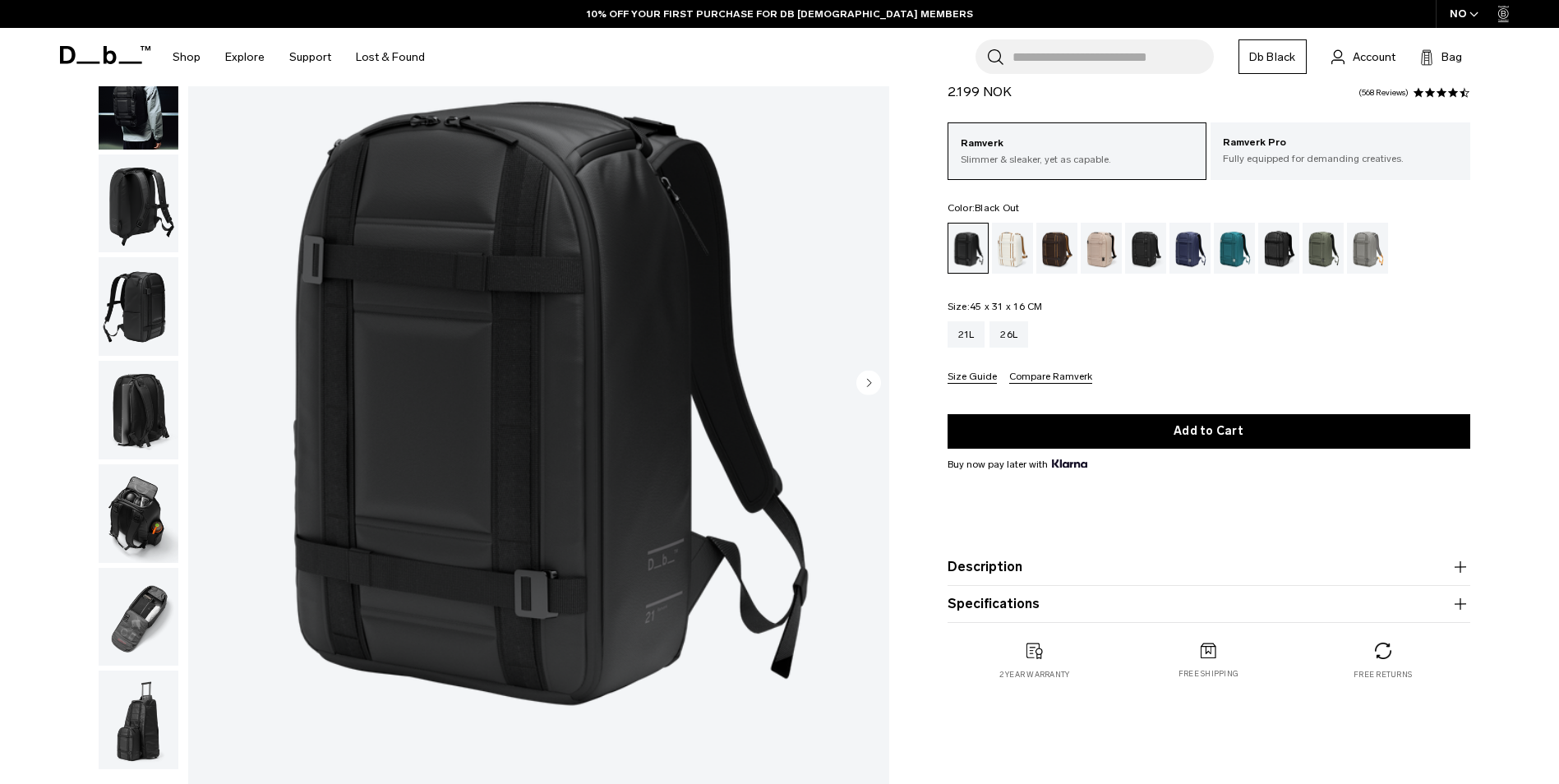
click at [136, 609] on img "button" at bounding box center [138, 617] width 79 height 98
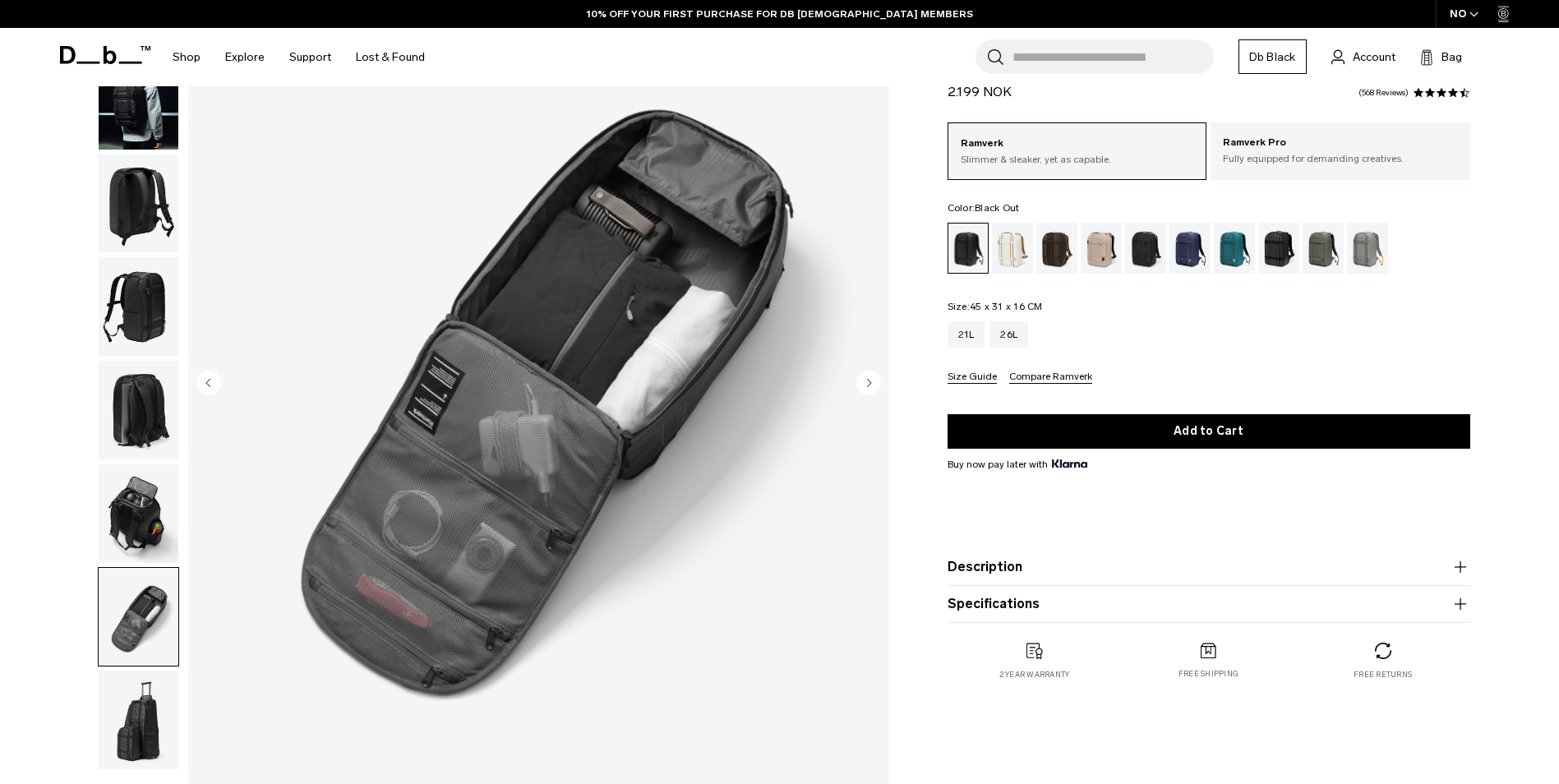
click at [131, 545] on img "button" at bounding box center [138, 514] width 79 height 98
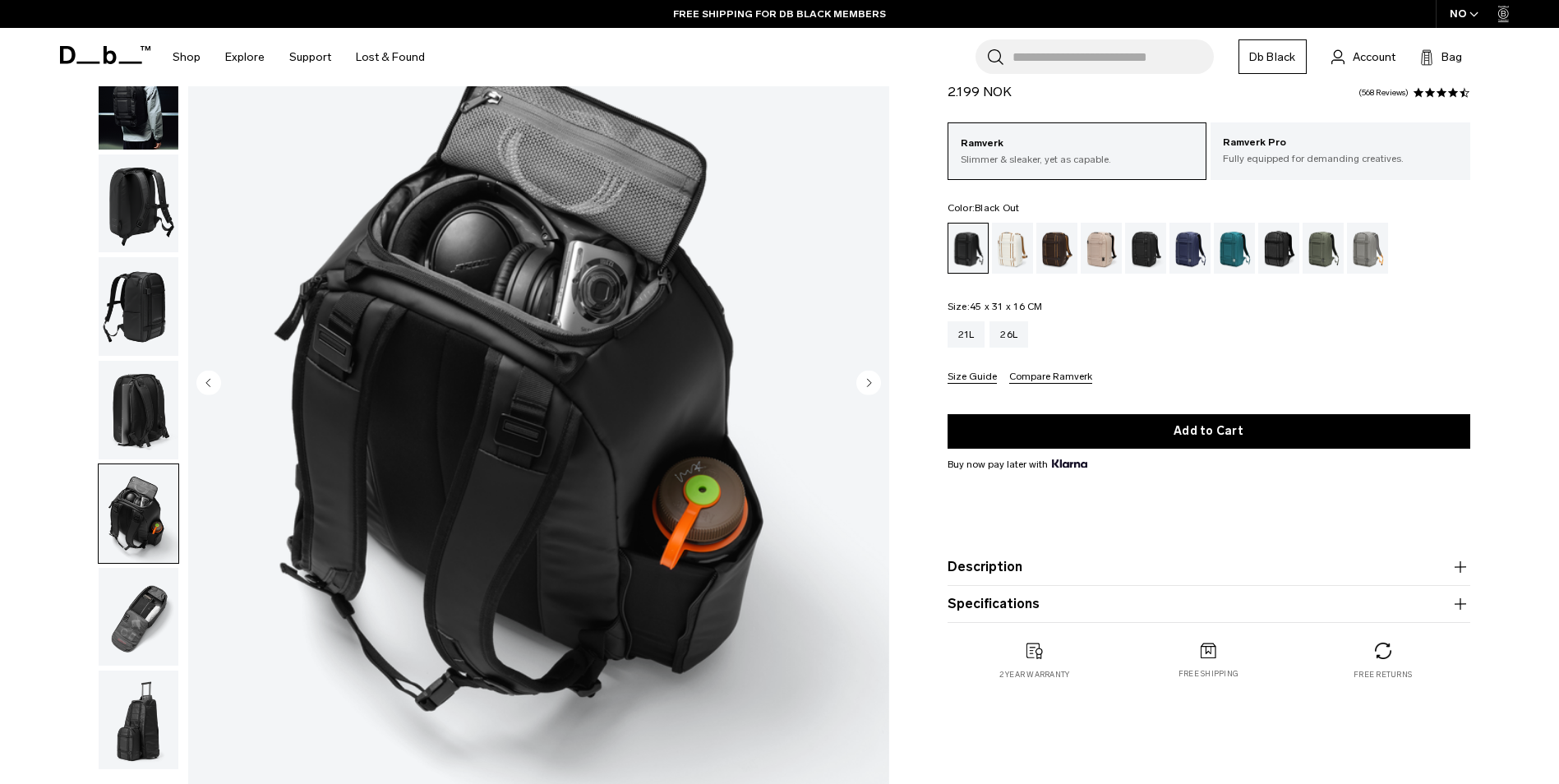
click at [114, 601] on img "button" at bounding box center [138, 617] width 79 height 98
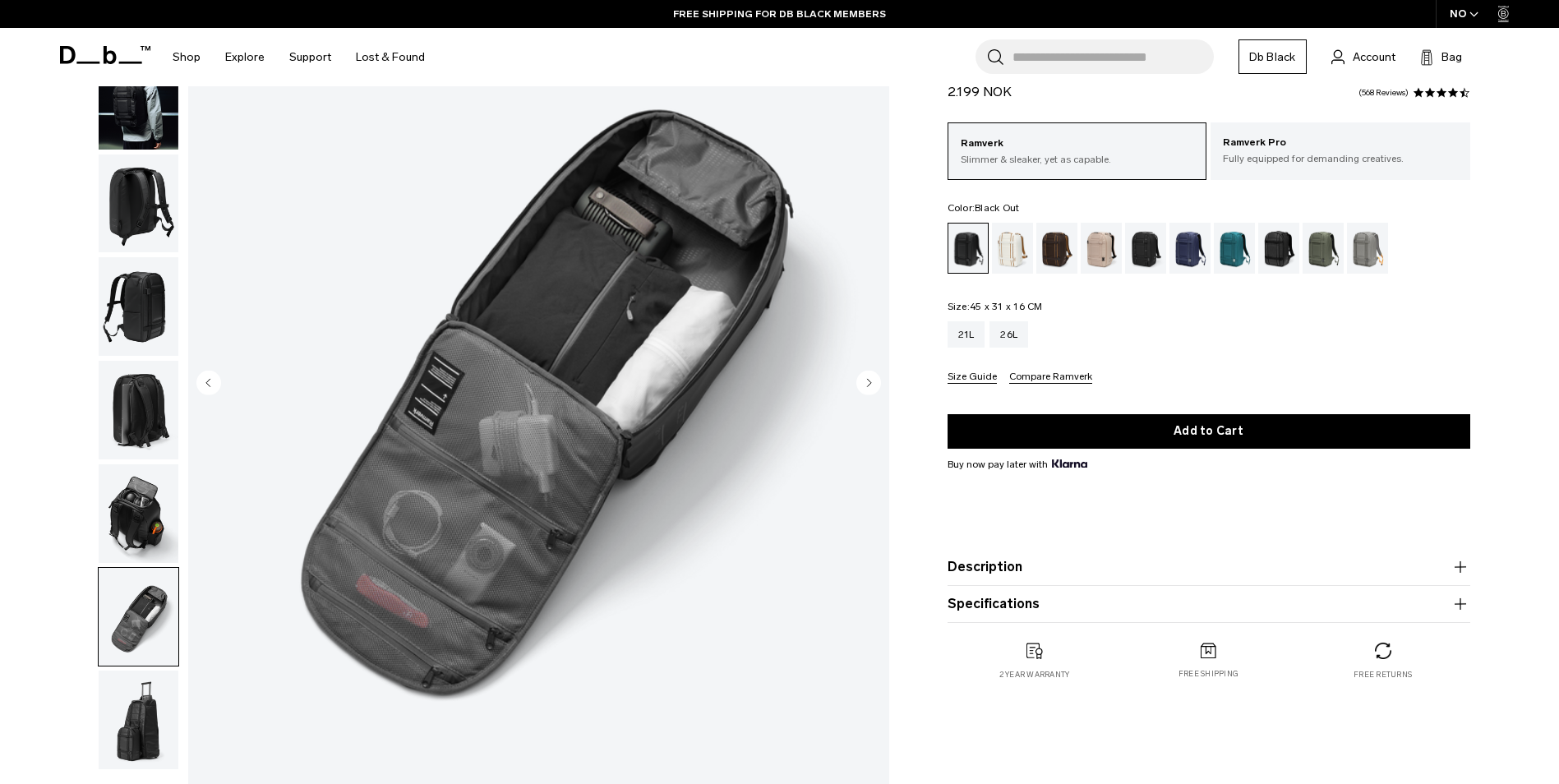
click at [127, 549] on img "button" at bounding box center [138, 514] width 79 height 98
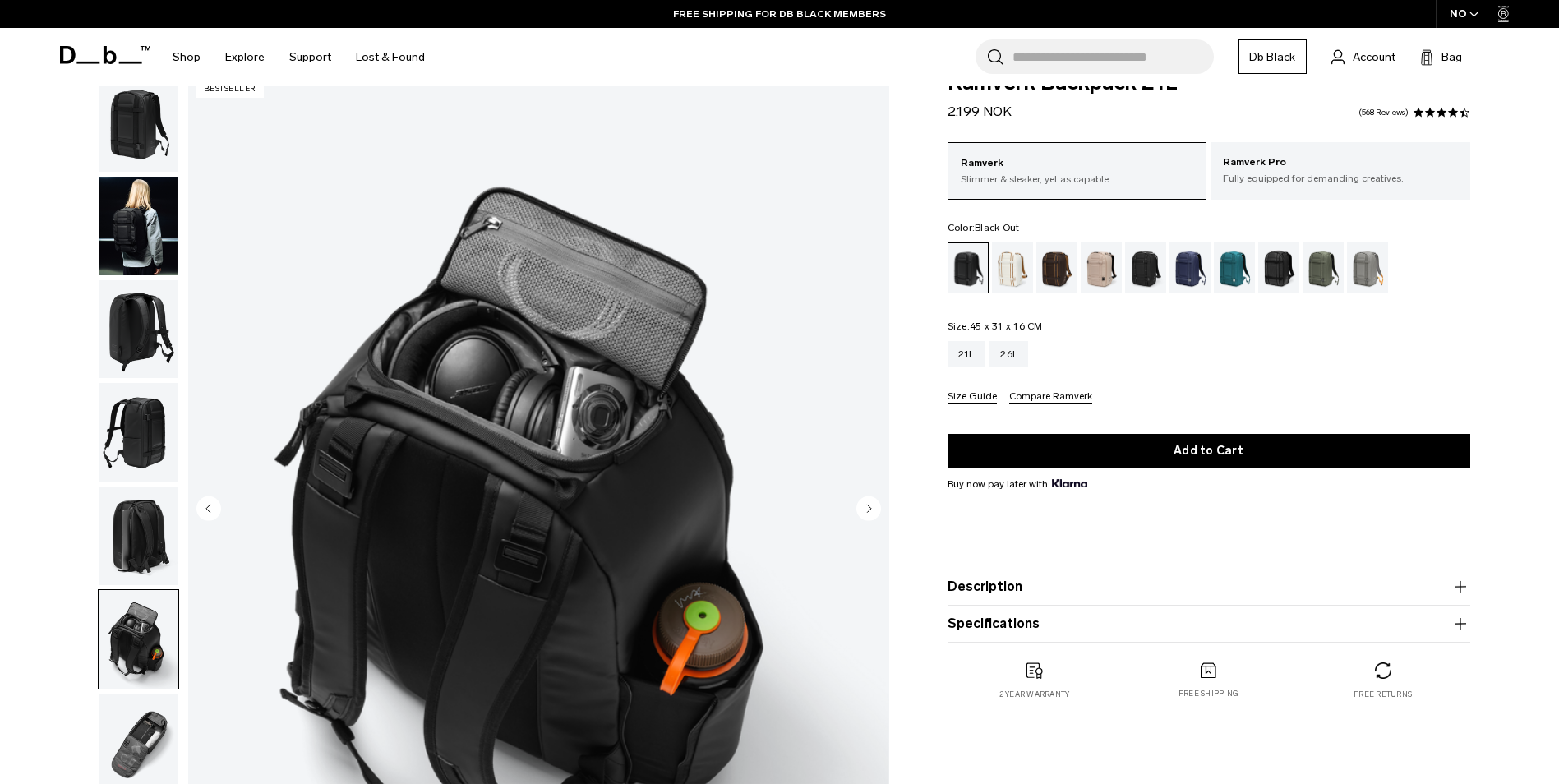
scroll to position [0, 0]
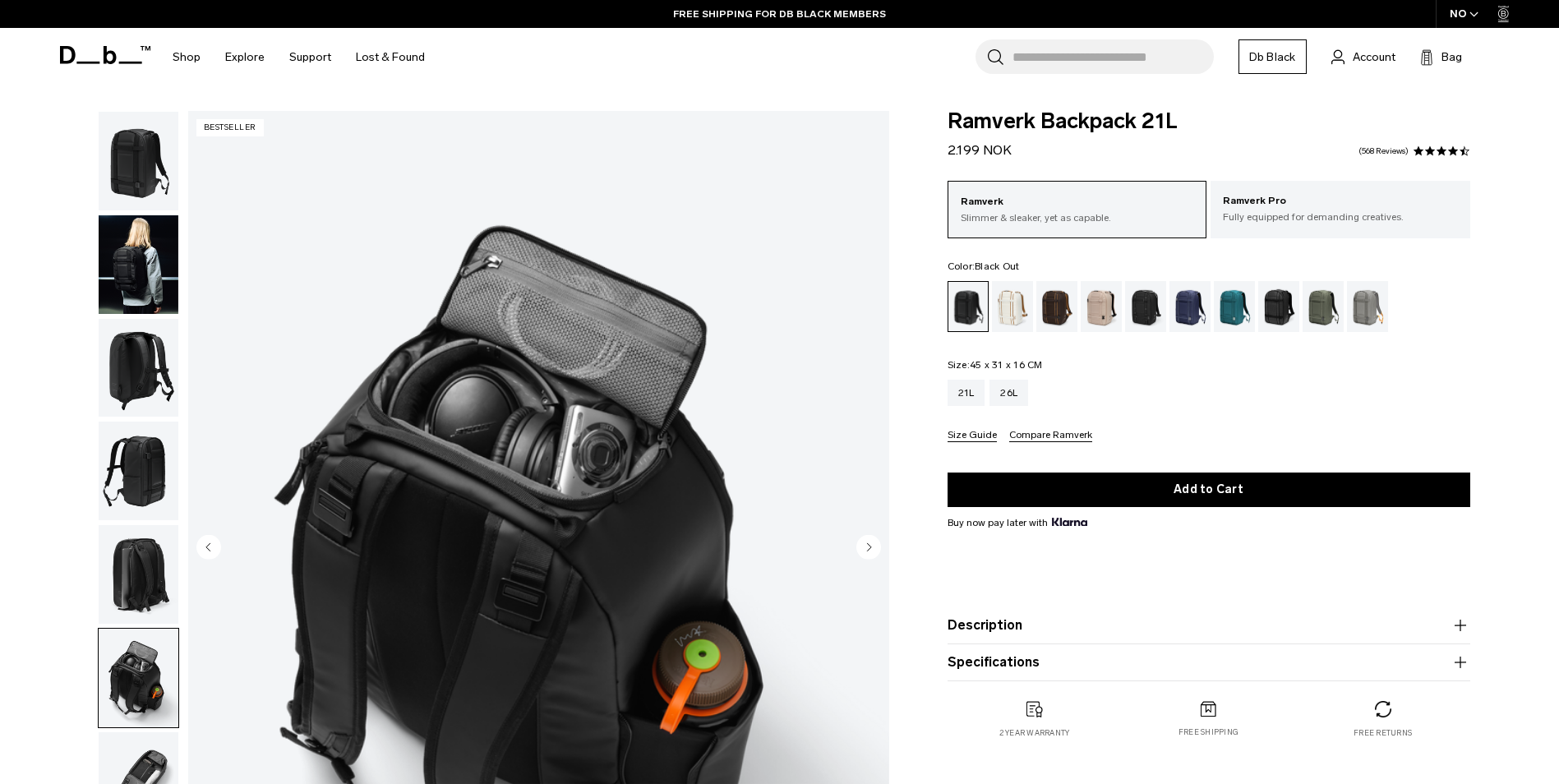
click at [151, 276] on img "button" at bounding box center [138, 265] width 79 height 98
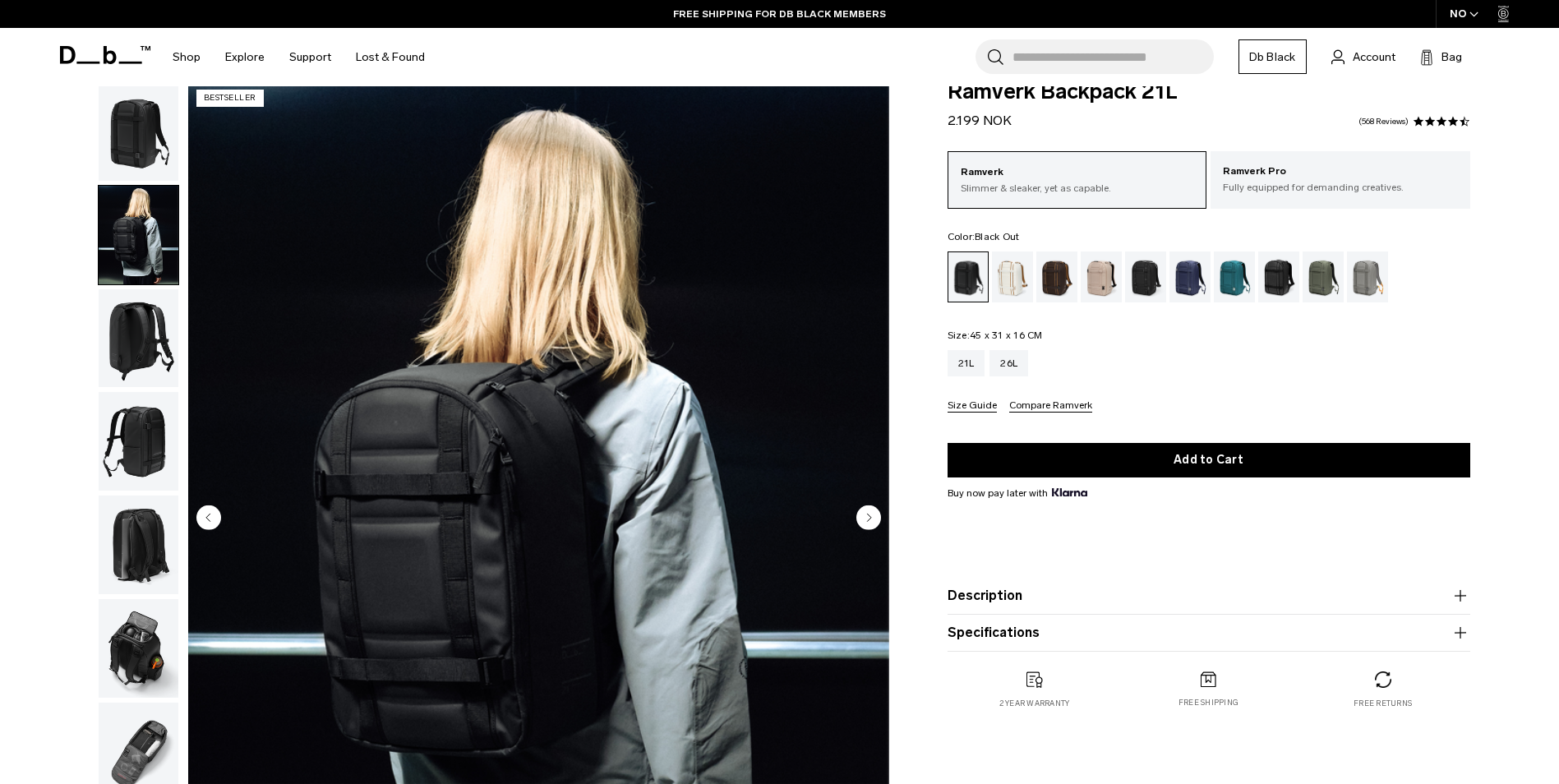
scroll to position [82, 0]
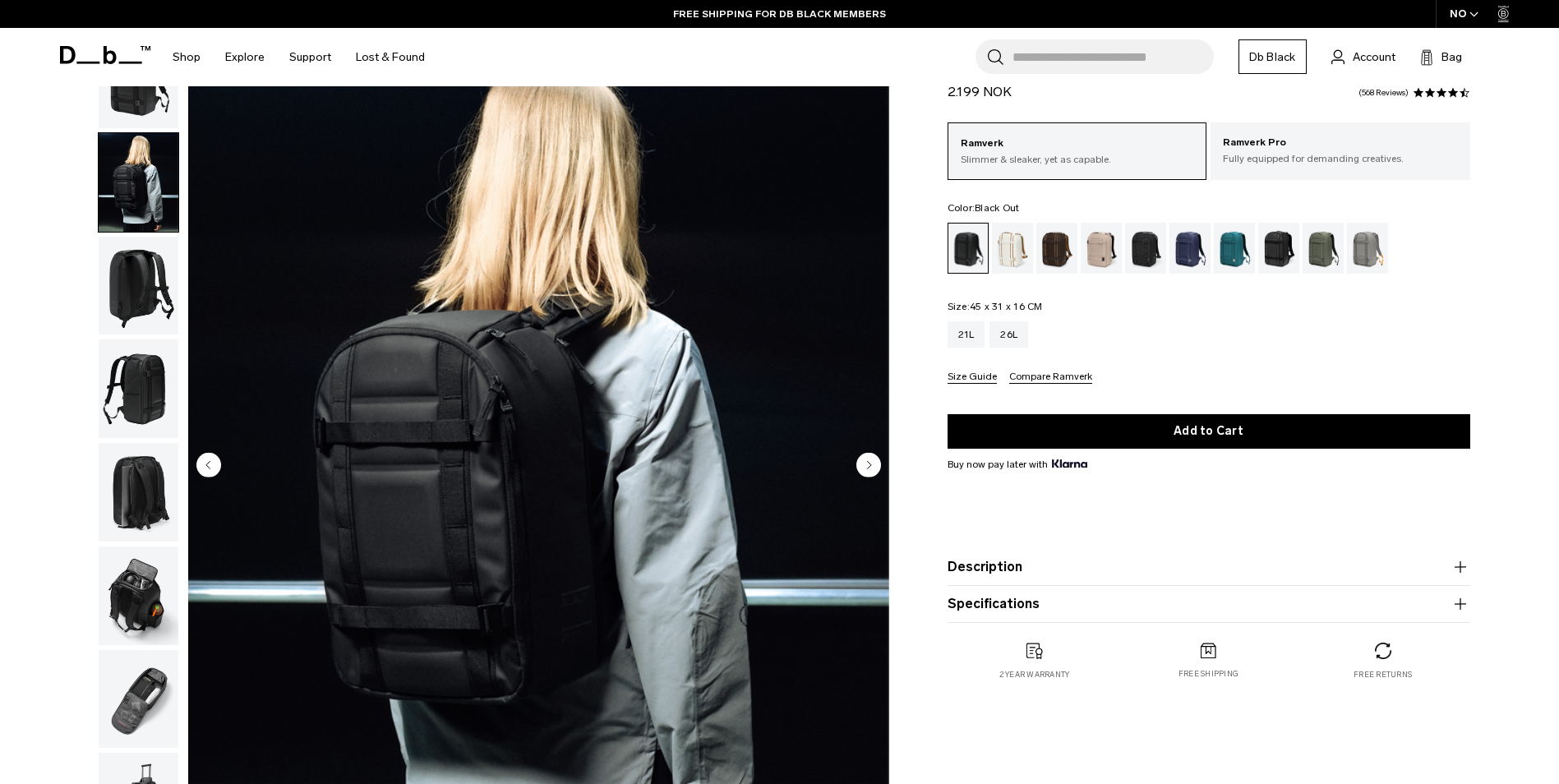
click at [135, 583] on img "button" at bounding box center [138, 596] width 79 height 98
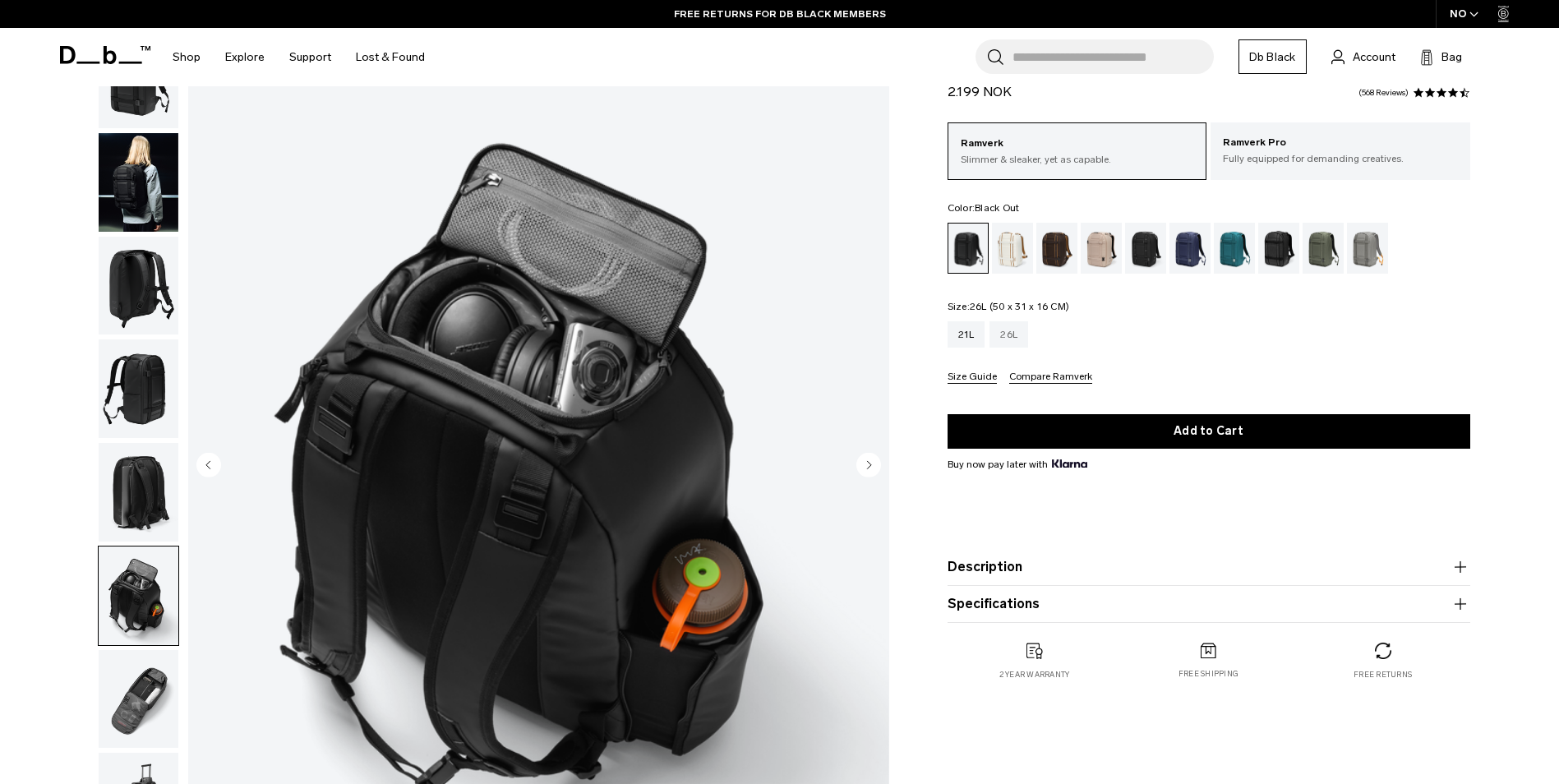
click at [1022, 342] on div "26L" at bounding box center [1008, 335] width 39 height 26
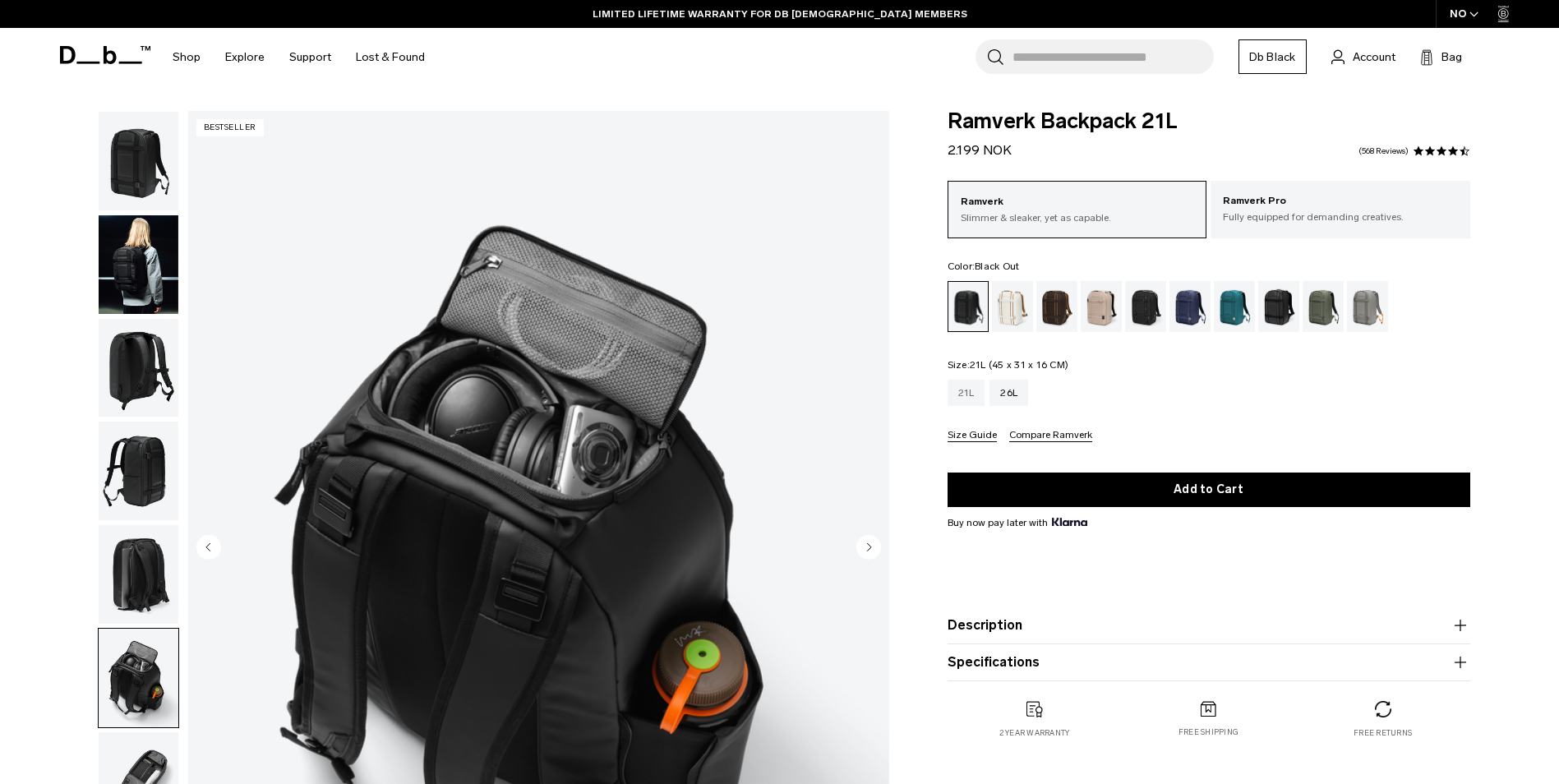
click at [983, 393] on div "21L" at bounding box center [966, 392] width 38 height 26
click at [1020, 391] on div "26L" at bounding box center [1008, 392] width 39 height 26
click at [959, 392] on div "21L" at bounding box center [966, 392] width 38 height 26
click at [1008, 397] on div "26L" at bounding box center [1008, 392] width 39 height 26
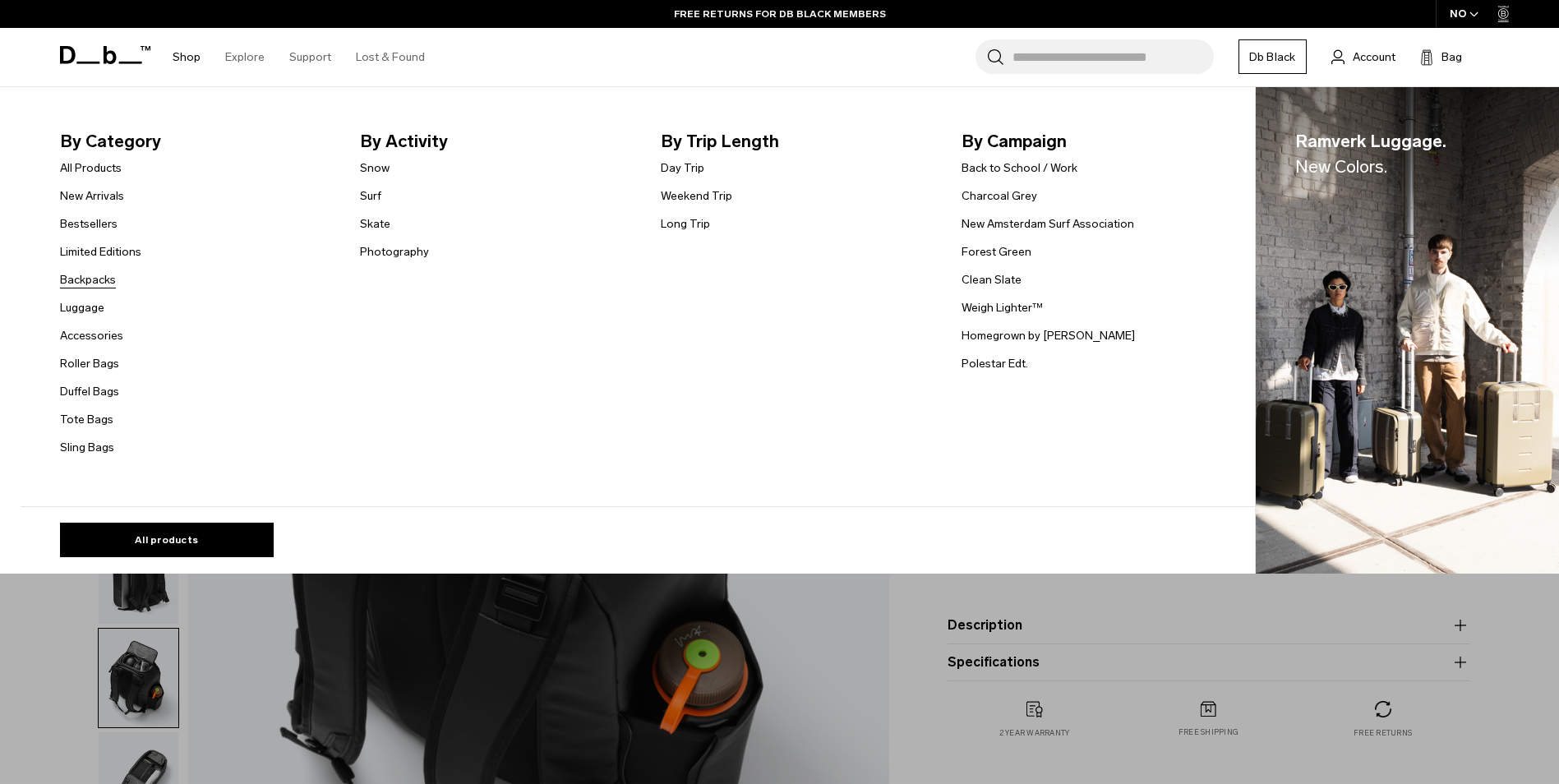
click at [96, 277] on link "Backpacks" at bounding box center [87, 280] width 56 height 17
